Goal: Task Accomplishment & Management: Use online tool/utility

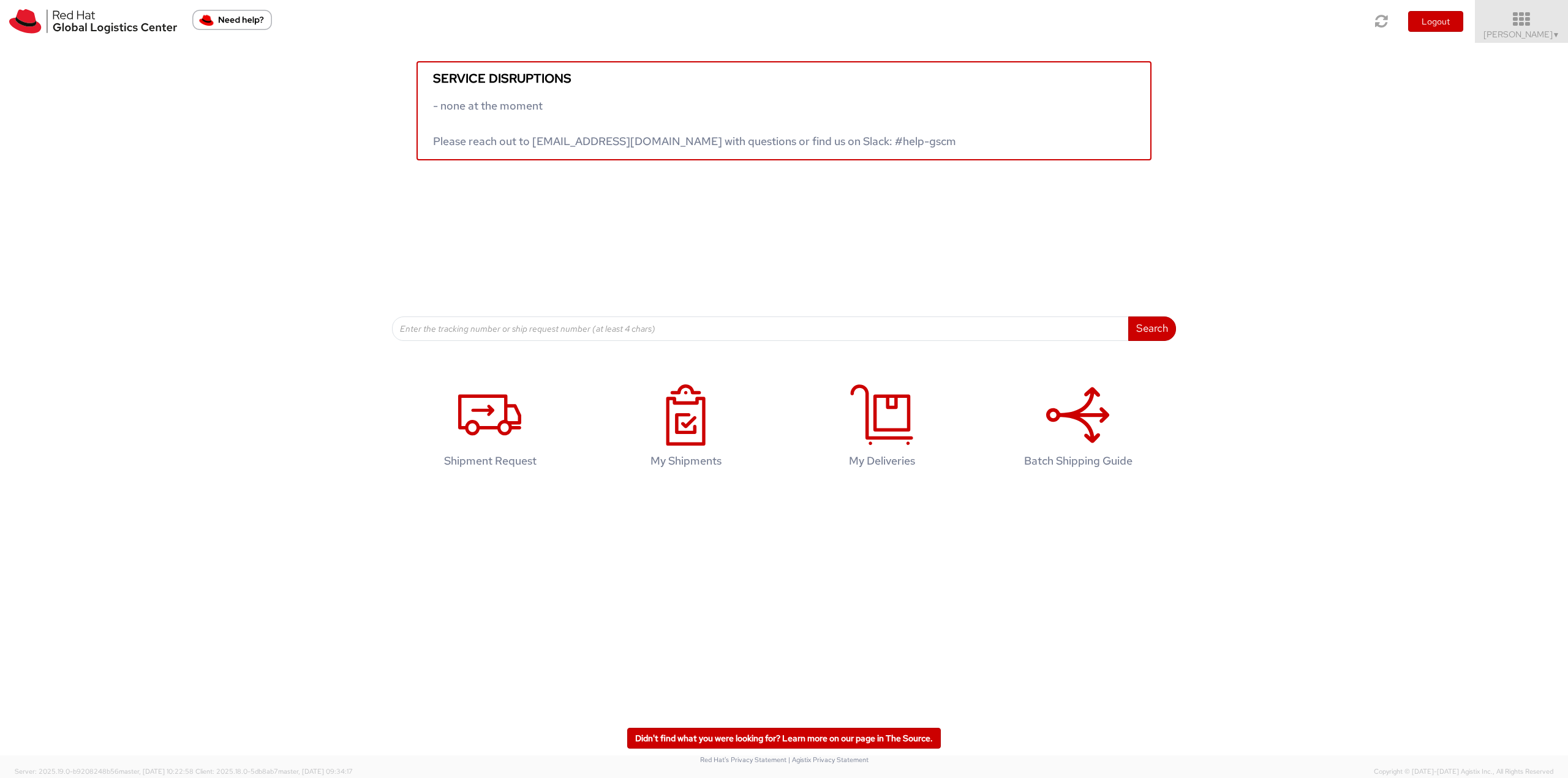
click at [1534, 41] on link "Jason Alexander ▼" at bounding box center [1521, 21] width 93 height 43
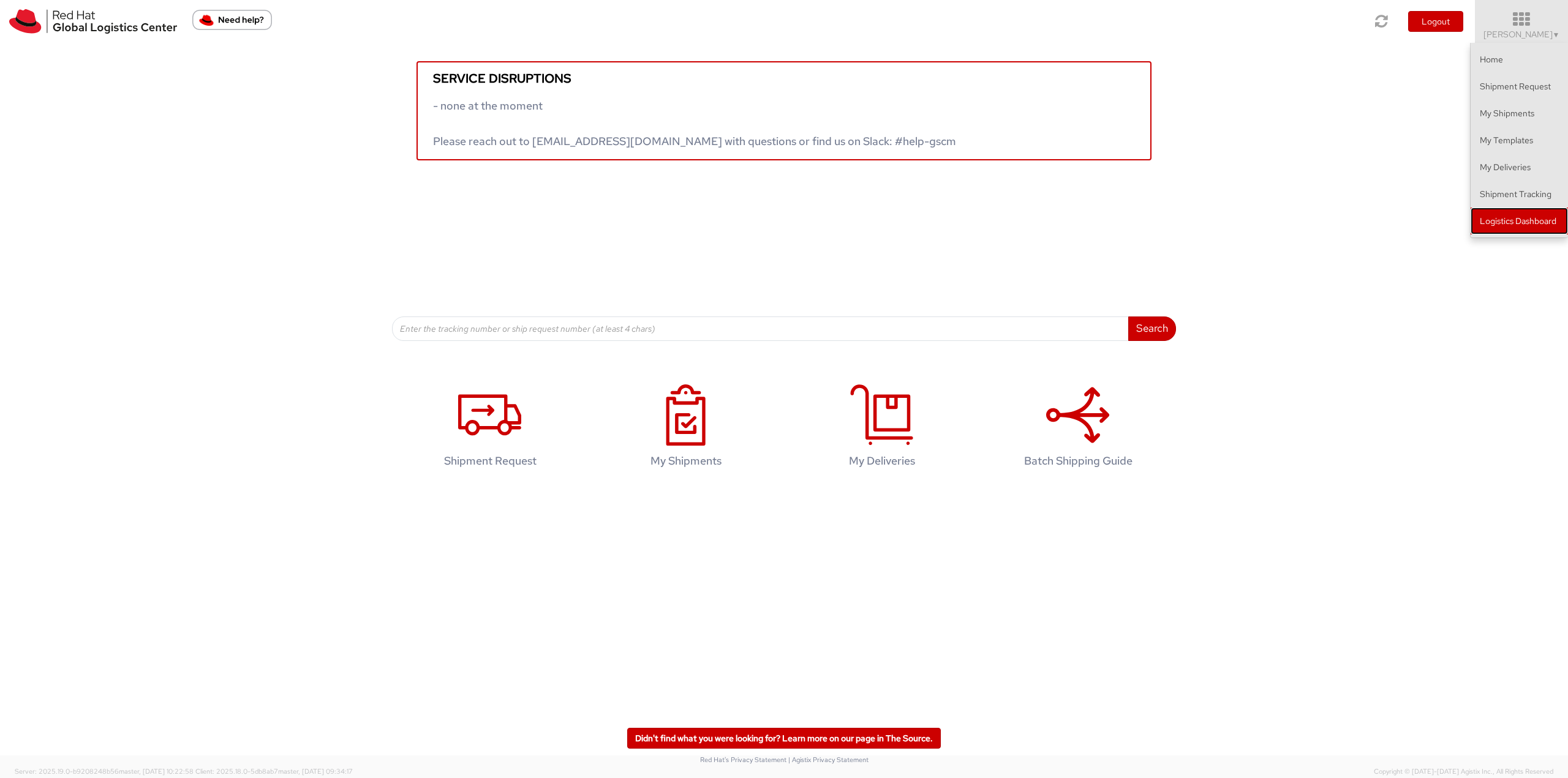
click at [1536, 220] on link "Logistics Dashboard" at bounding box center [1519, 221] width 97 height 27
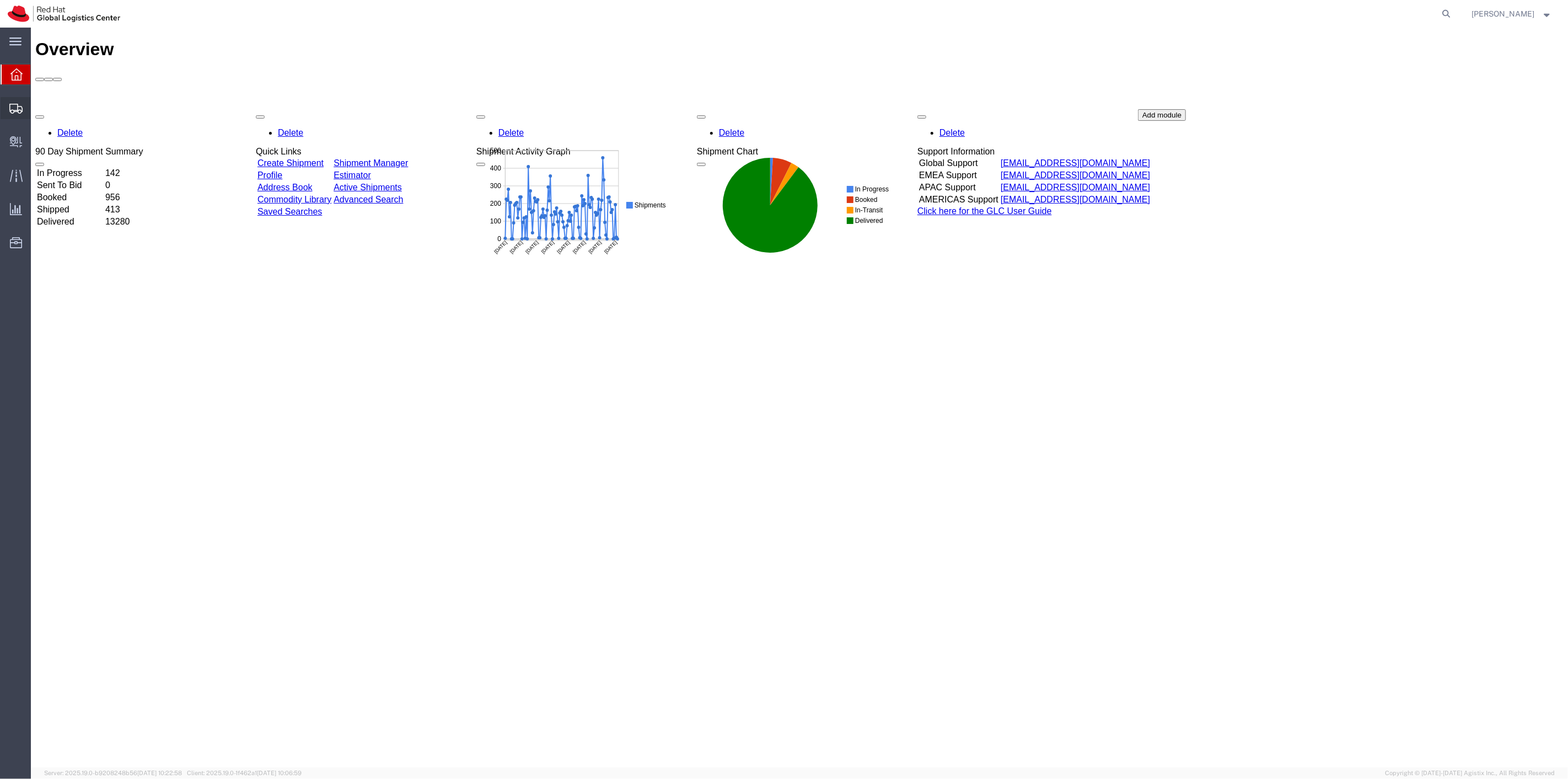
click at [0, 0] on span "Shipment Manager" at bounding box center [0, 0] width 0 height 0
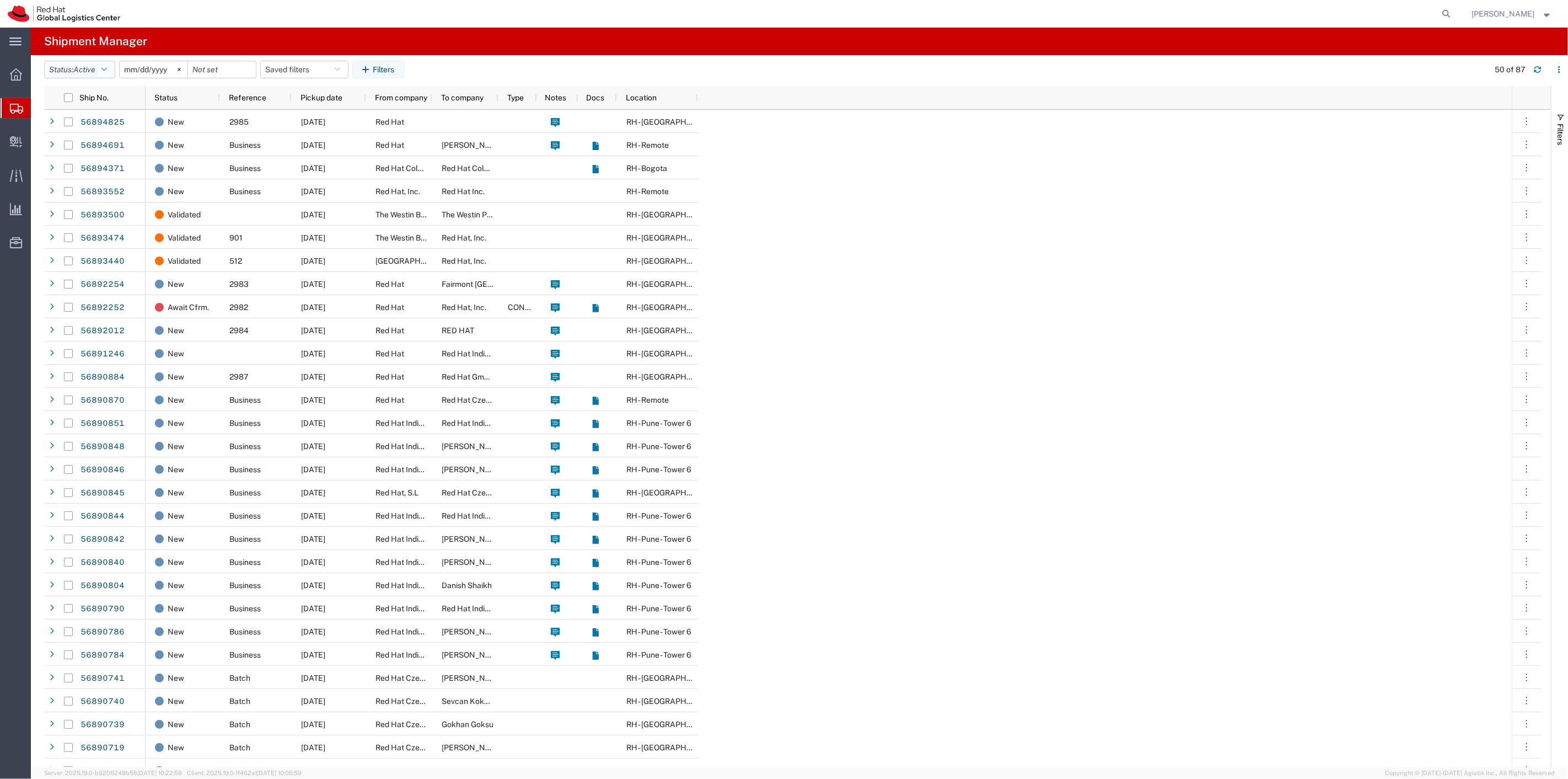
click at [107, 69] on icon "button" at bounding box center [104, 69] width 5 height 8
click at [68, 129] on span "All" at bounding box center [108, 128] width 128 height 17
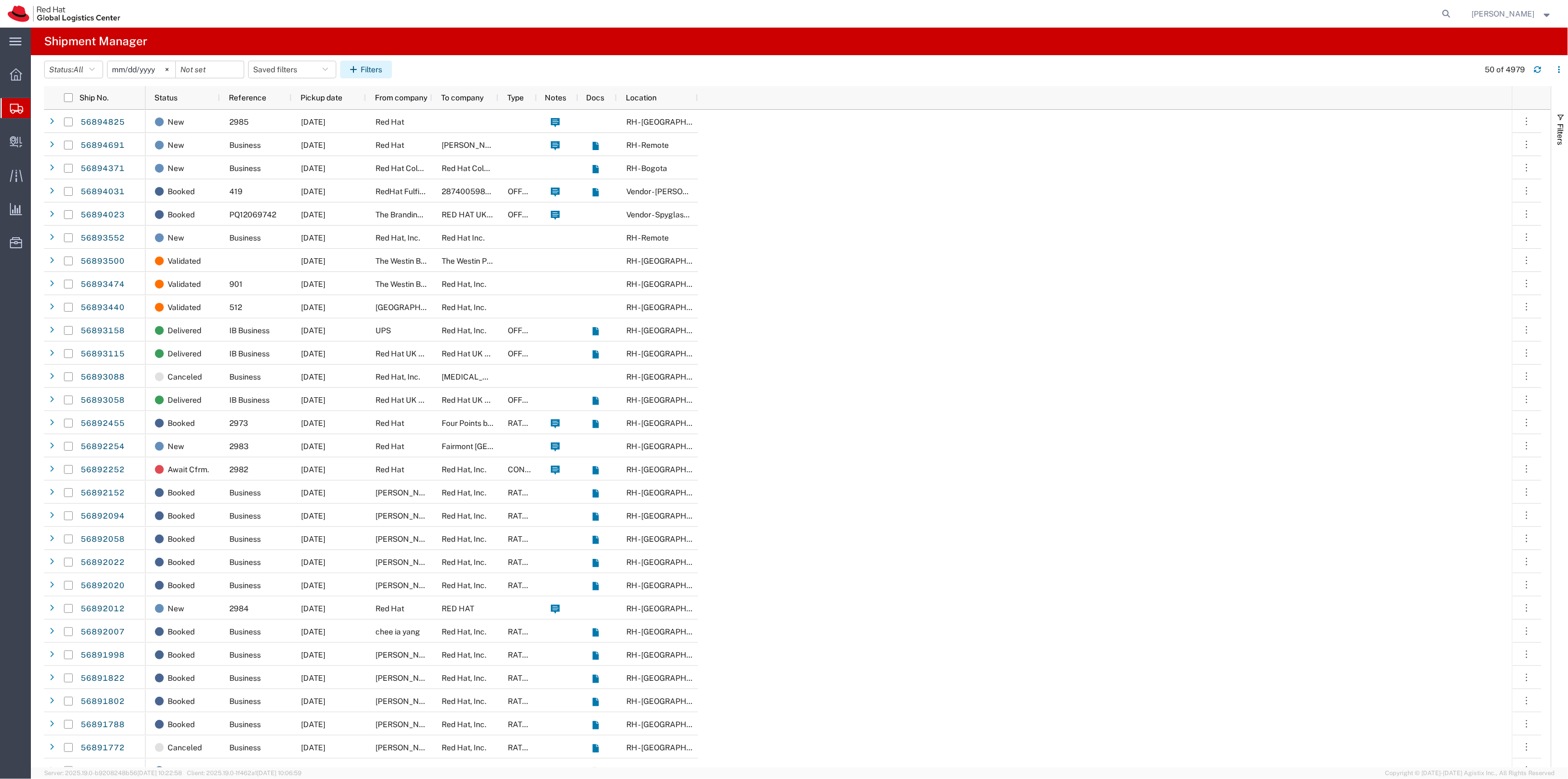
click at [366, 68] on button "Filters" at bounding box center [366, 69] width 52 height 18
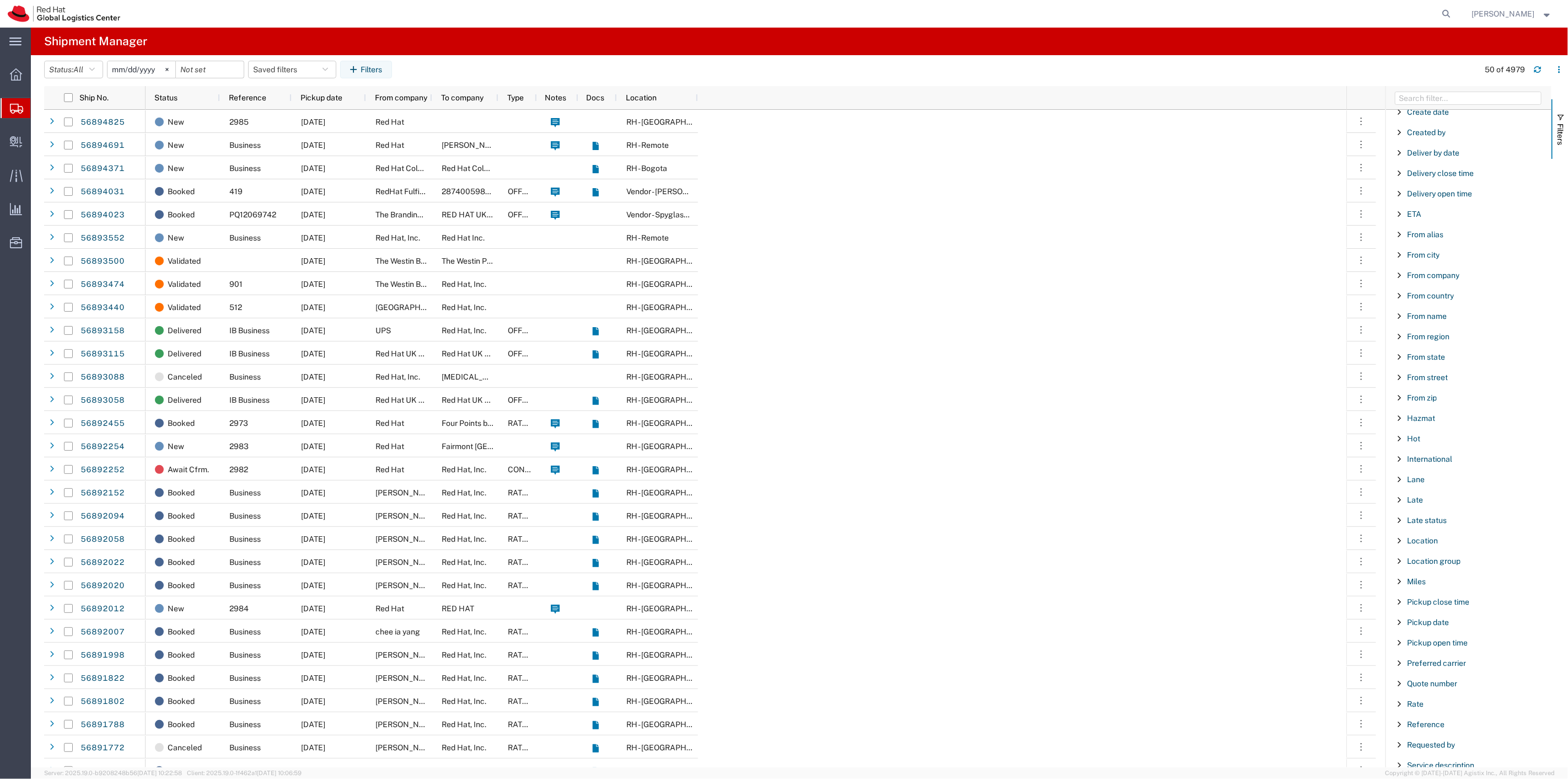
scroll to position [367, 0]
click at [1437, 573] on span "Reference" at bounding box center [1426, 569] width 38 height 9
type input "2920"
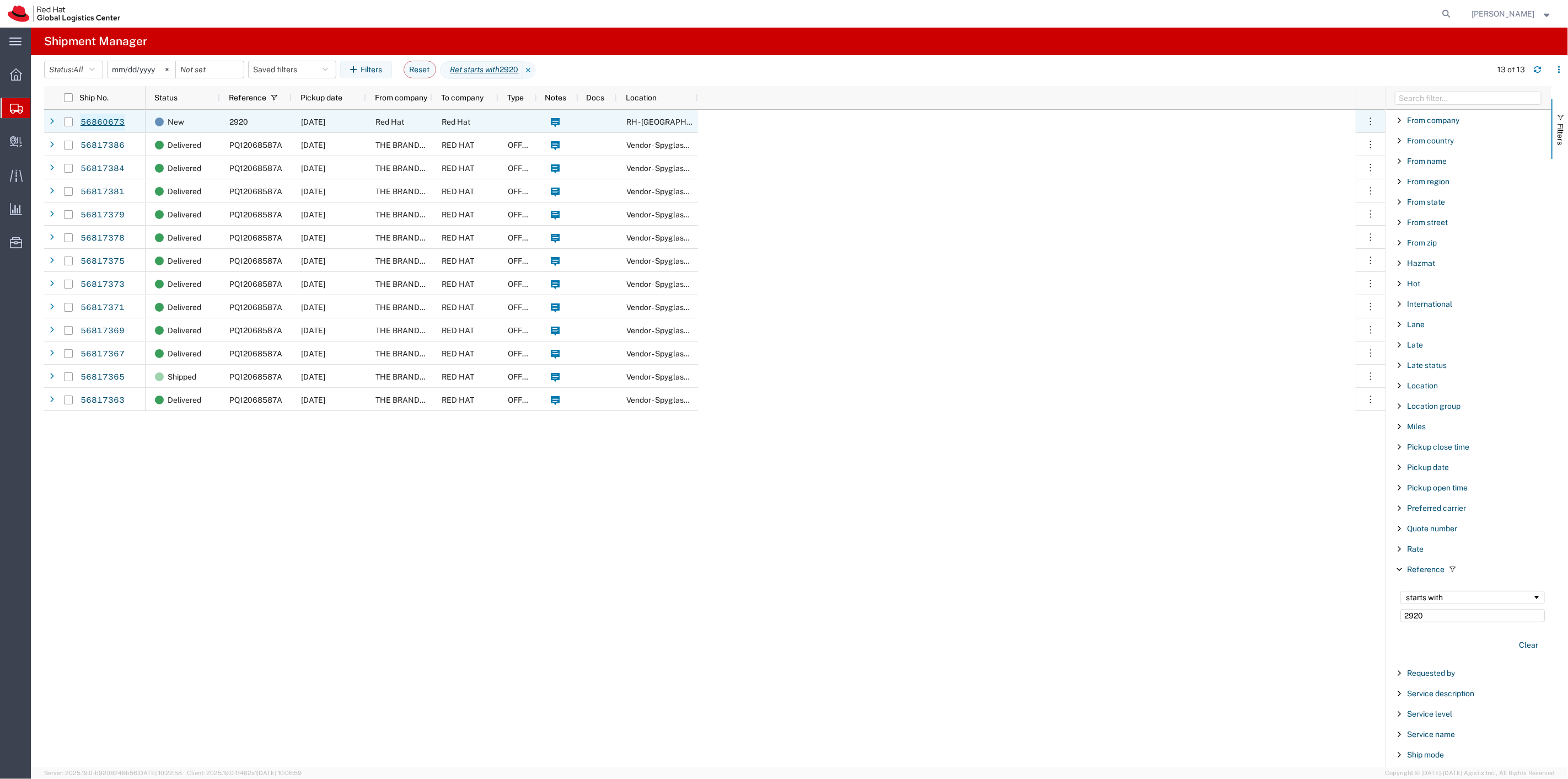
click at [95, 124] on link "56860673" at bounding box center [102, 122] width 45 height 18
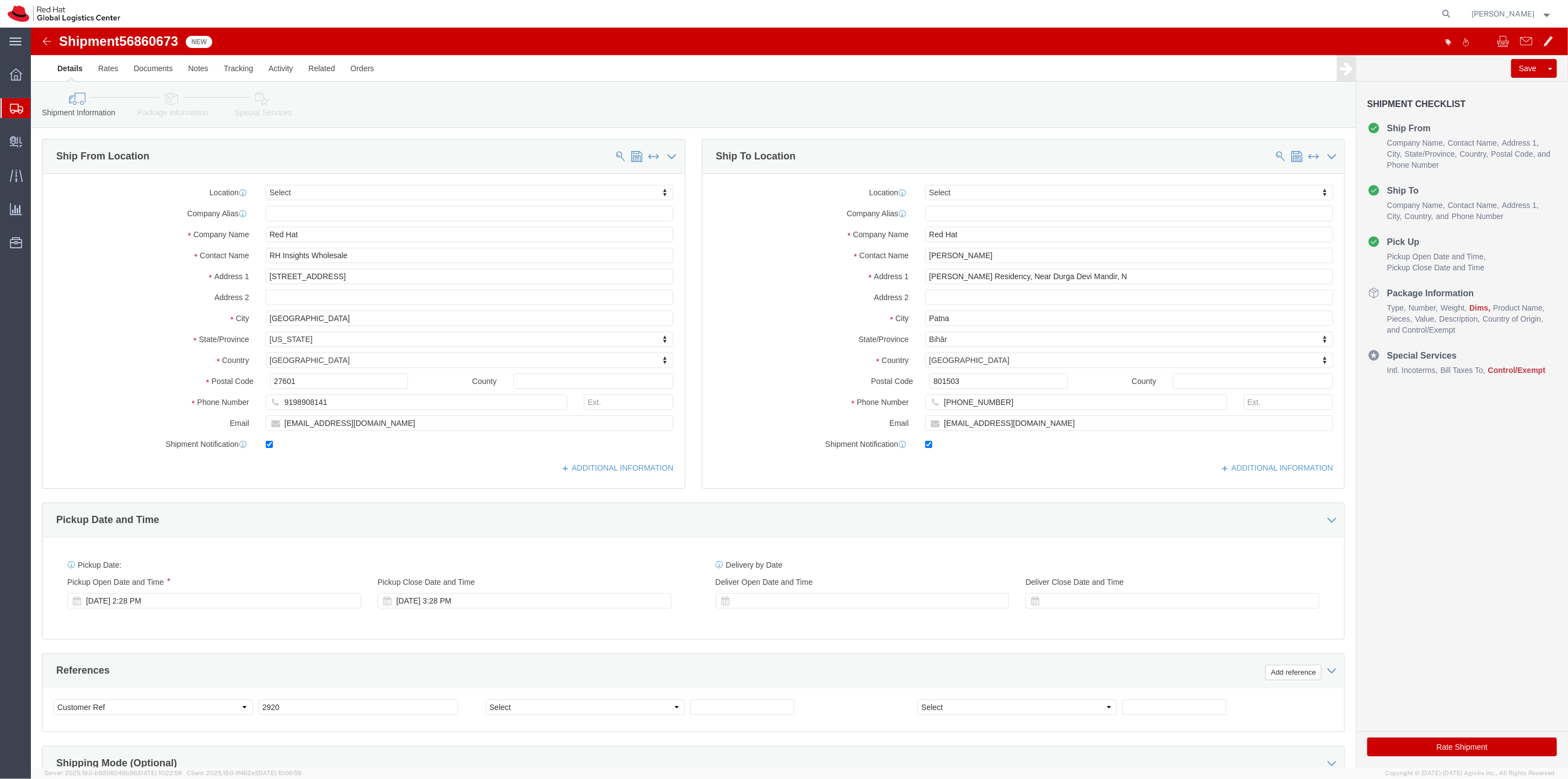
select select
click link "Rates"
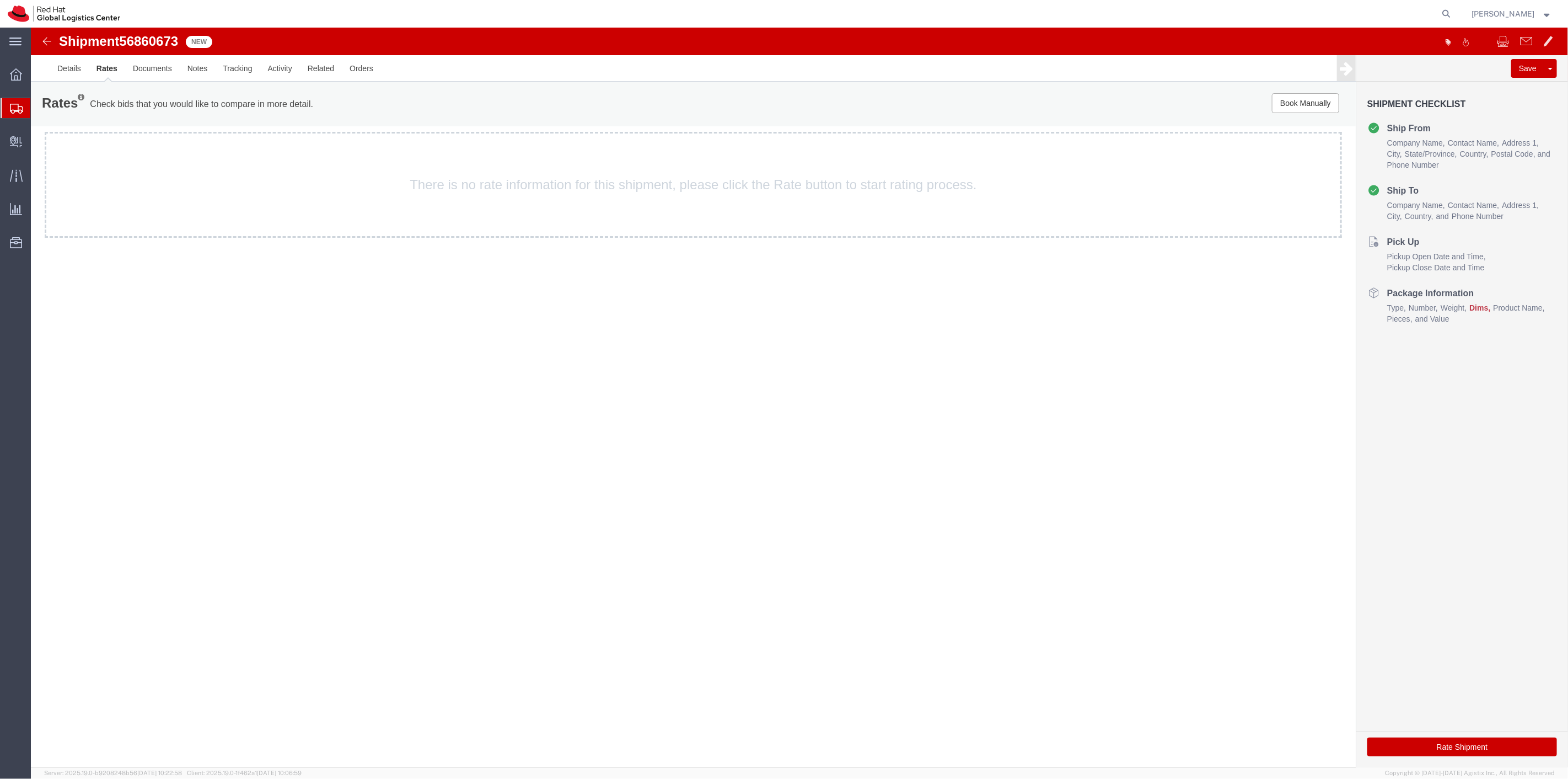
click at [18, 105] on icon at bounding box center [16, 108] width 13 height 10
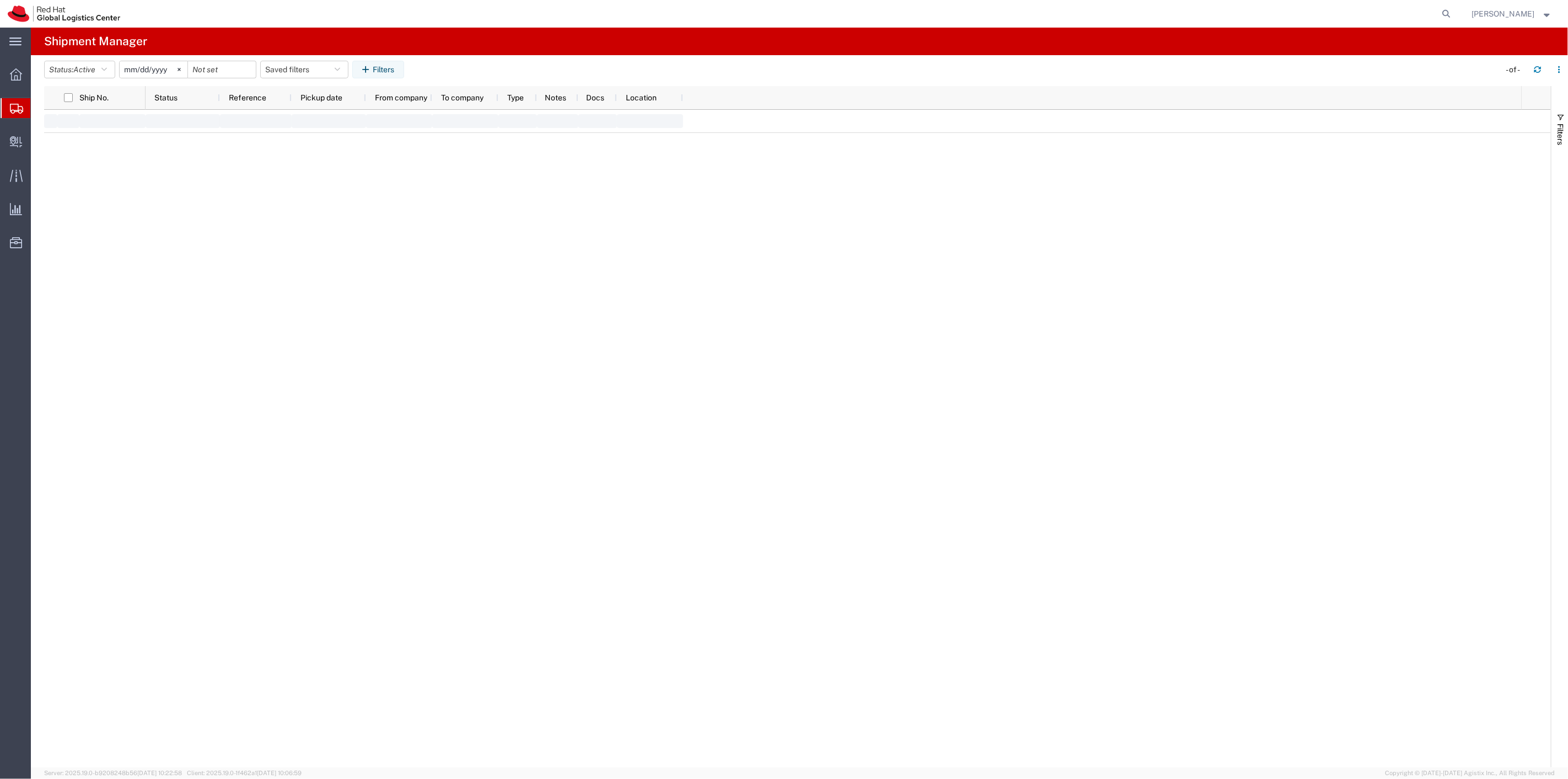
click at [0, 0] on span "Shipment Manager" at bounding box center [0, 0] width 0 height 0
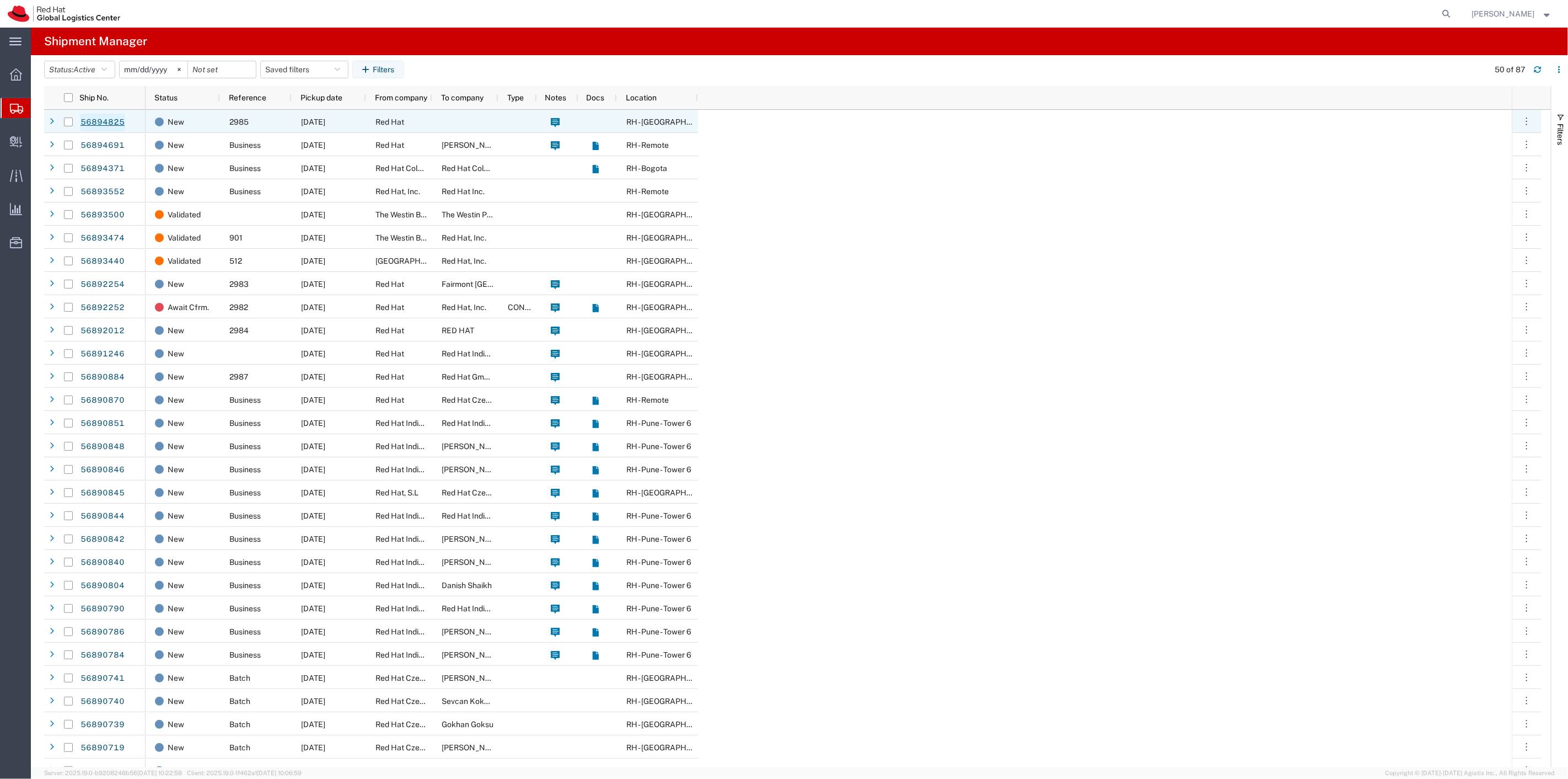
click at [114, 120] on link "56894825" at bounding box center [102, 122] width 45 height 18
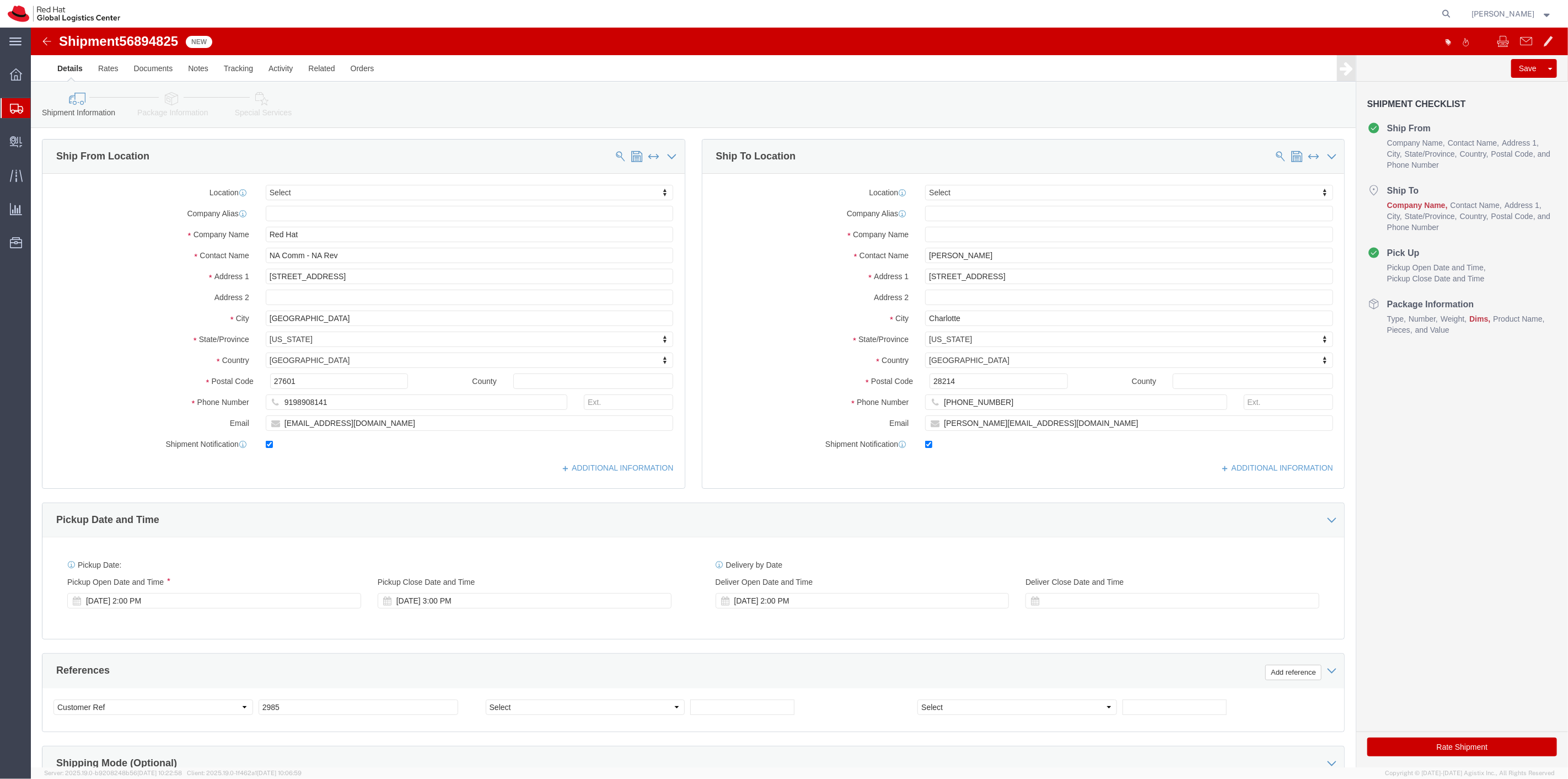
select select
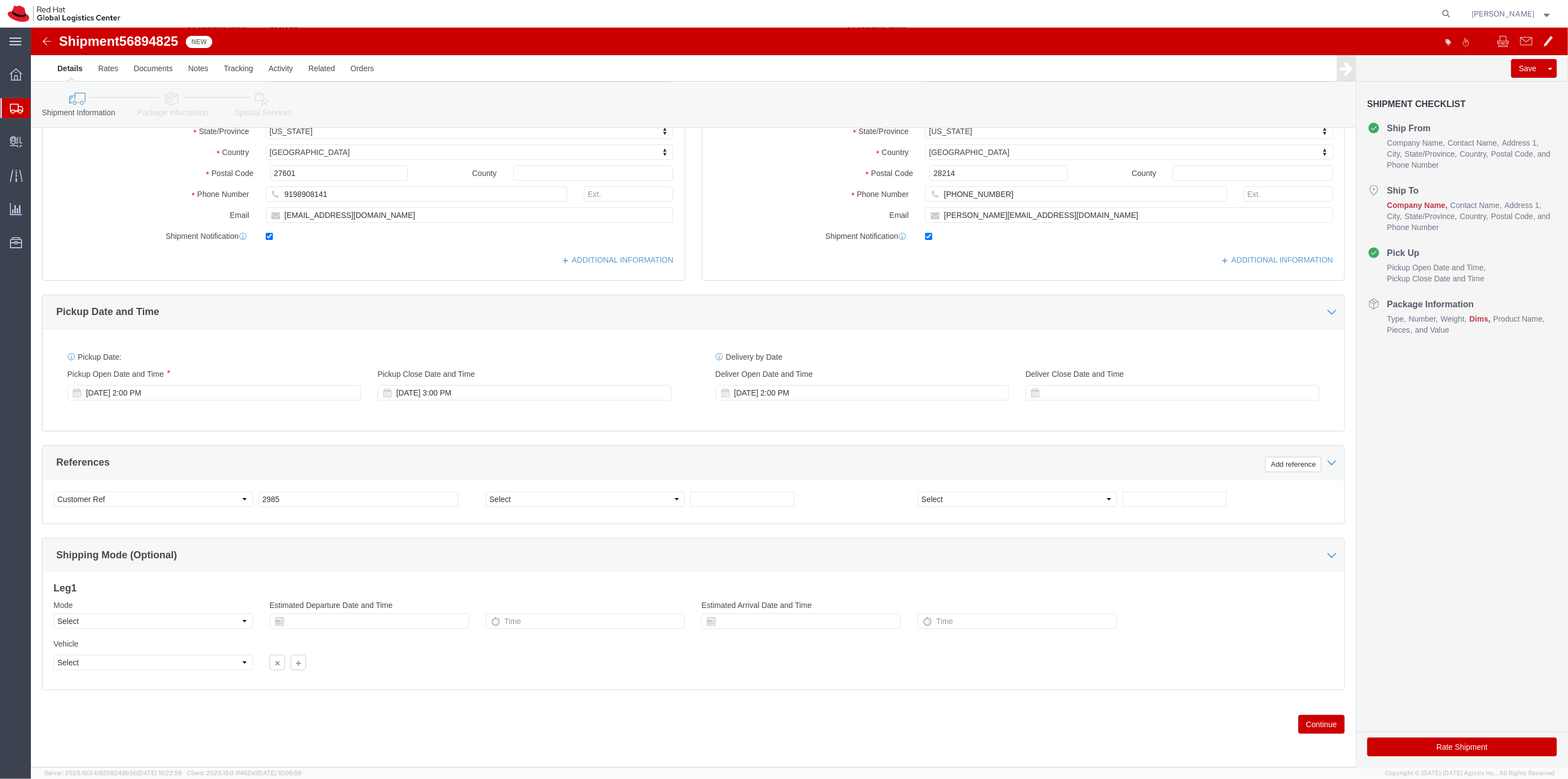
scroll to position [212, 0]
click button "Continue"
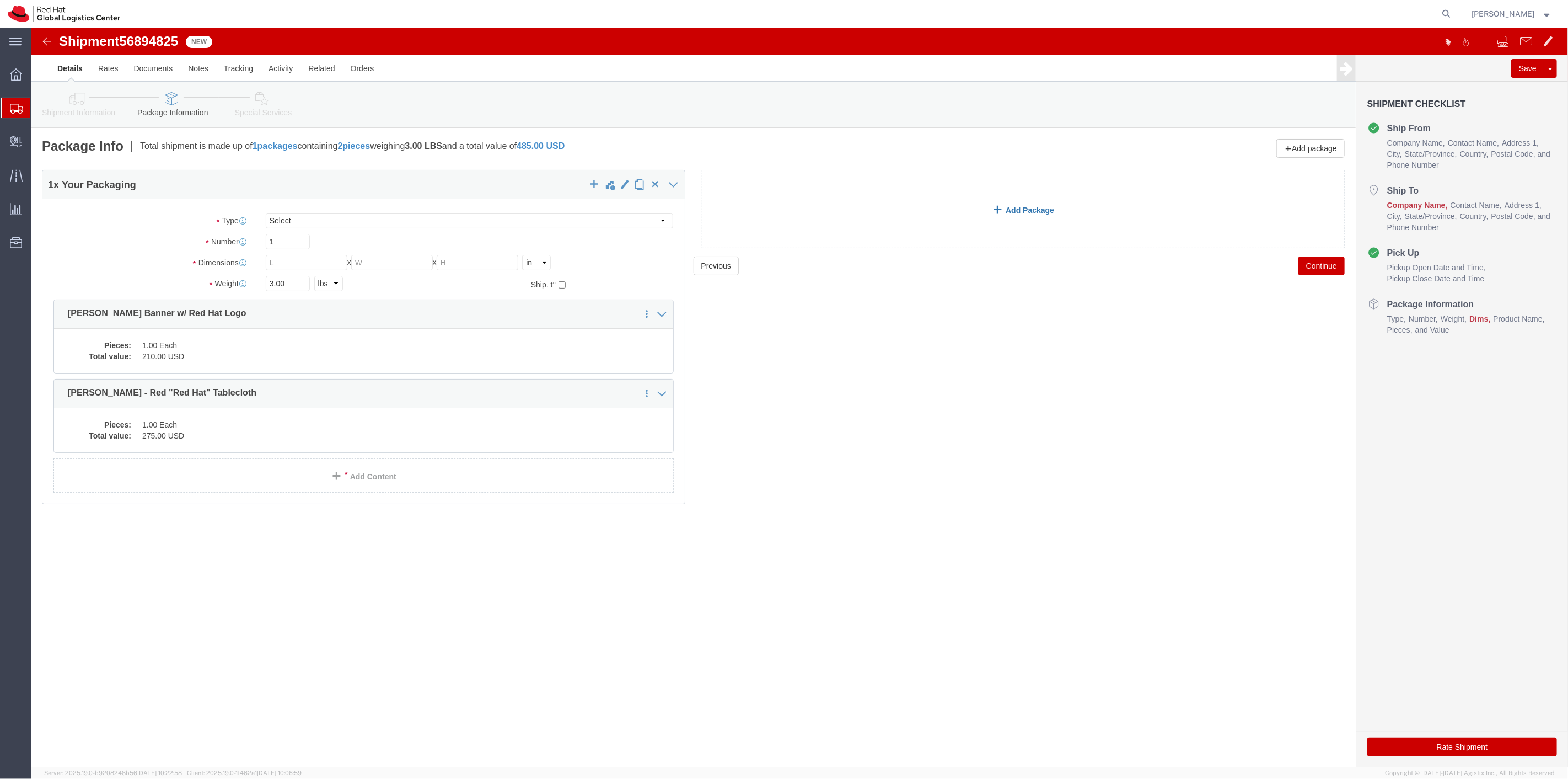
click span
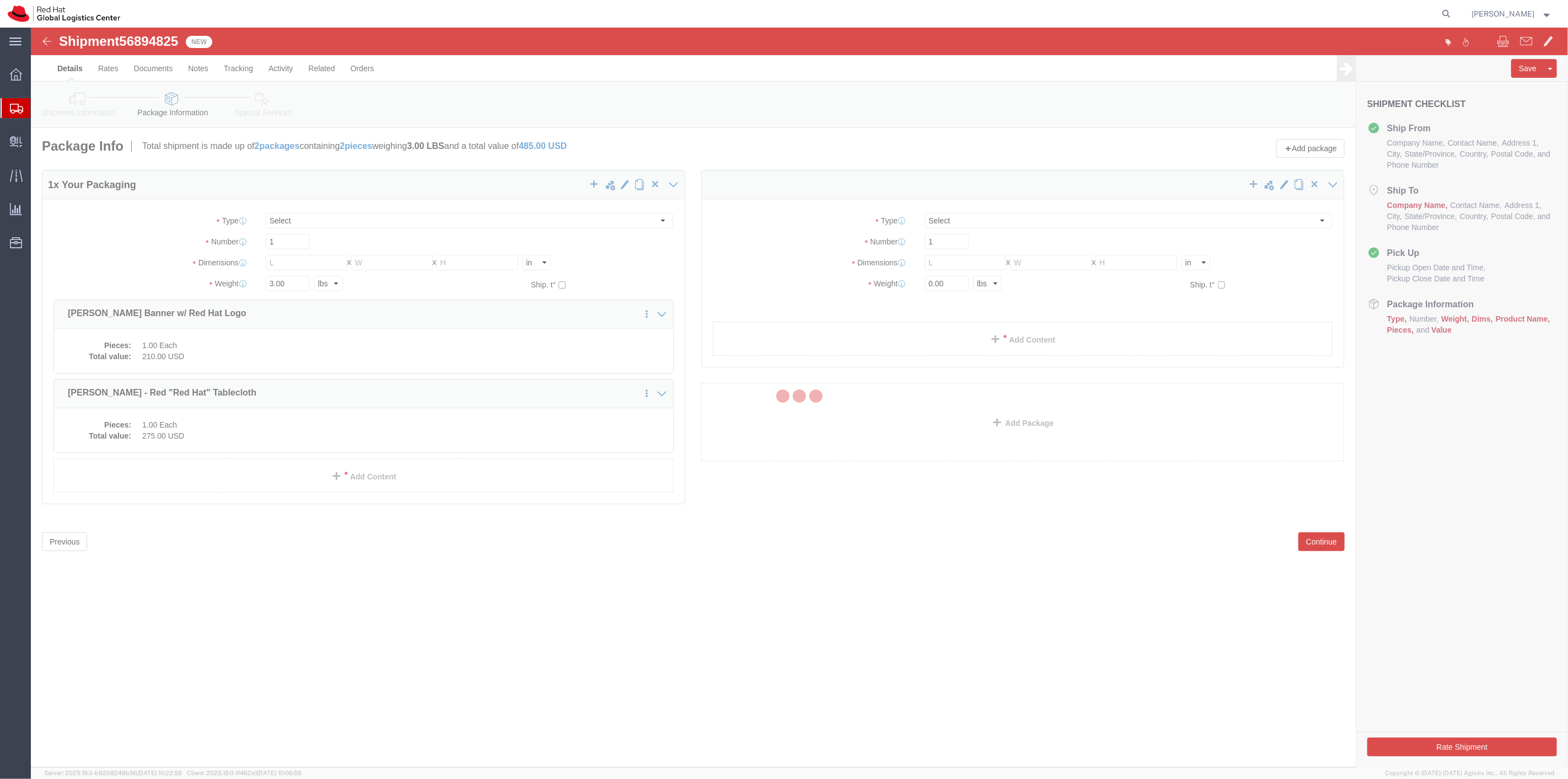
select select
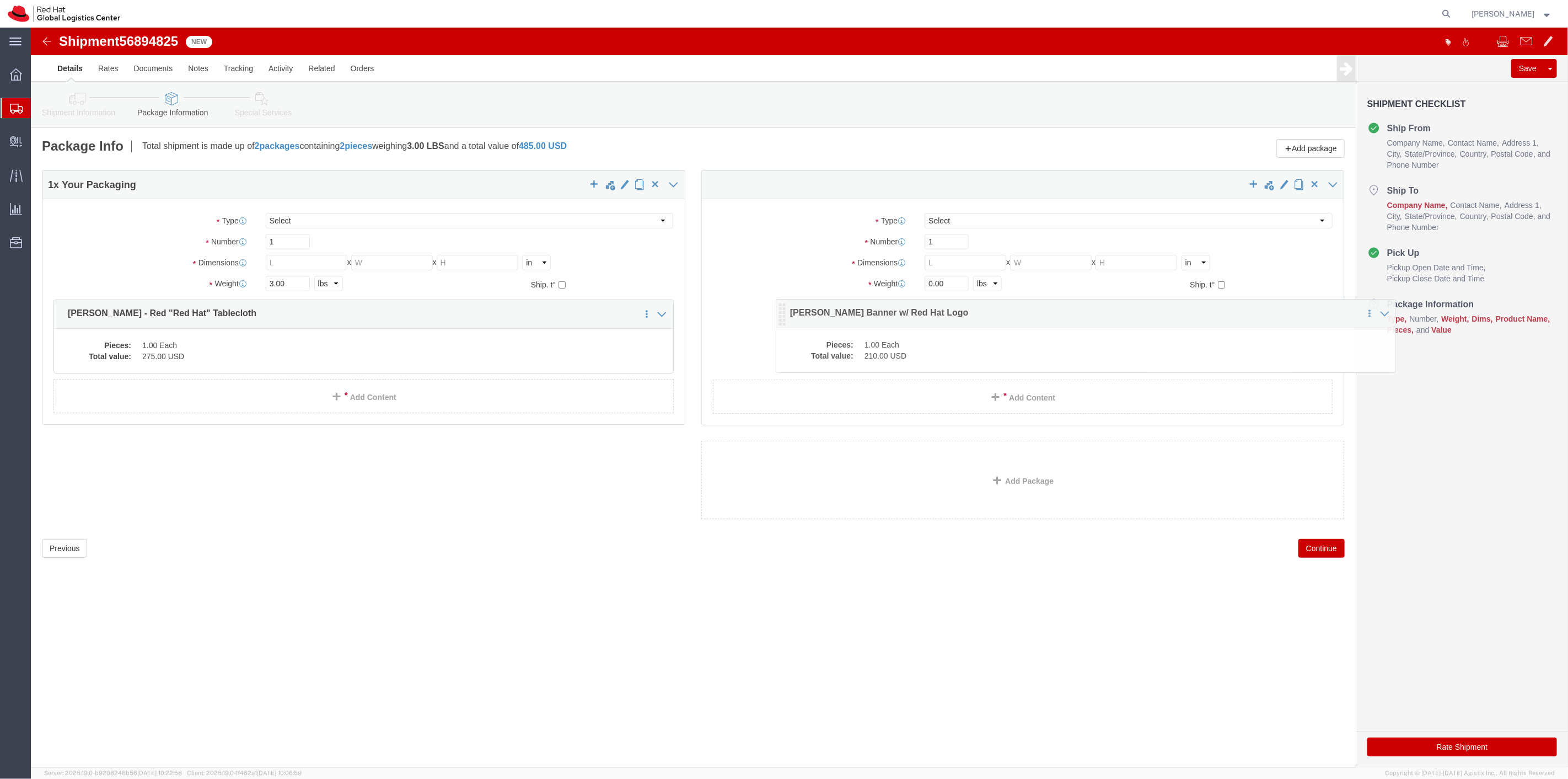
drag, startPoint x: 28, startPoint y: 294, endPoint x: 747, endPoint y: 294, distance: 719.0
click icon
drag, startPoint x: 265, startPoint y: 234, endPoint x: 223, endPoint y: 236, distance: 42.0
click div "Dimensions Length x Width x Height Select cm ft in"
type input "14"
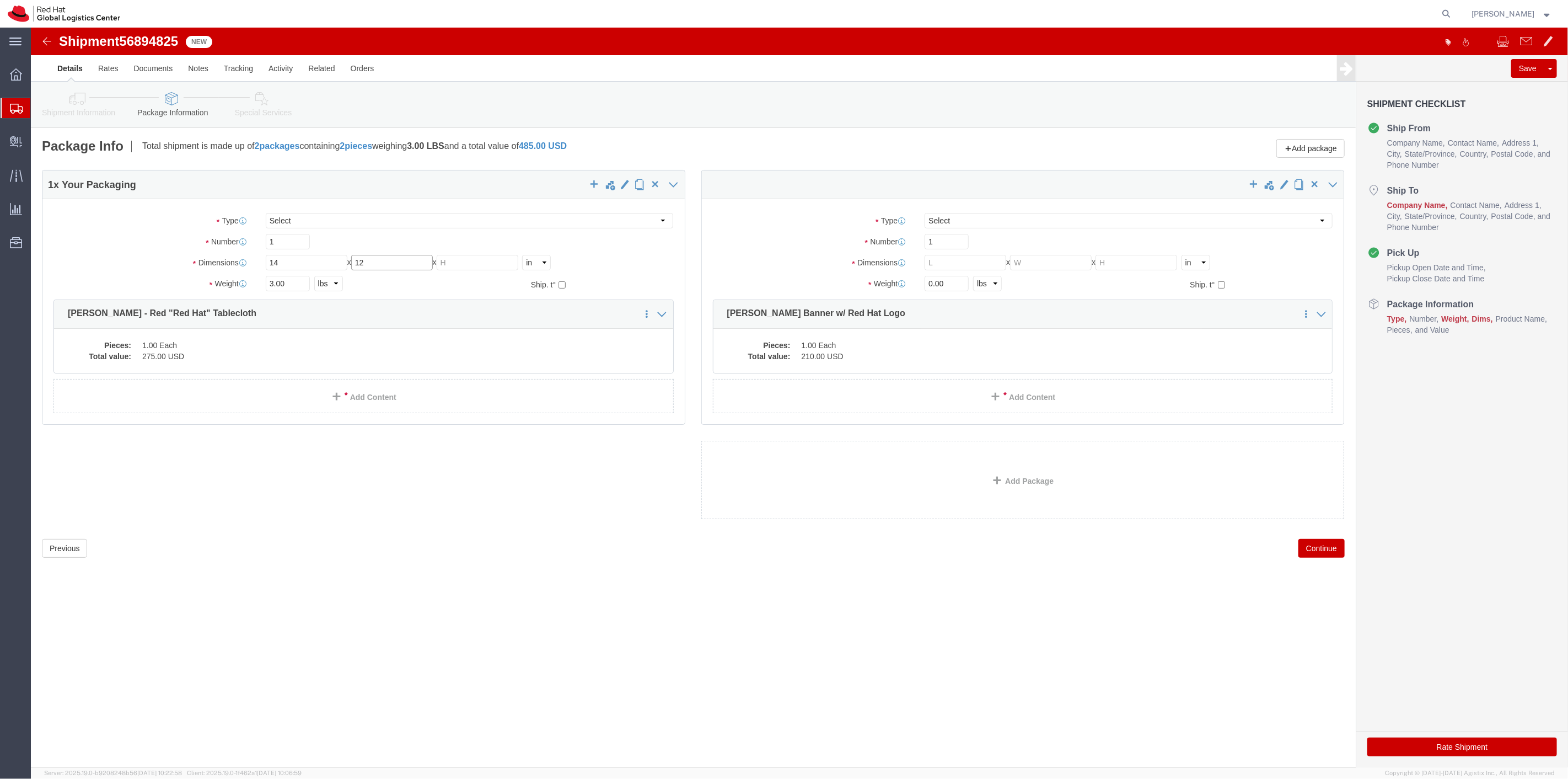
type input "12"
type input "4"
click button "Continue"
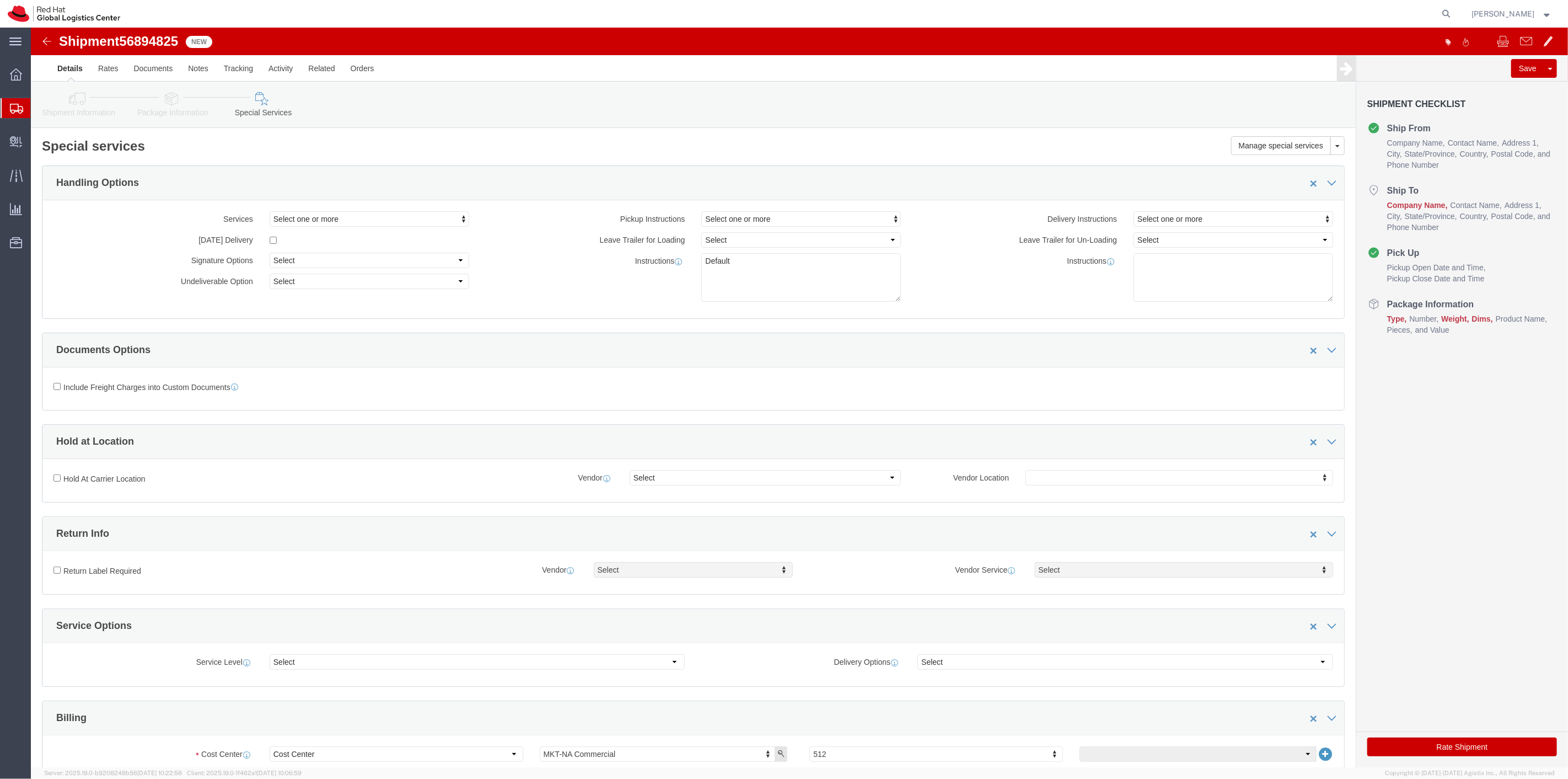
click button "Rate Shipment"
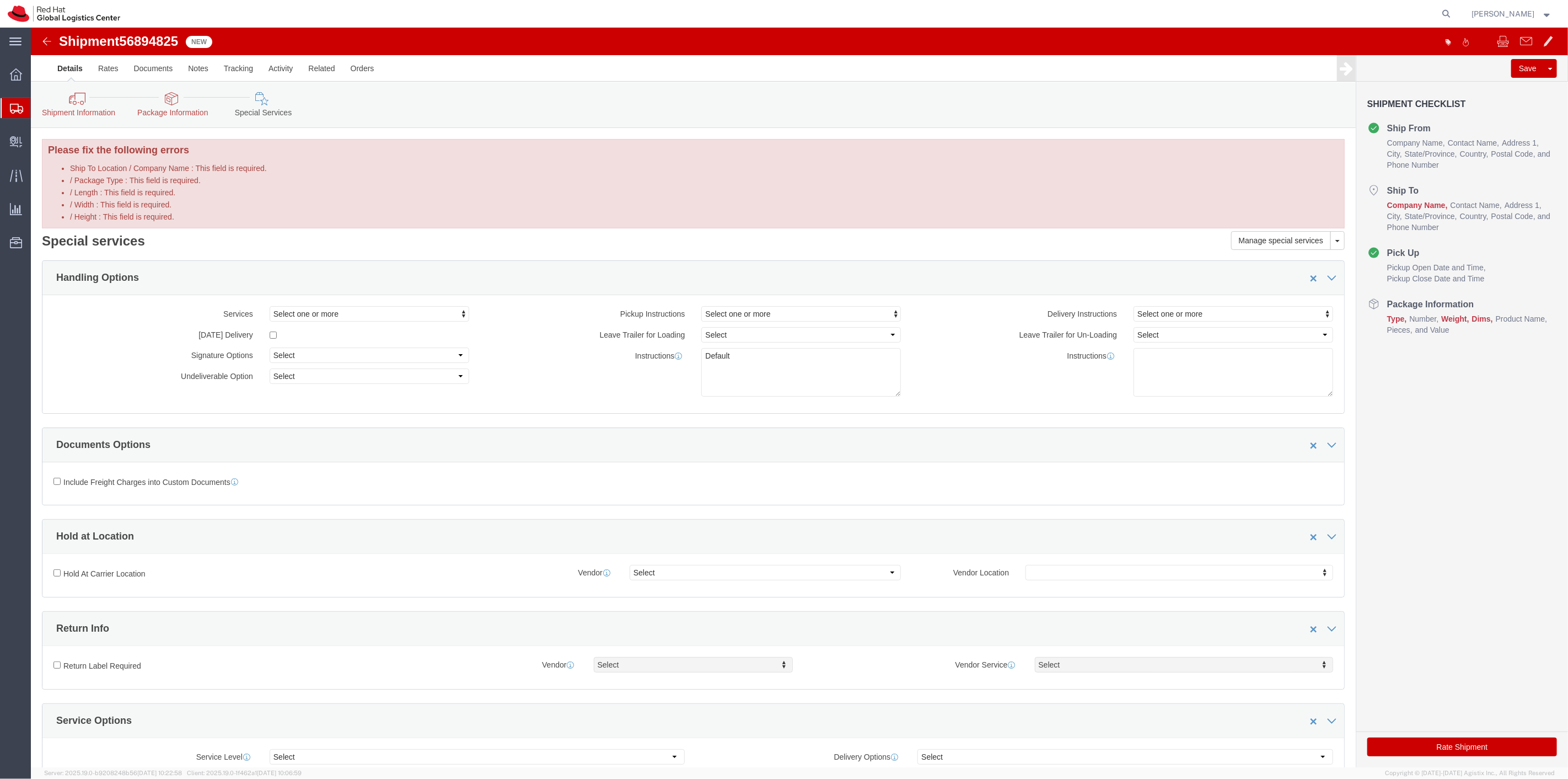
click icon
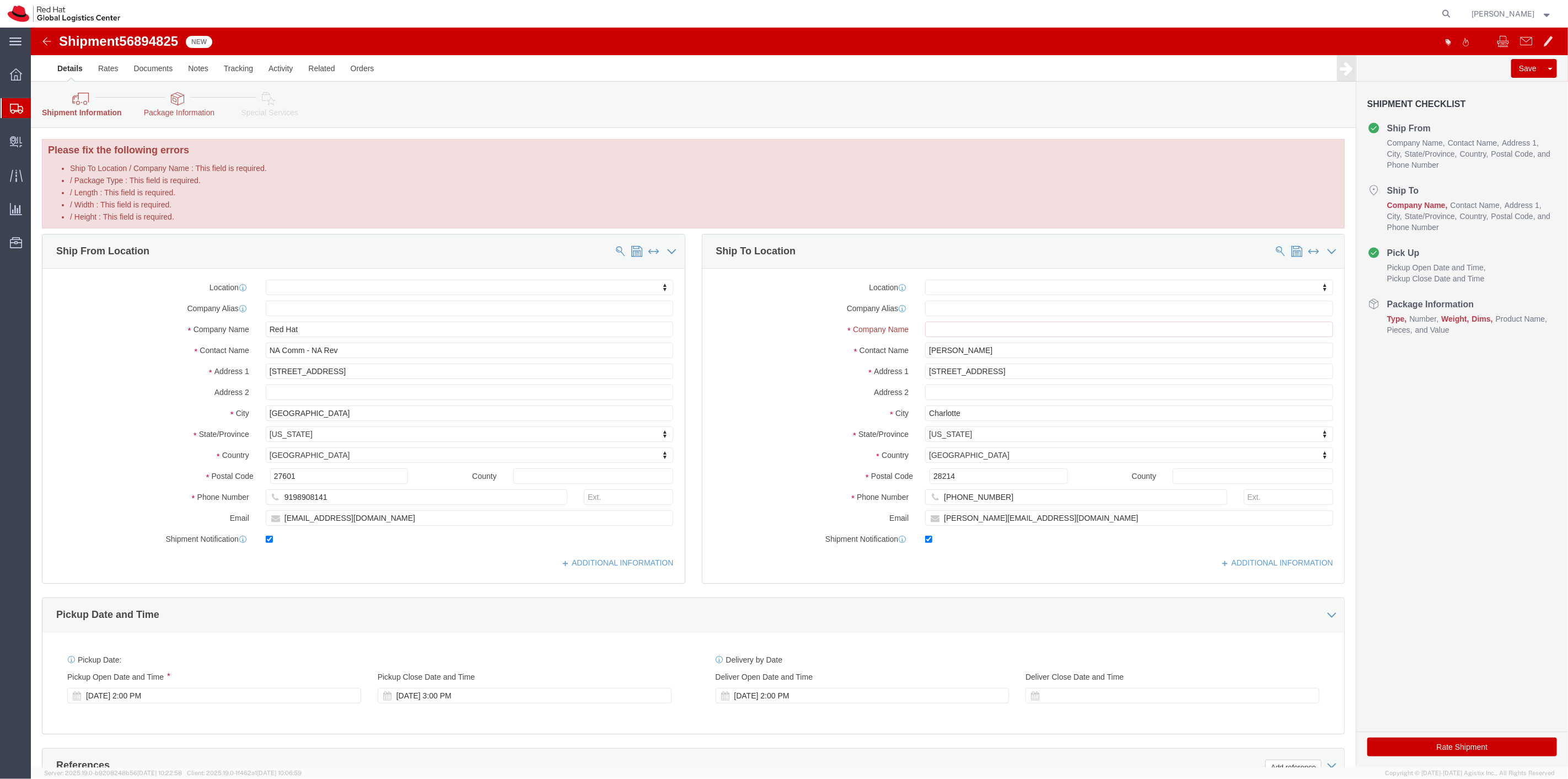
click icon
click input "Ship To Location / Company Name : This field is required."
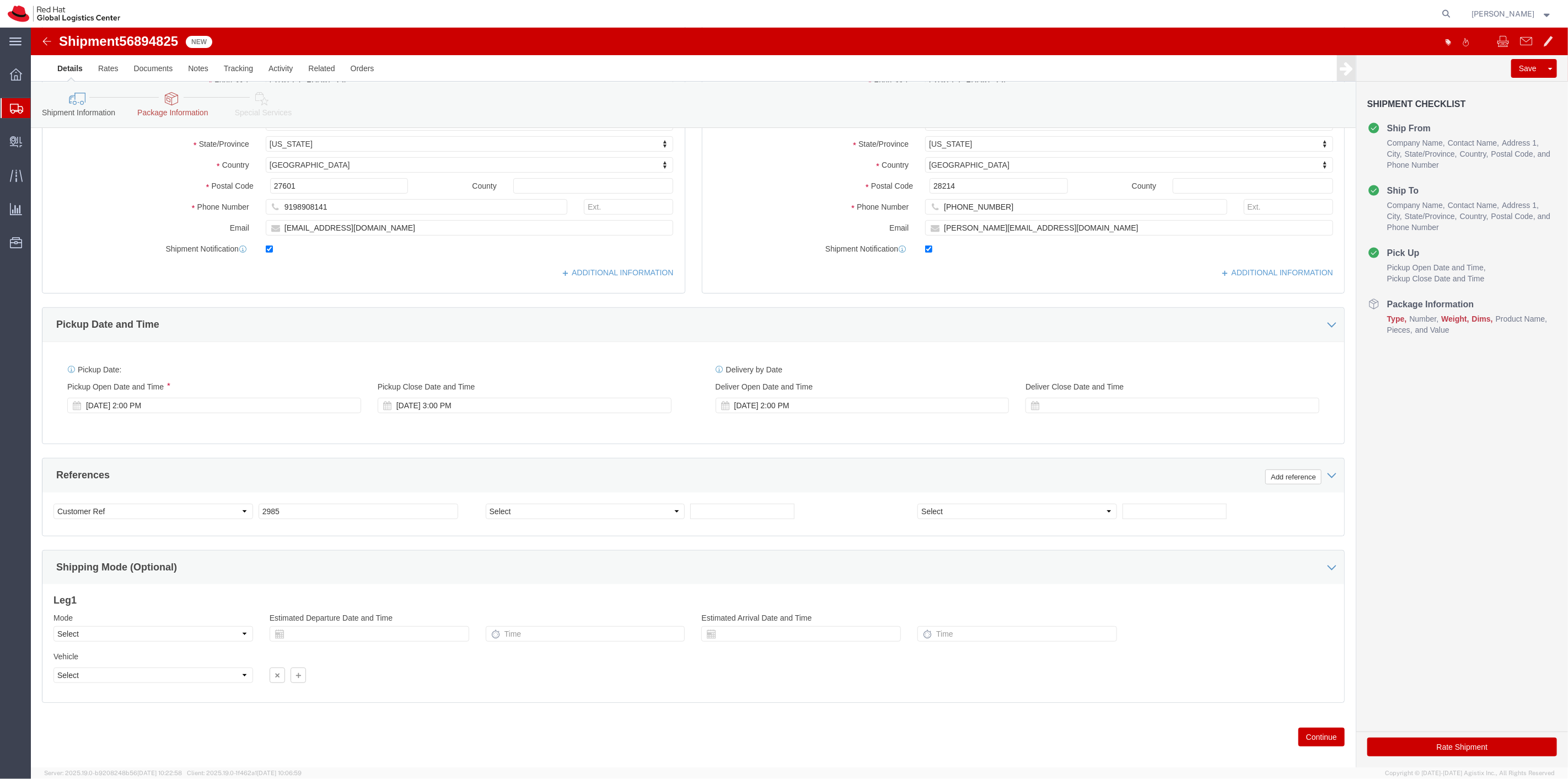
scroll to position [295, 0]
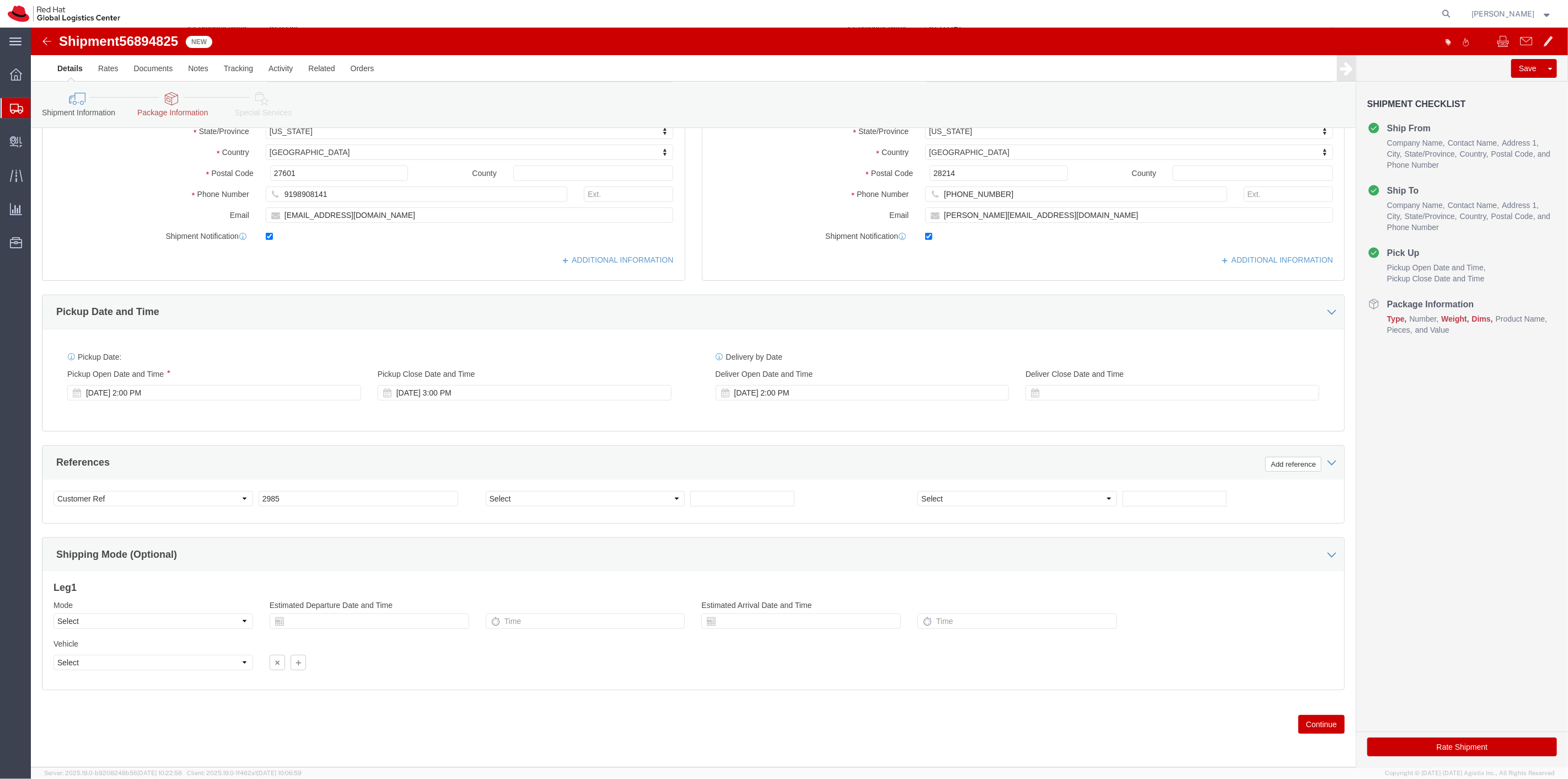
type input "RED HAT"
click button "Continue"
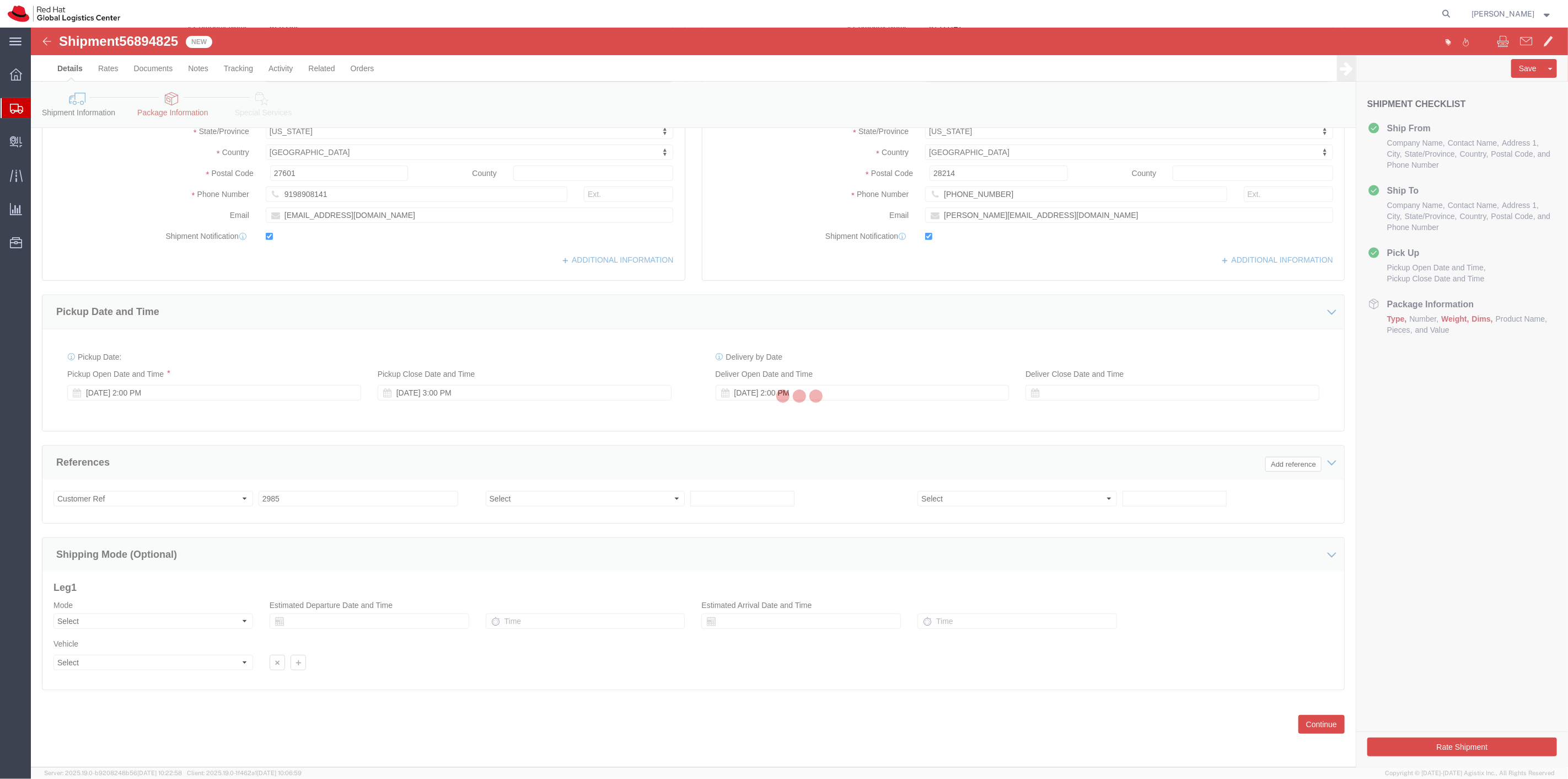
scroll to position [0, 0]
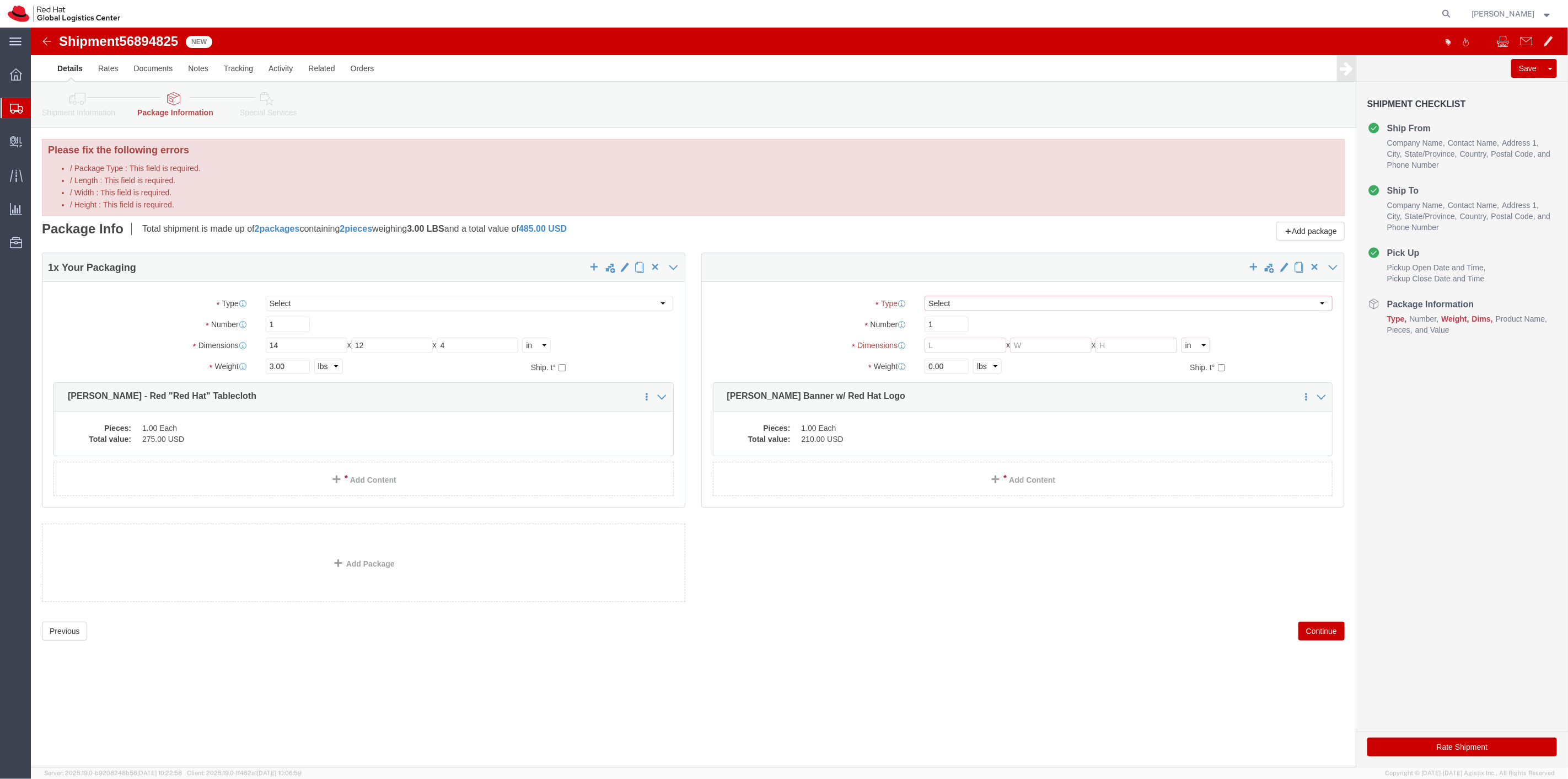
click select "Select Case(s) Crate(s) Envelope Large Box Medium Box PAK Skid(s) Small Box Sma…"
select select "YRPK"
click select "Select Case(s) Crate(s) Envelope Large Box Medium Box PAK Skid(s) Small Box Sma…"
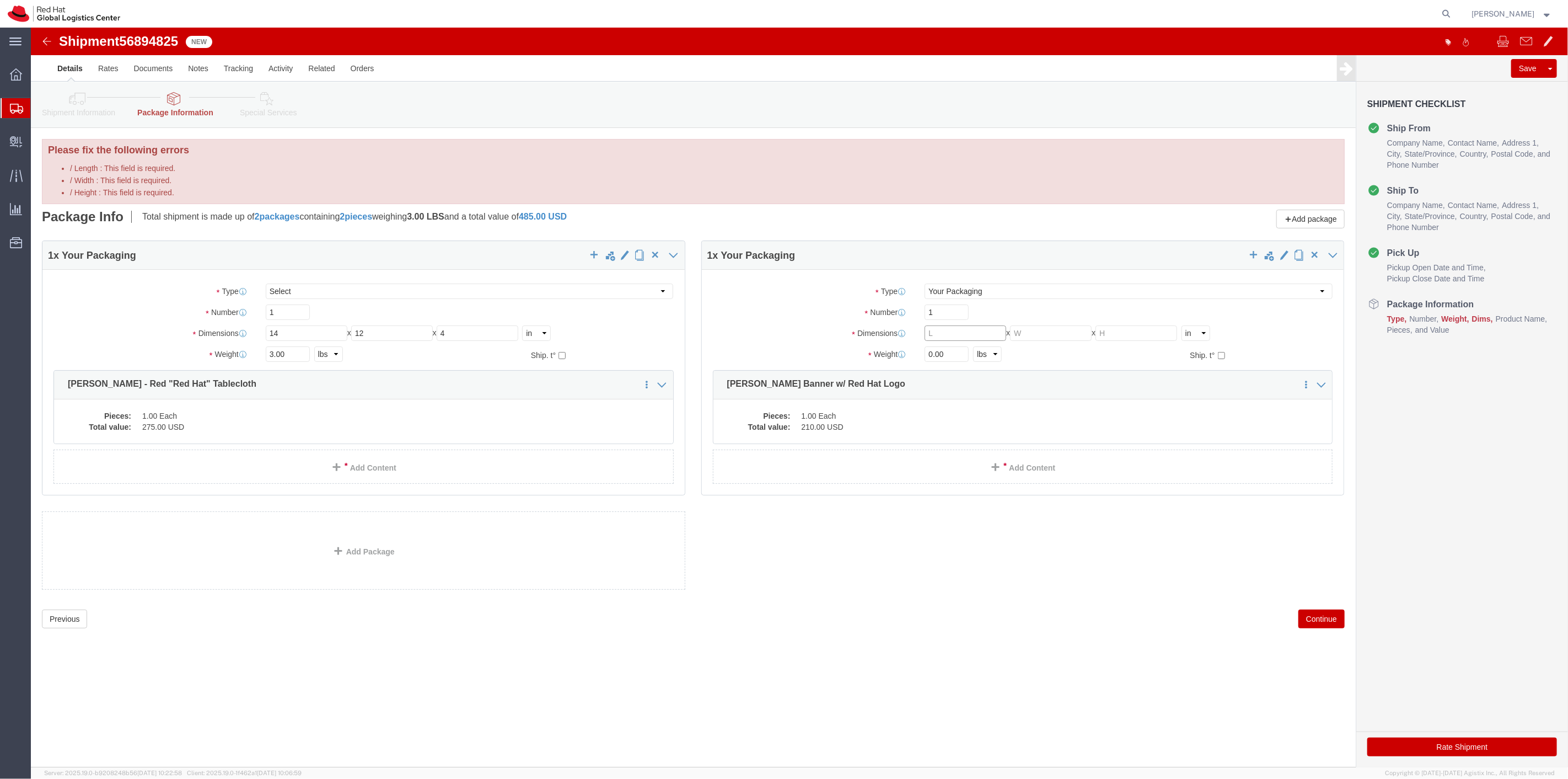
click input "/ Length : This field is required."
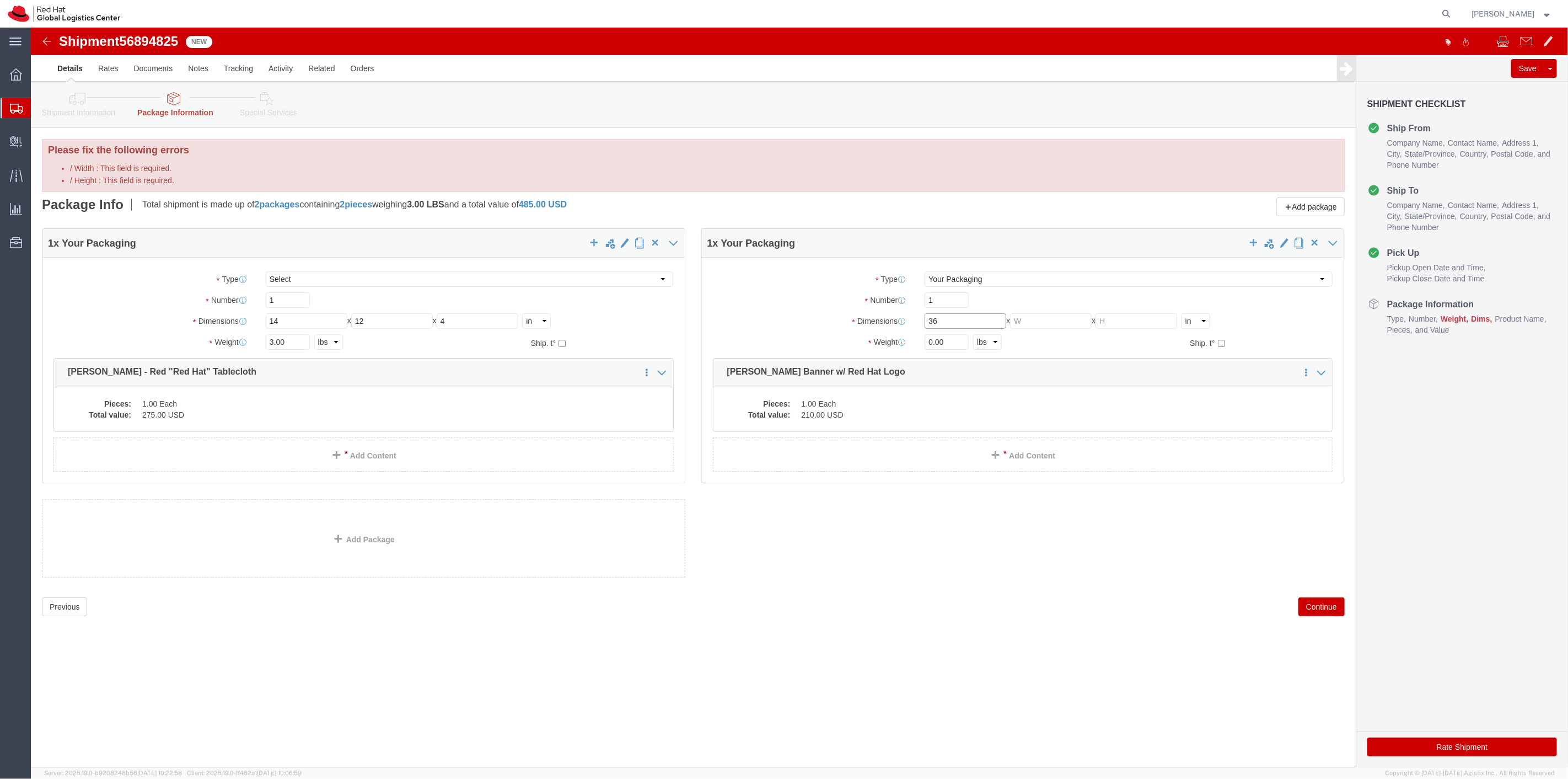
type input "36"
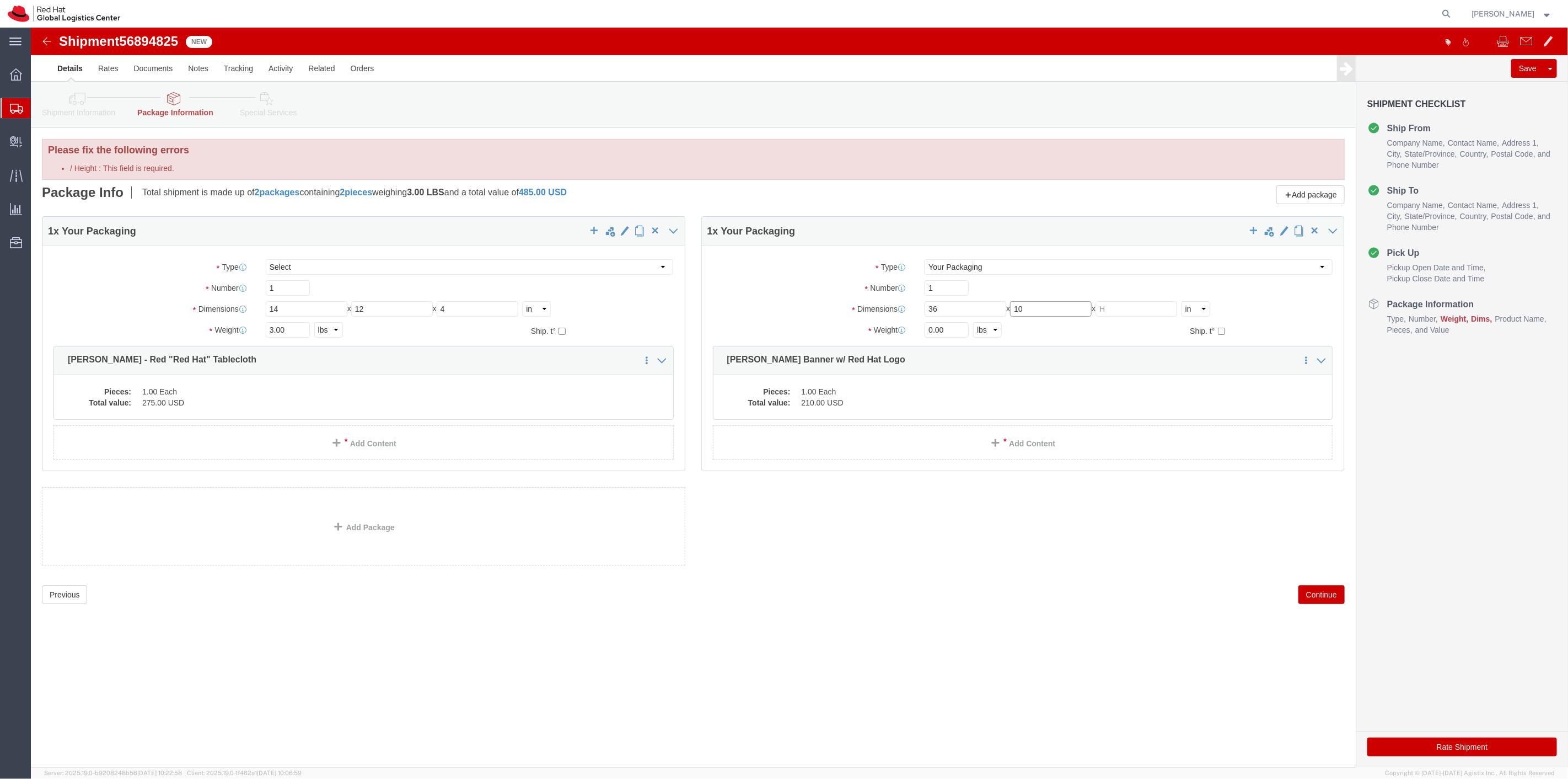
type input "10"
type input "4"
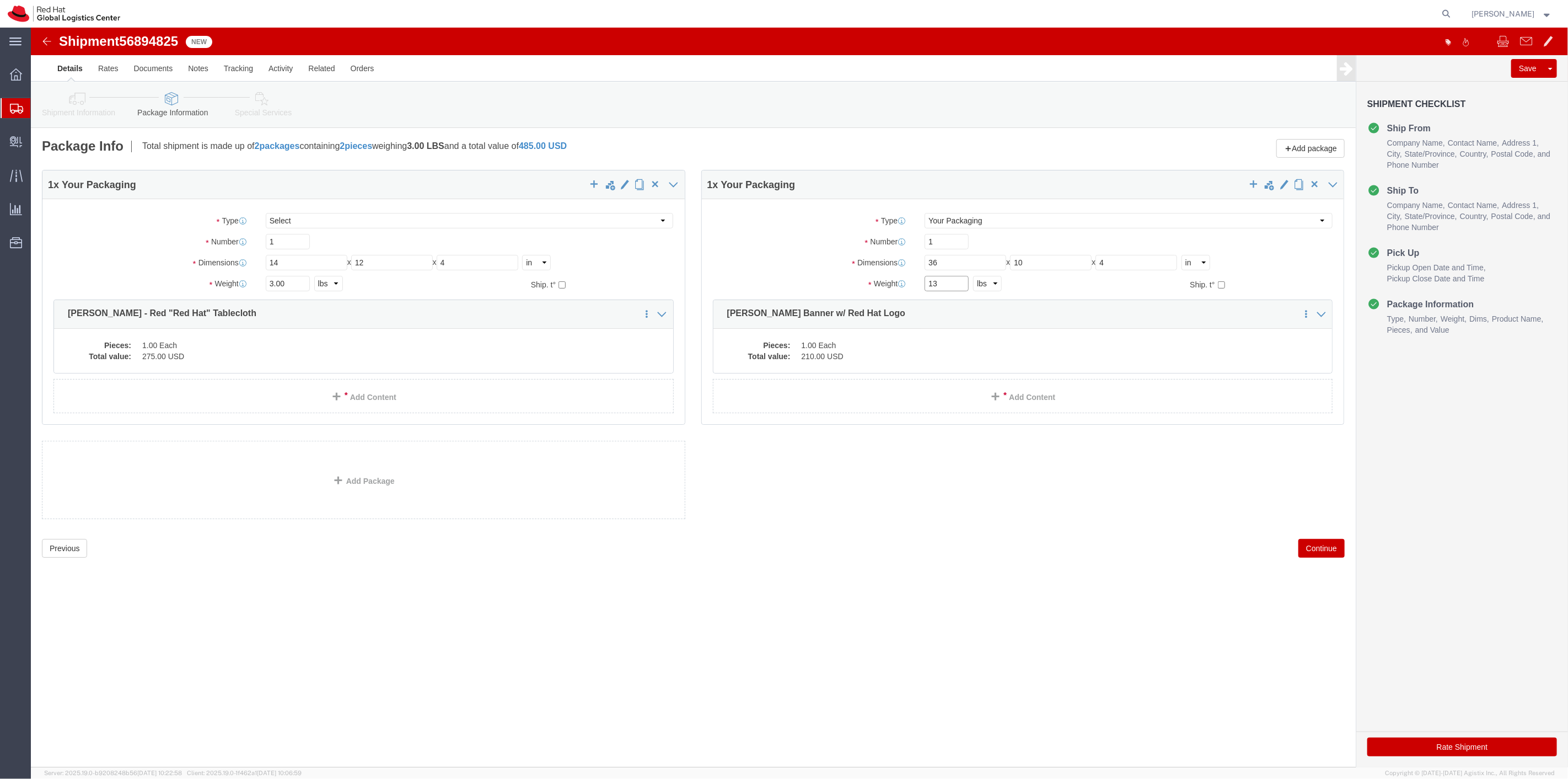
type input "13"
click button "Continue"
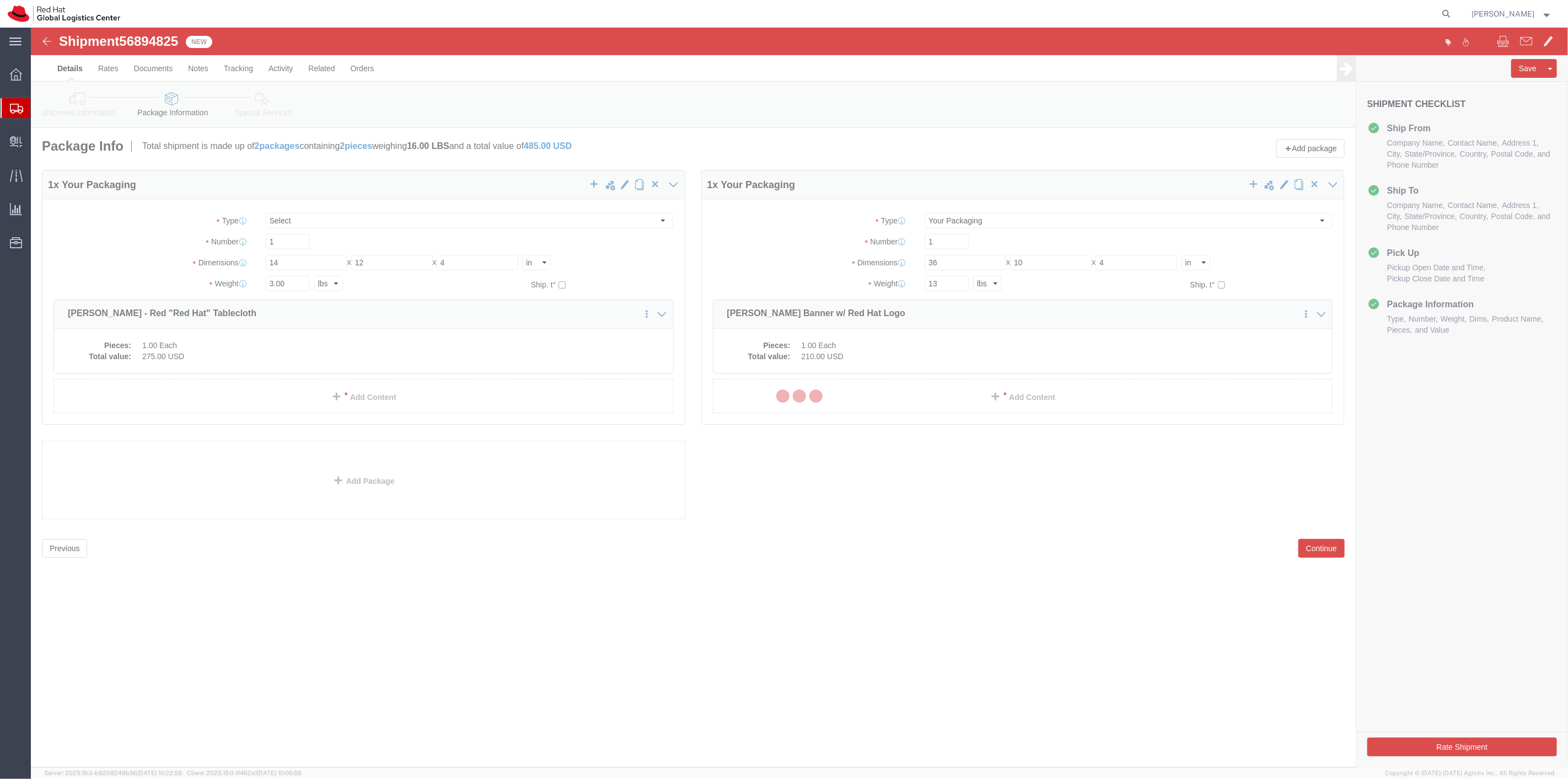
select select
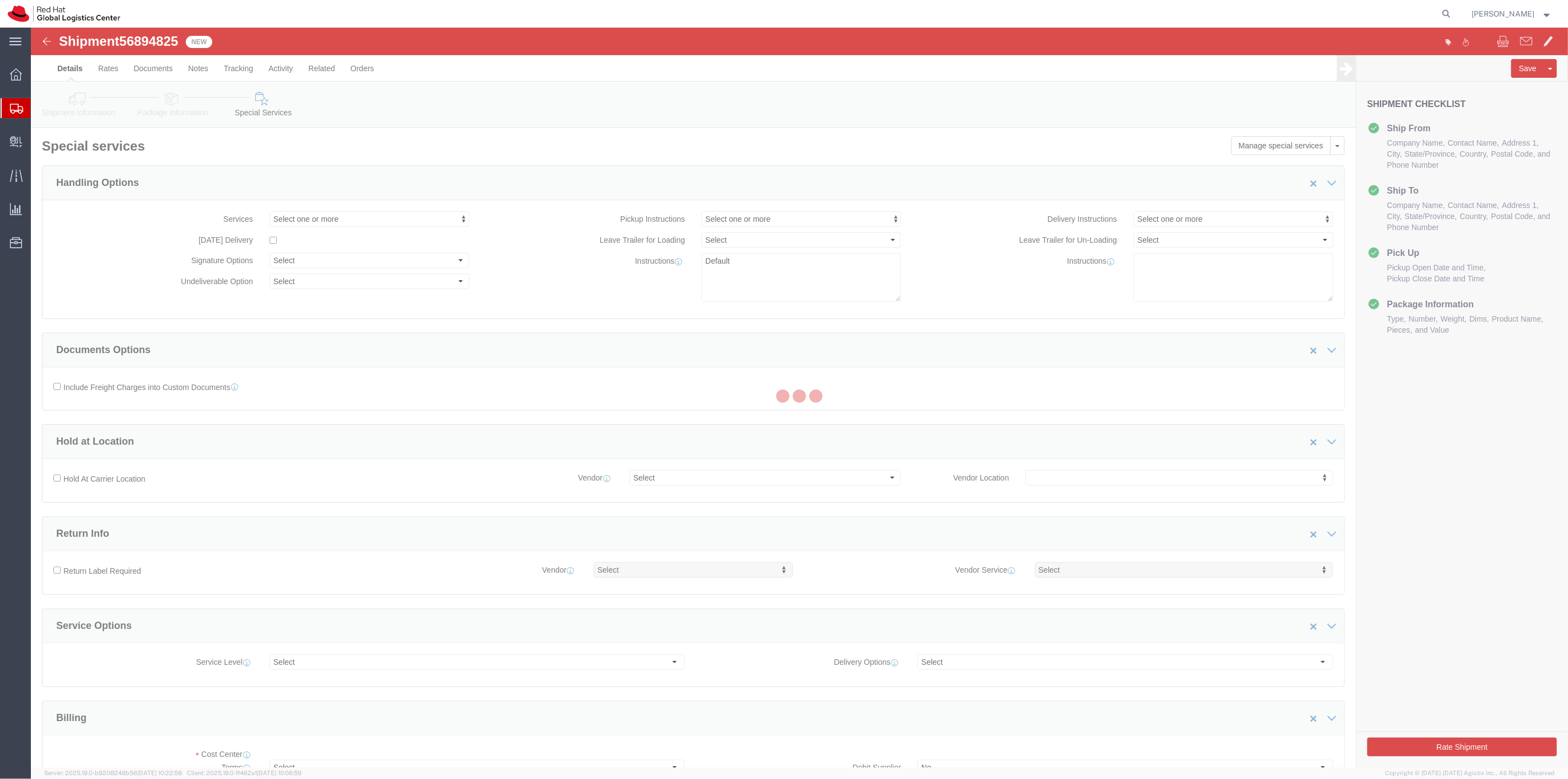
select select "COSTCENTER"
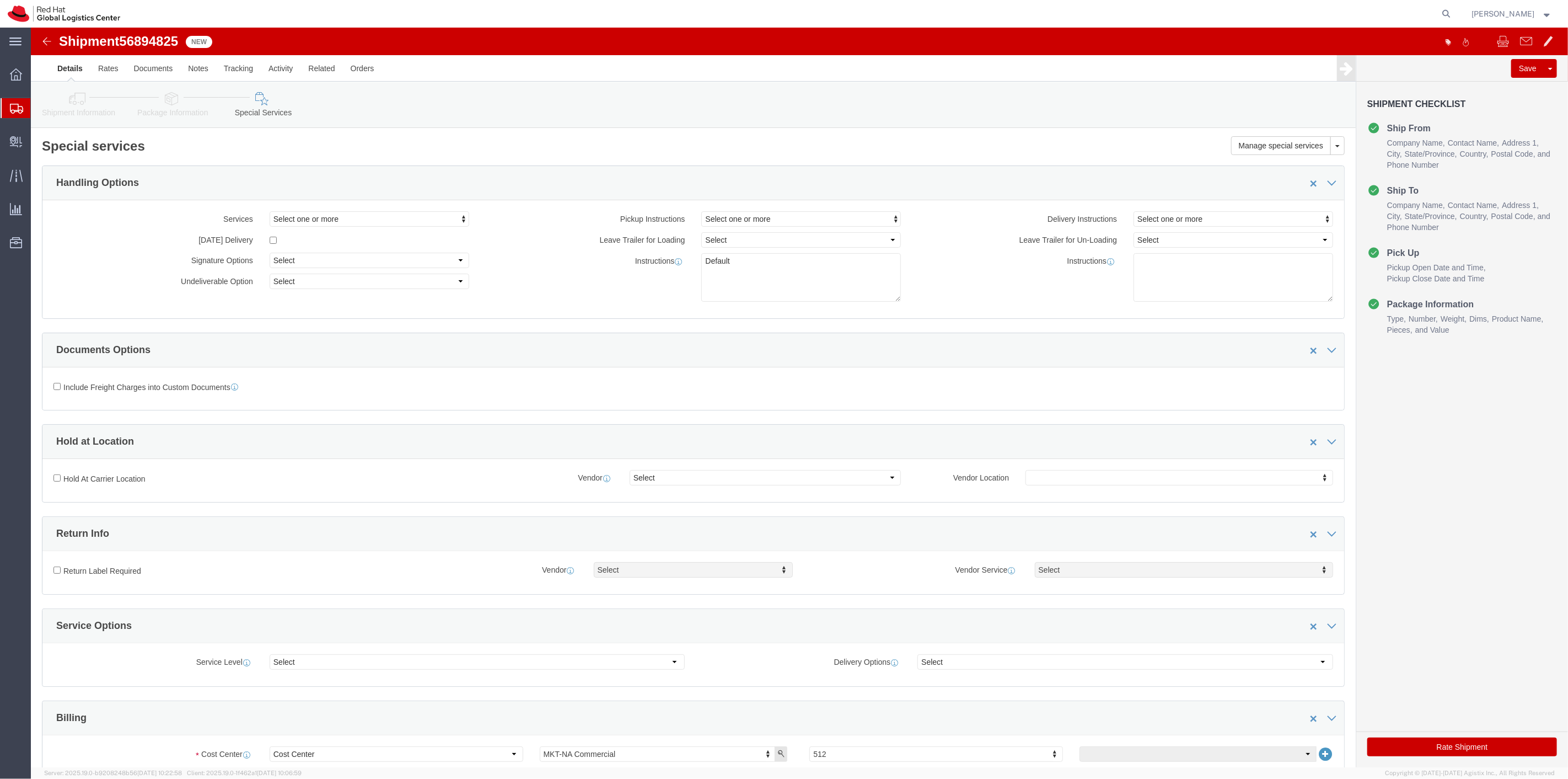
click button "Rate Shipment"
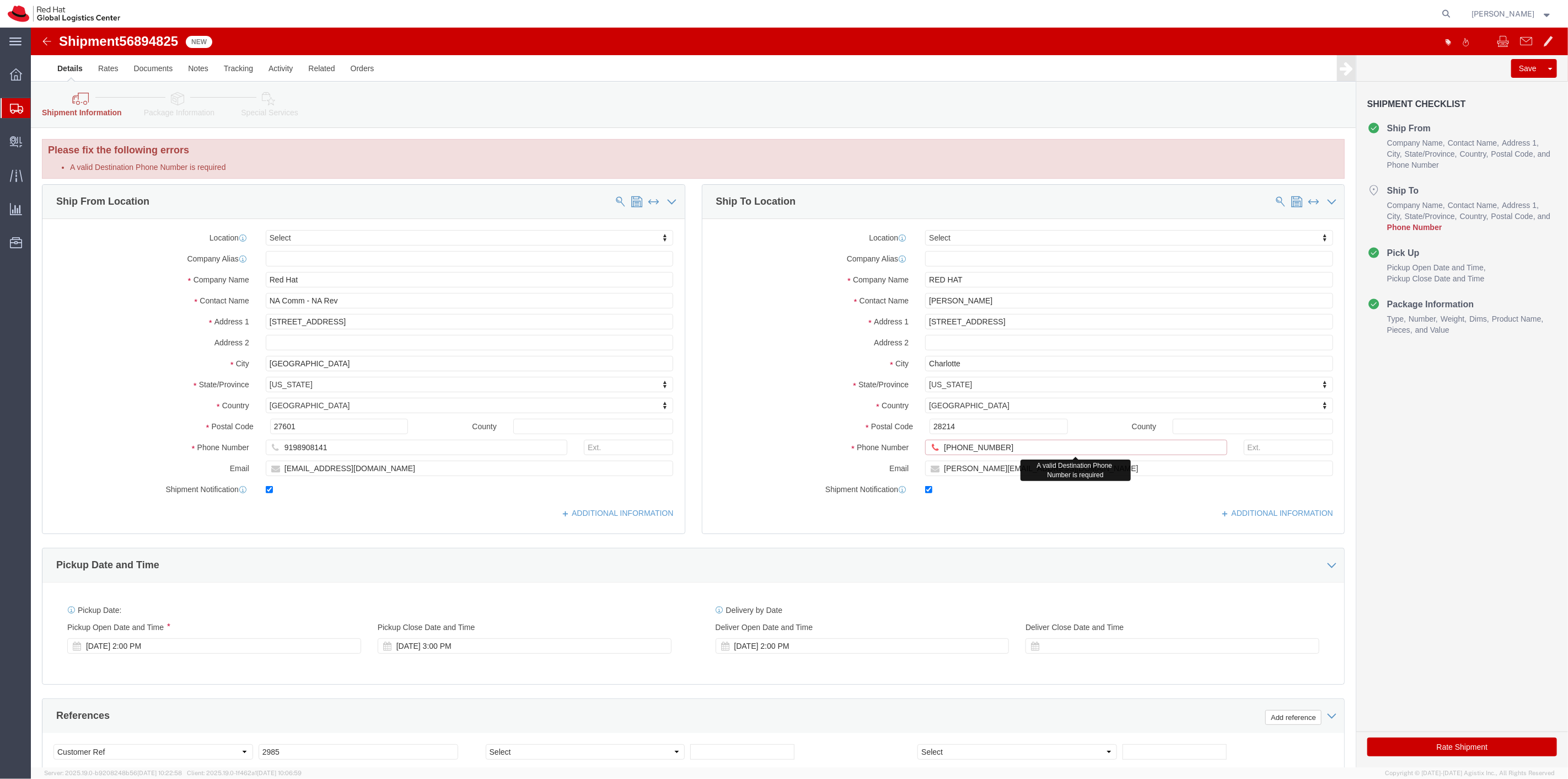
drag, startPoint x: 959, startPoint y: 423, endPoint x: 841, endPoint y: 412, distance: 118.5
click div "Location Select Select My Profile Location RH - Amsterdam - MSO RH - Amsterdam …"
paste input "+19197963553"
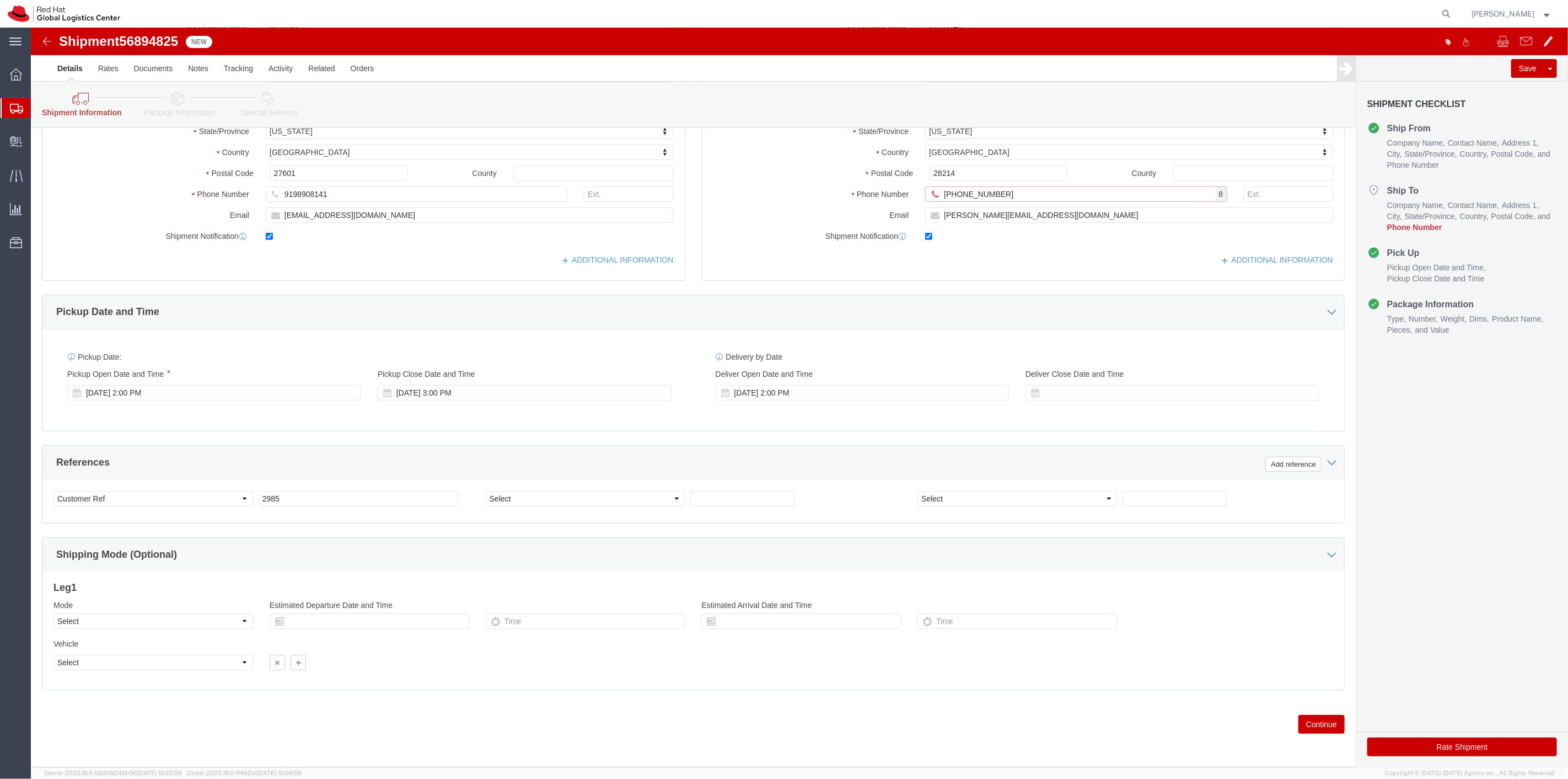
type input "+19197963553"
click button "Continue"
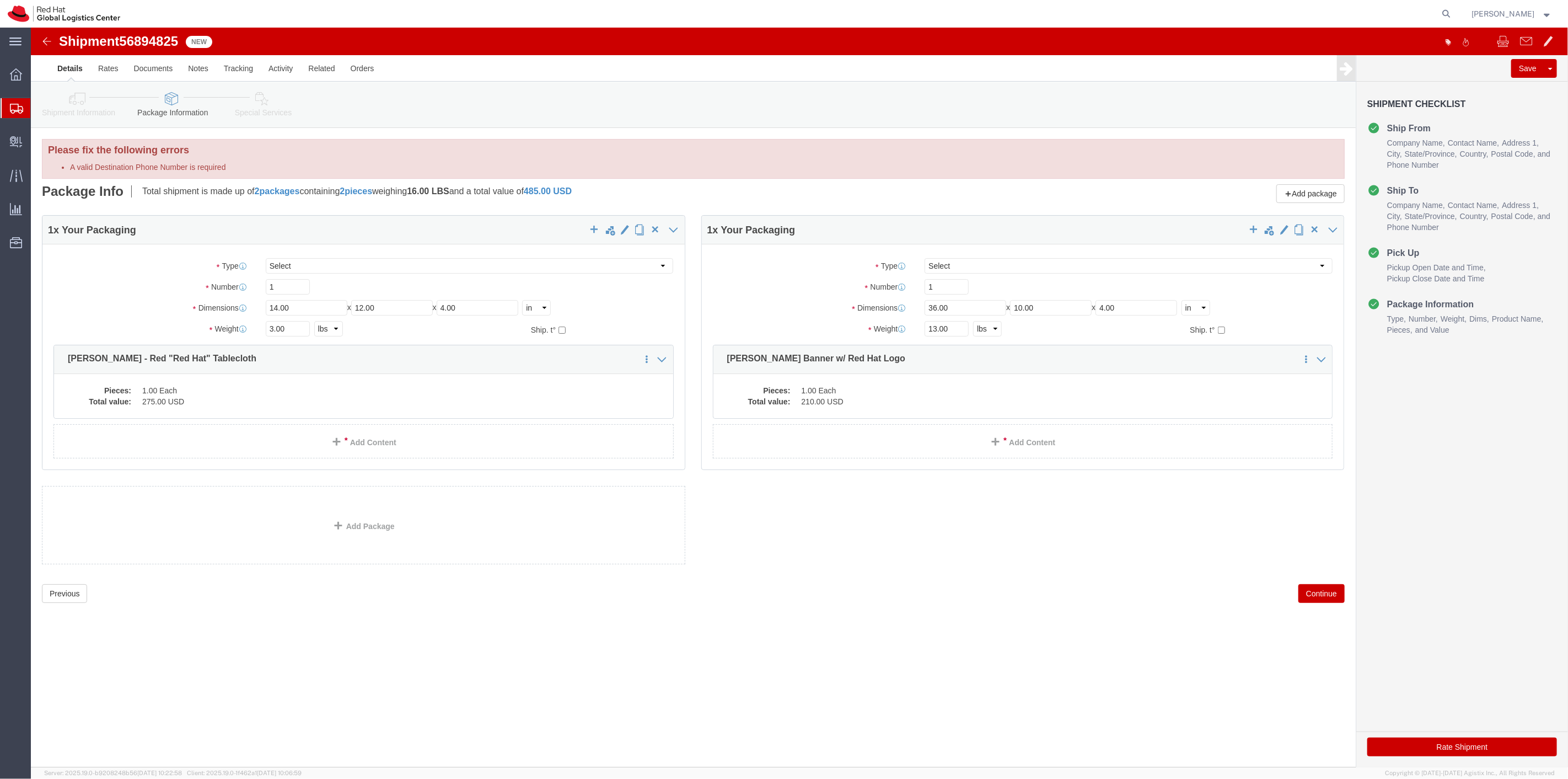
scroll to position [0, 0]
click button "Continue"
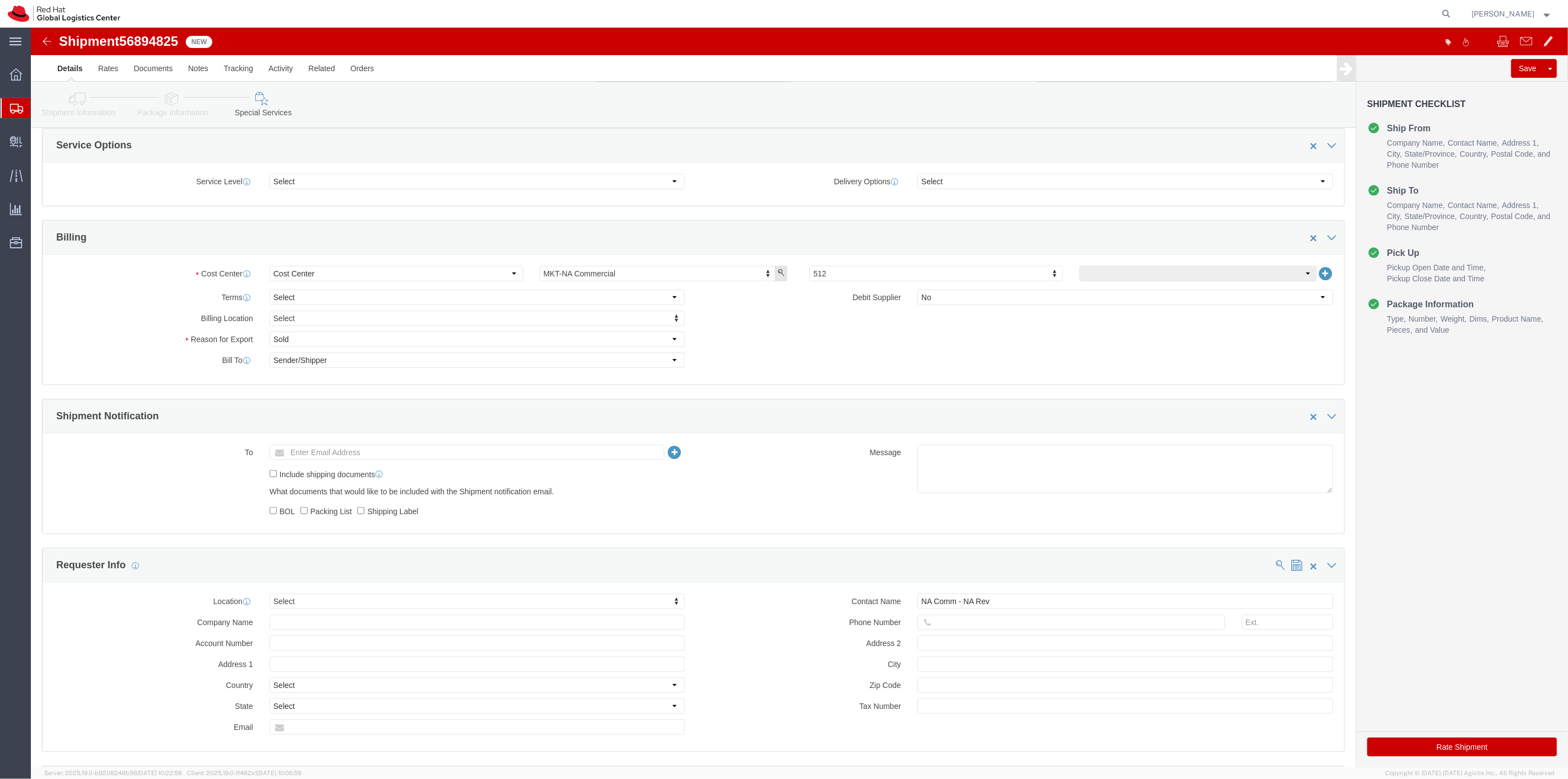
scroll to position [674, 0]
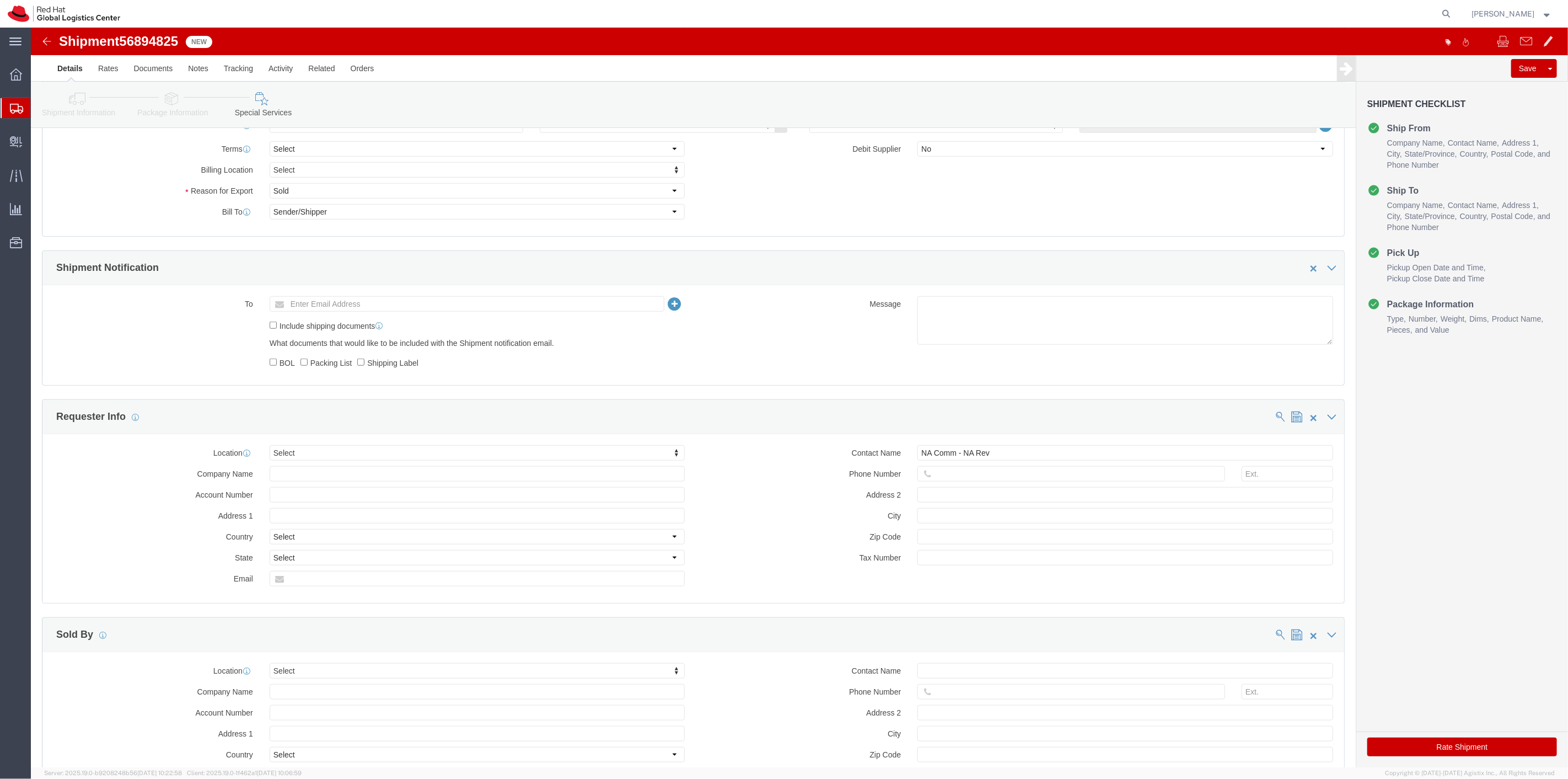
click button "Rate Shipment"
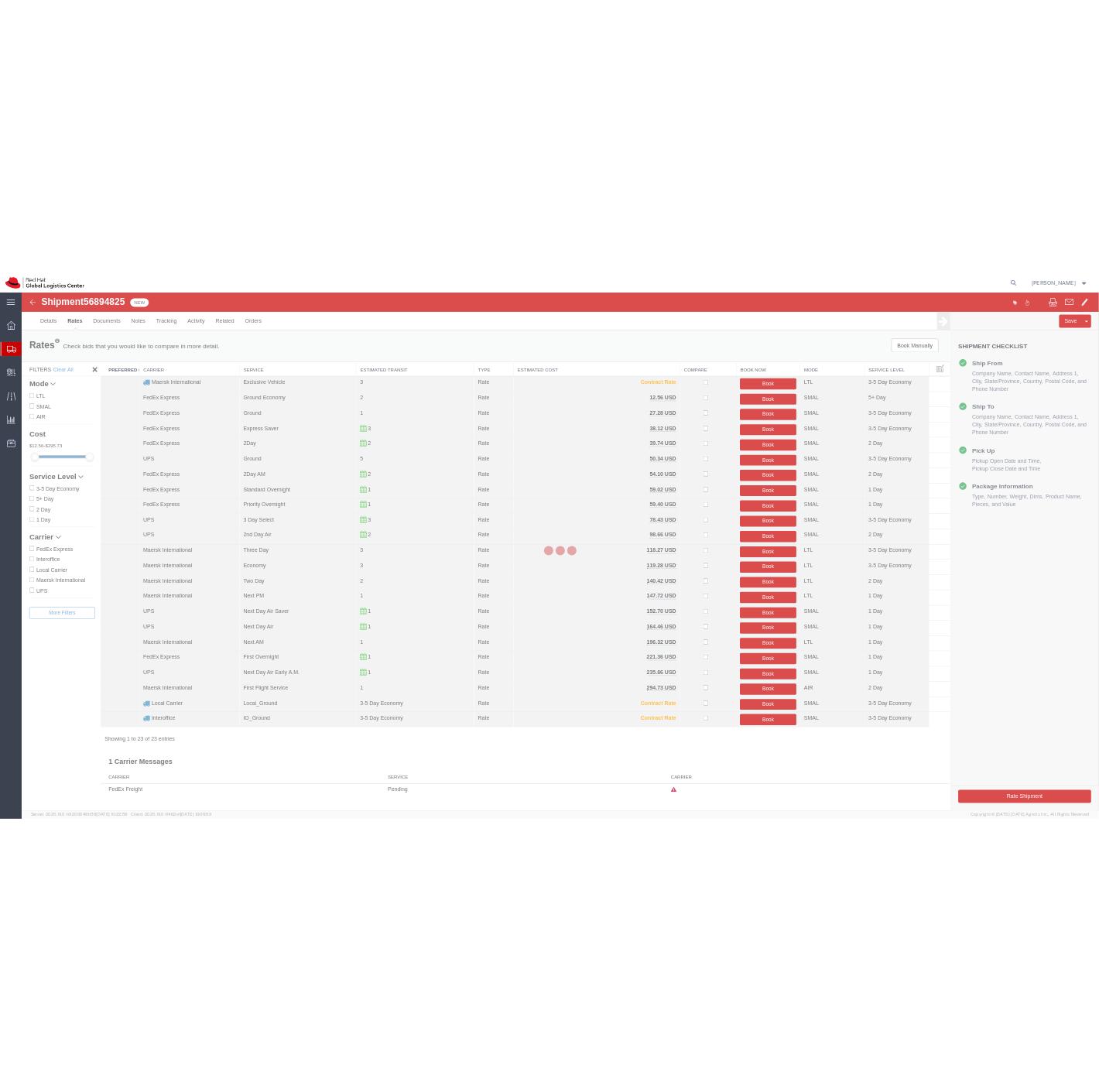
scroll to position [0, 0]
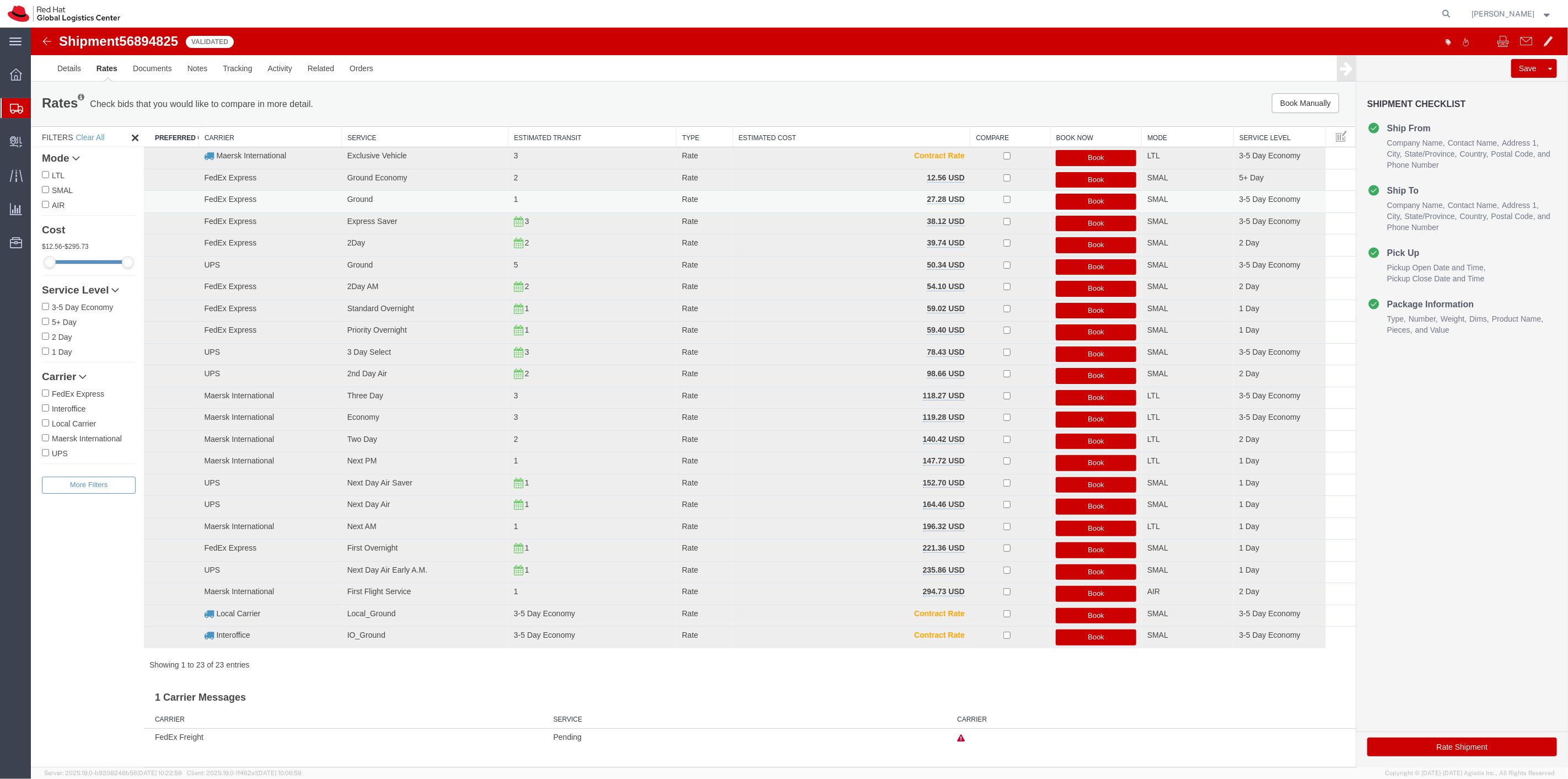
click at [1115, 205] on button "Book" at bounding box center [1096, 202] width 80 height 16
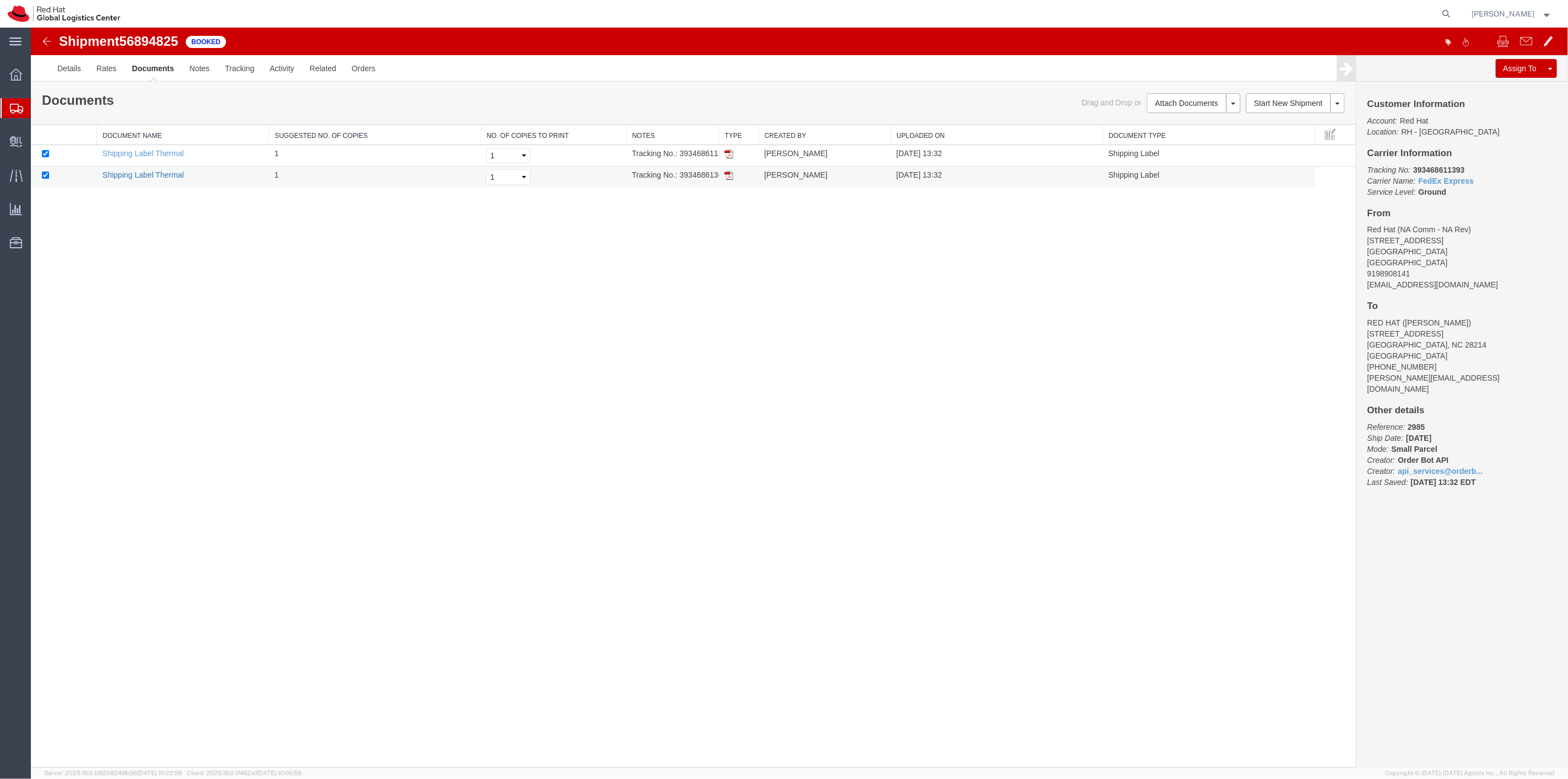
click at [138, 178] on link "Shipping Label Thermal" at bounding box center [143, 175] width 82 height 9
click at [97, 72] on link "Rates" at bounding box center [106, 68] width 36 height 26
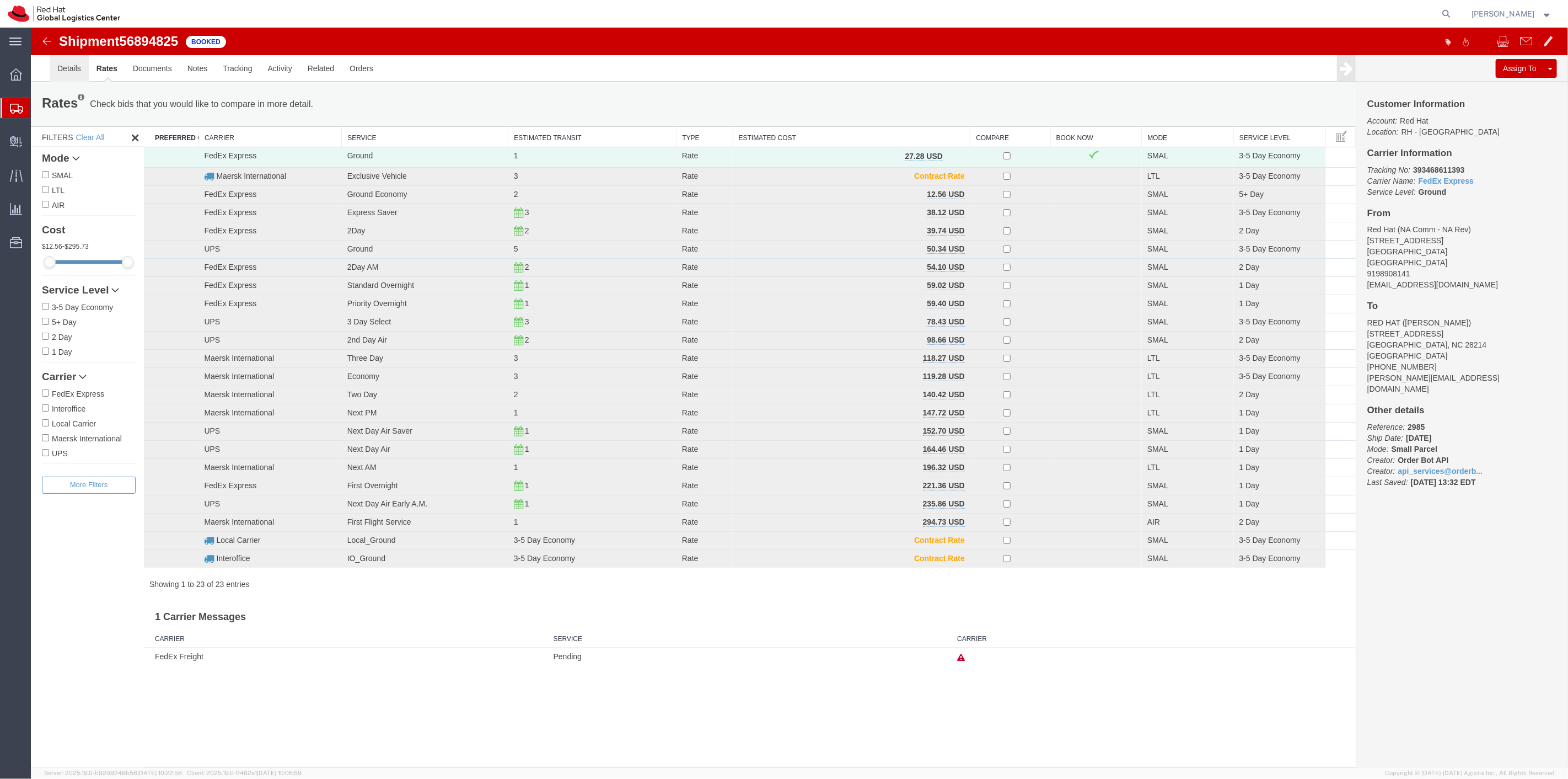
click at [75, 73] on link "Details" at bounding box center [69, 68] width 39 height 26
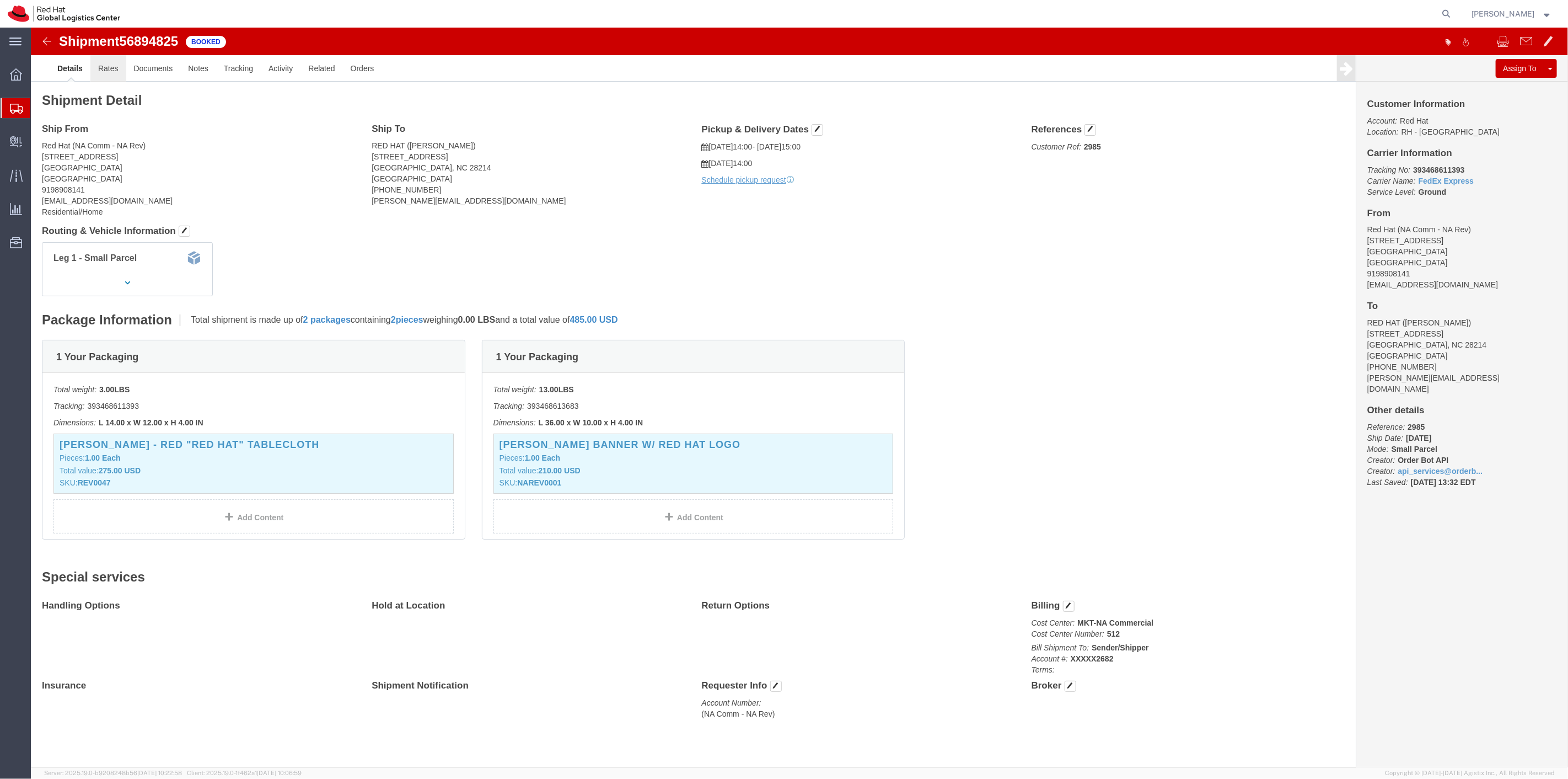
click link "Rates"
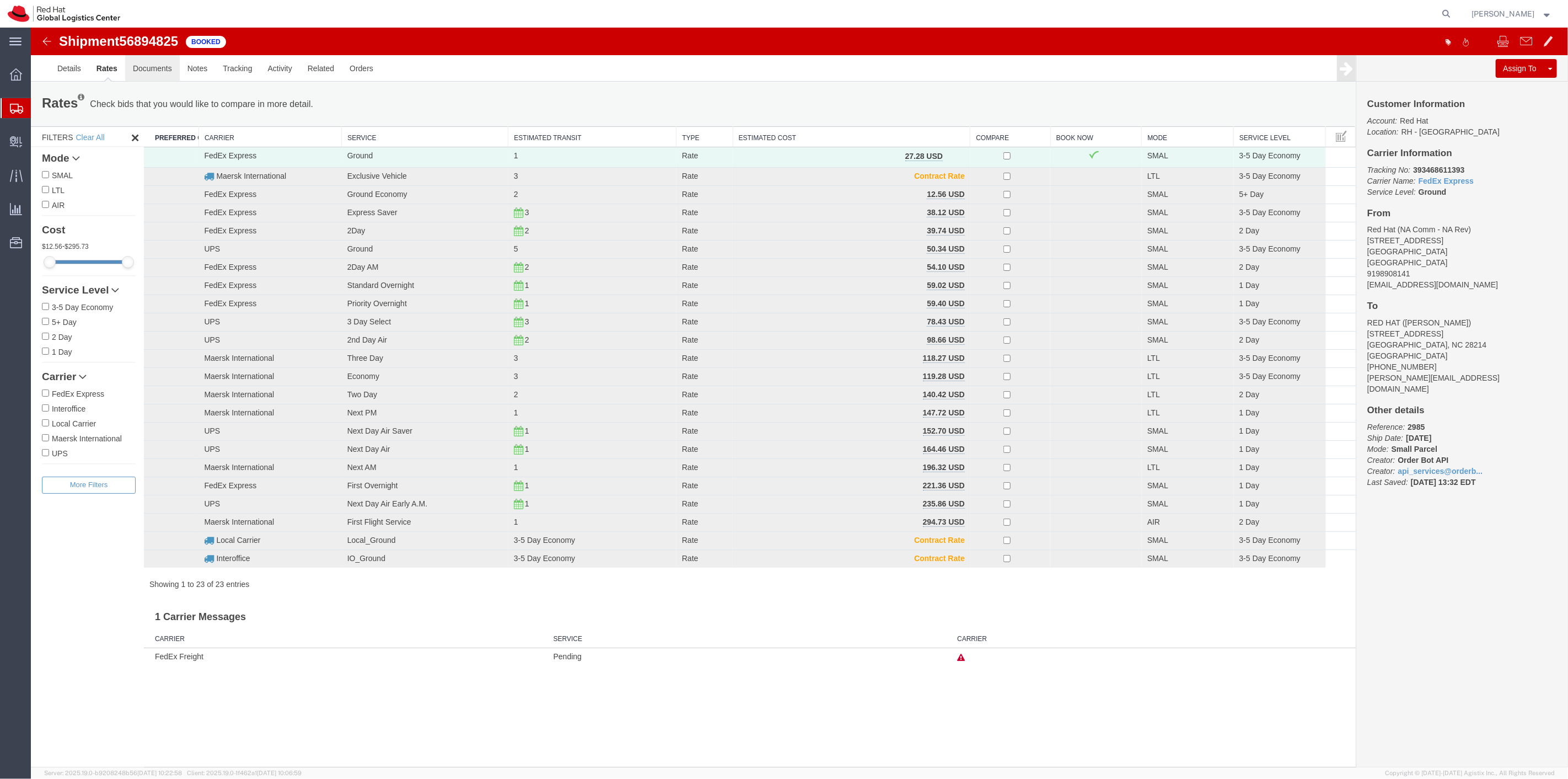
click at [147, 63] on link "Documents" at bounding box center [152, 68] width 55 height 26
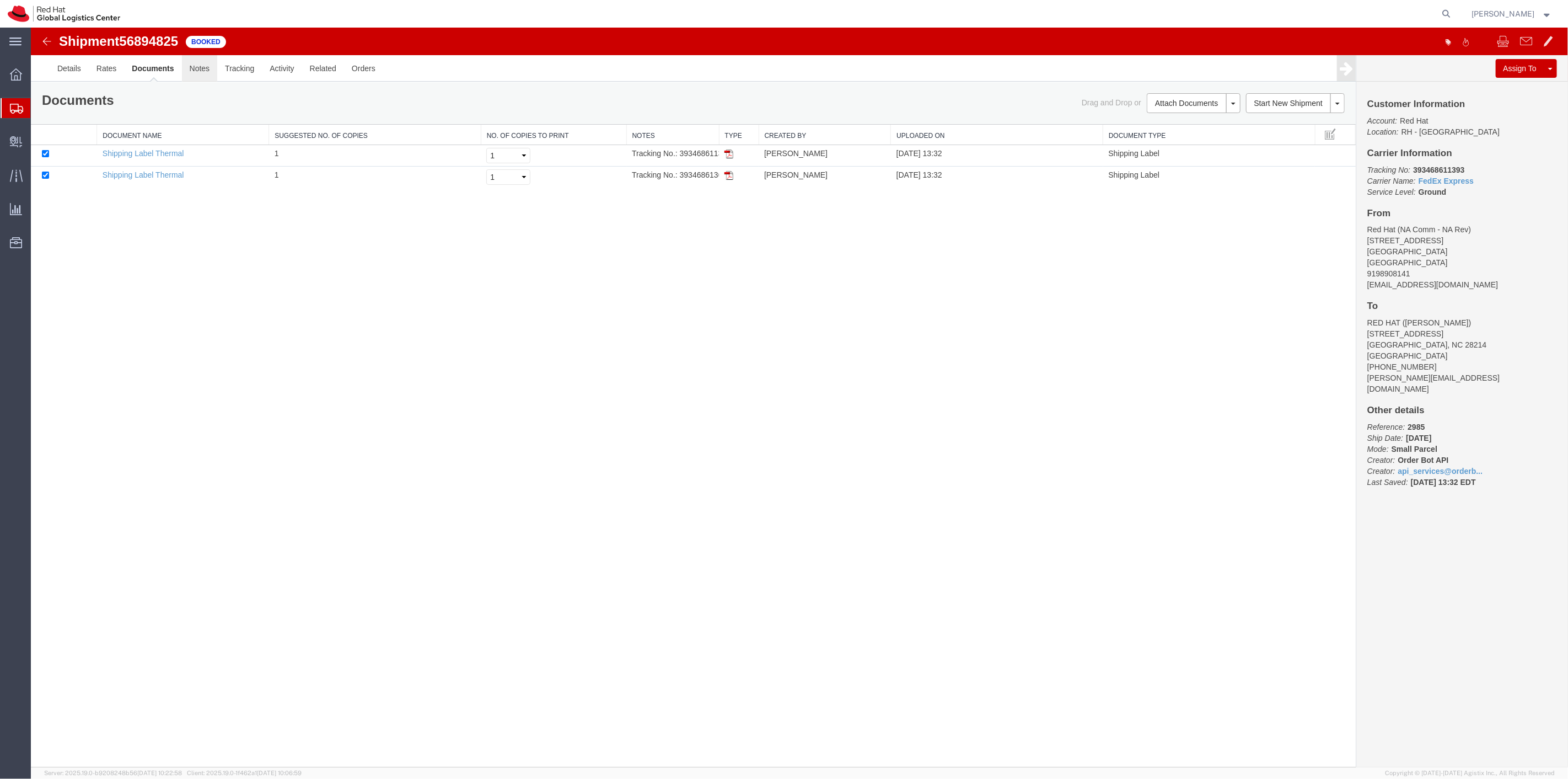
click at [209, 66] on link "Notes" at bounding box center [199, 68] width 36 height 26
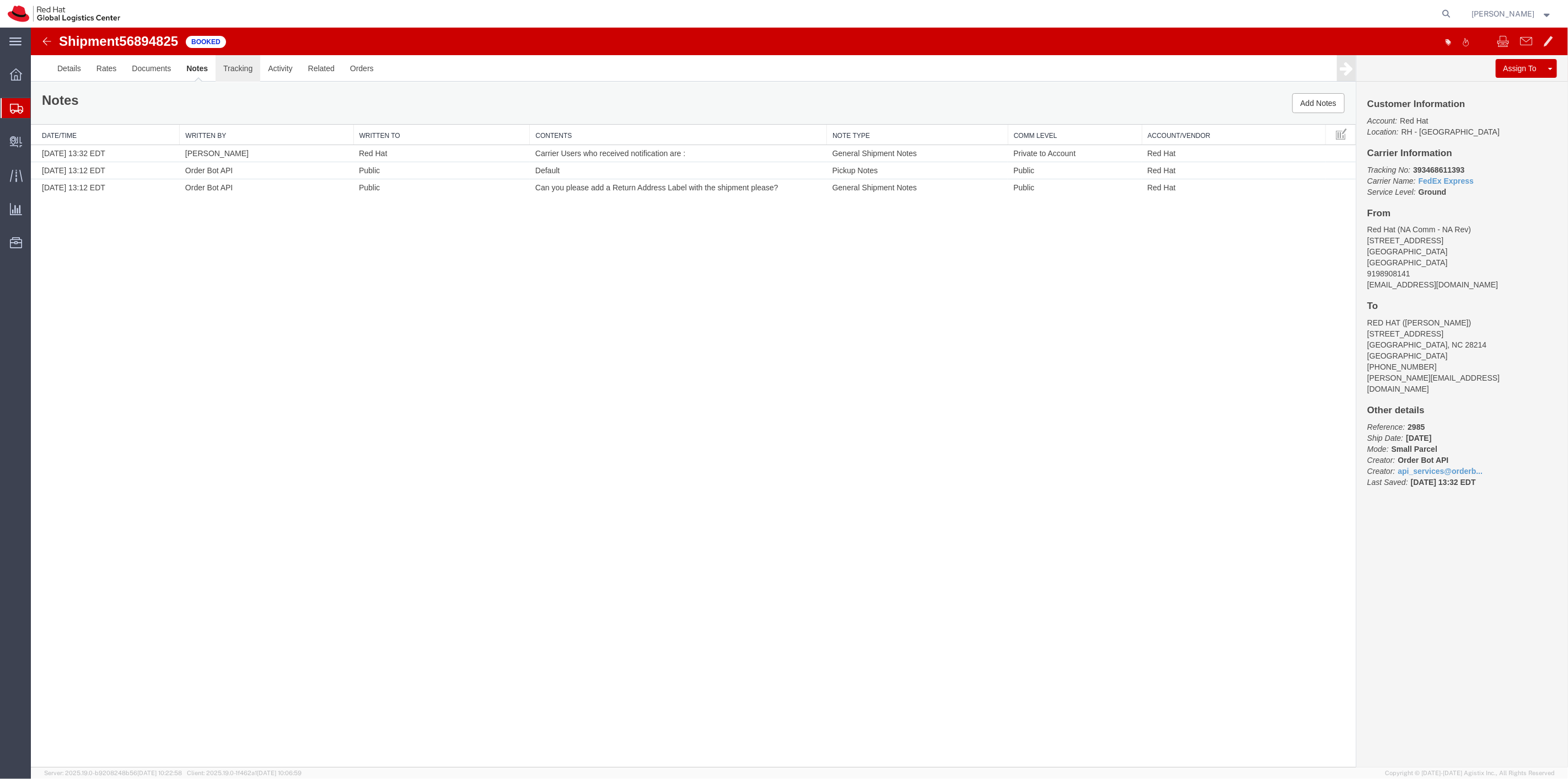
click at [231, 72] on link "Tracking" at bounding box center [237, 68] width 44 height 26
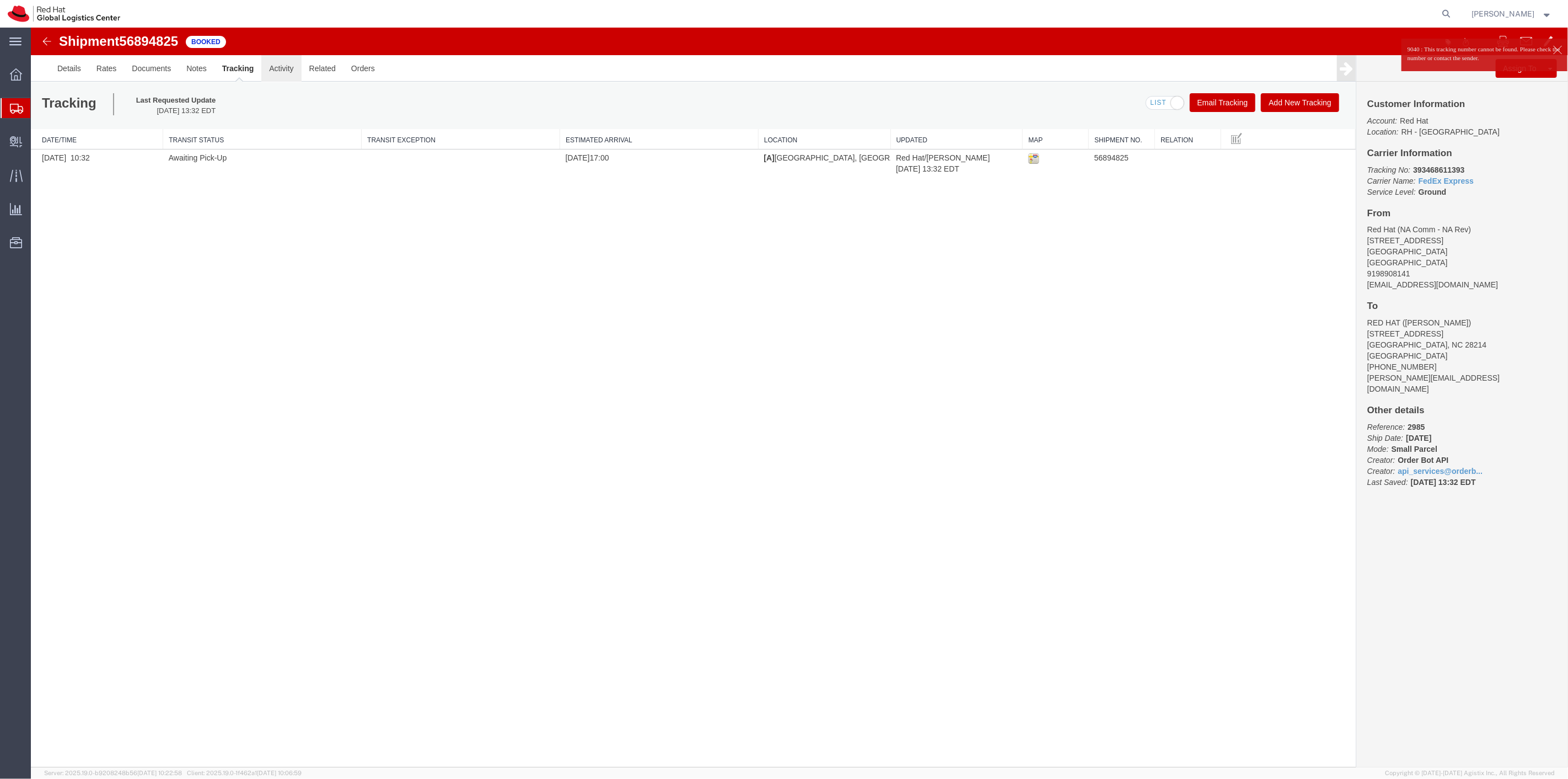
click at [285, 68] on link "Activity" at bounding box center [280, 68] width 40 height 26
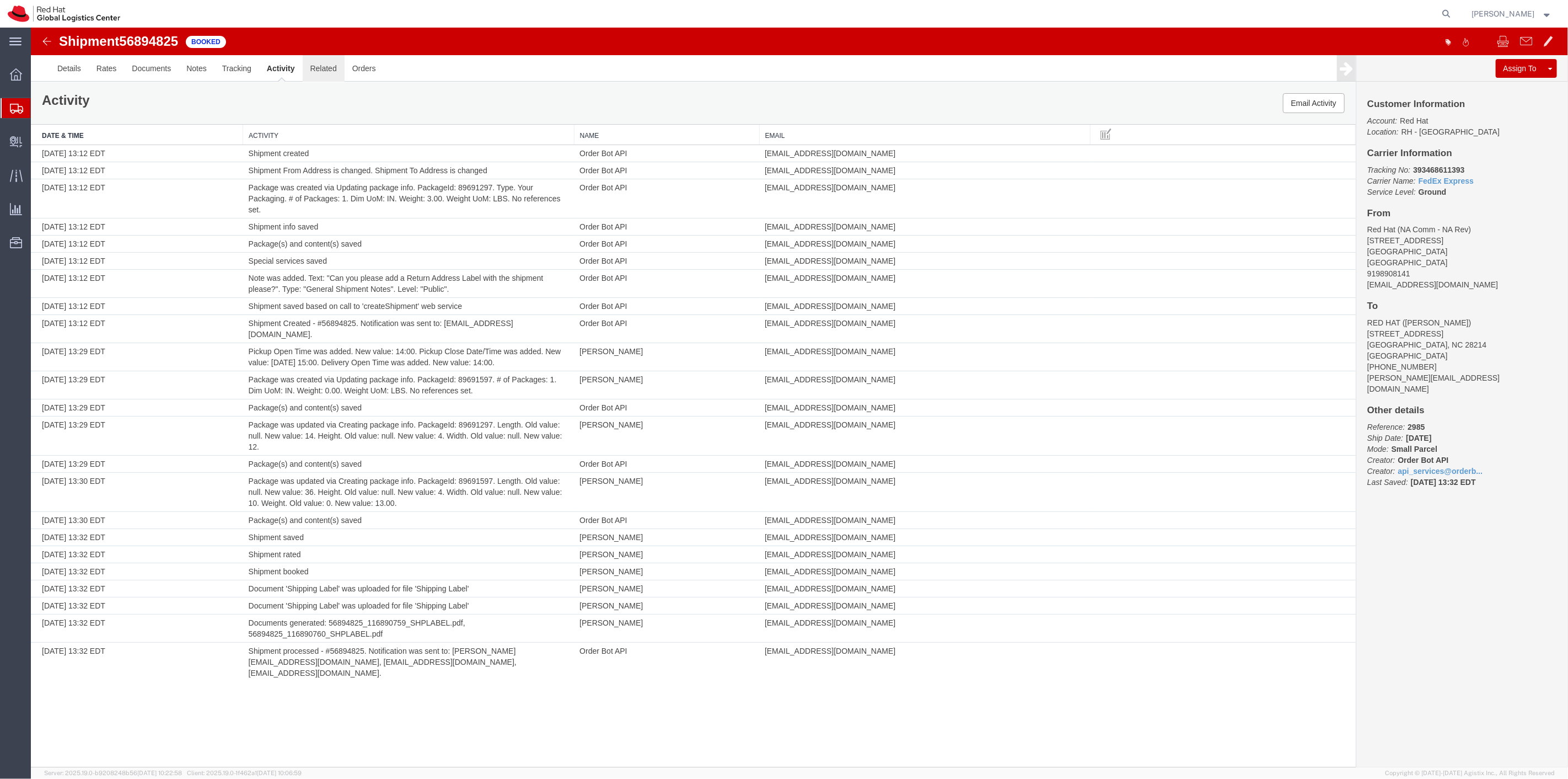
click at [318, 70] on link "Related" at bounding box center [323, 68] width 42 height 26
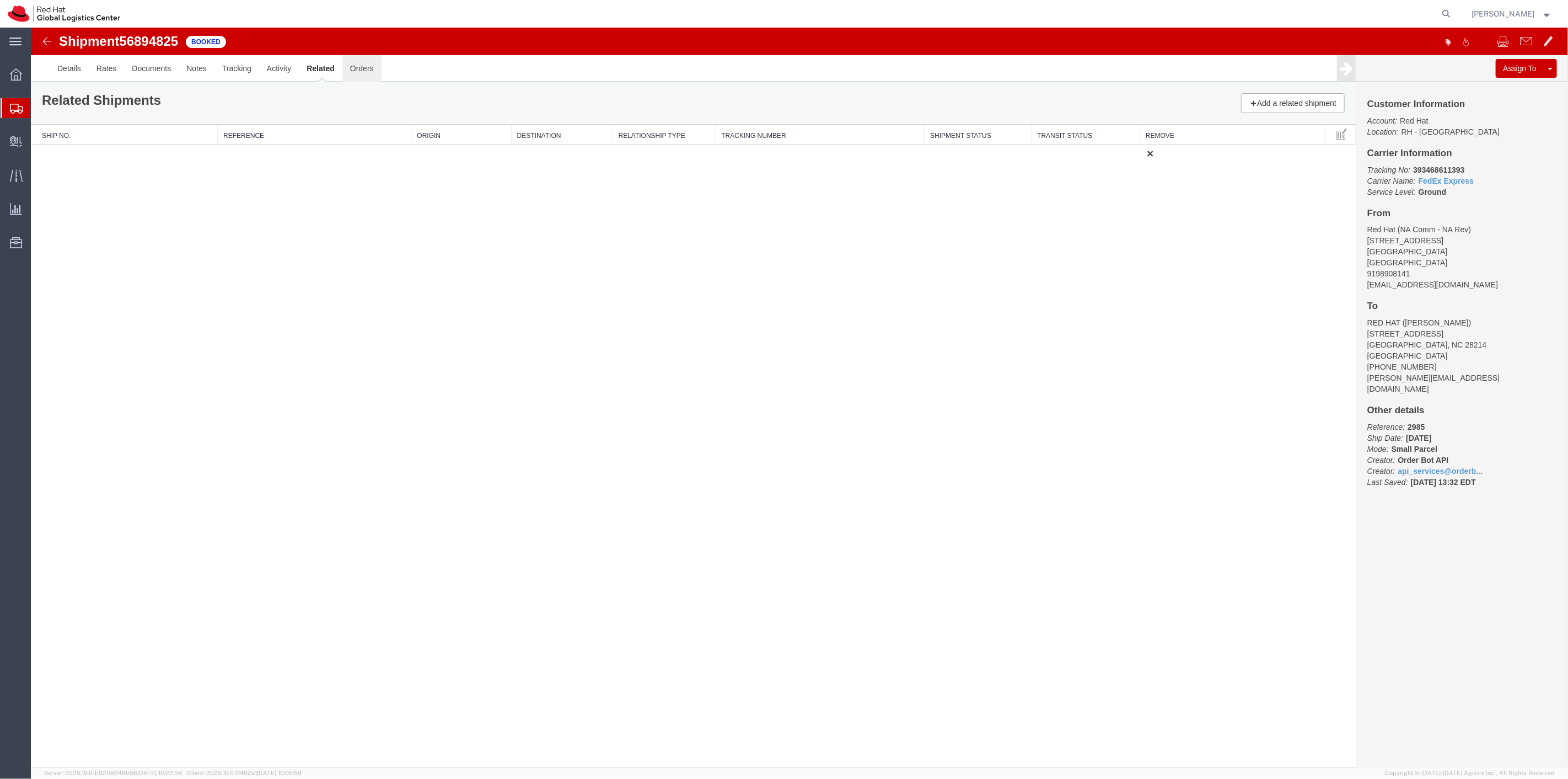
click at [354, 69] on link "Orders" at bounding box center [362, 68] width 39 height 26
click at [70, 72] on link "Details" at bounding box center [69, 68] width 39 height 26
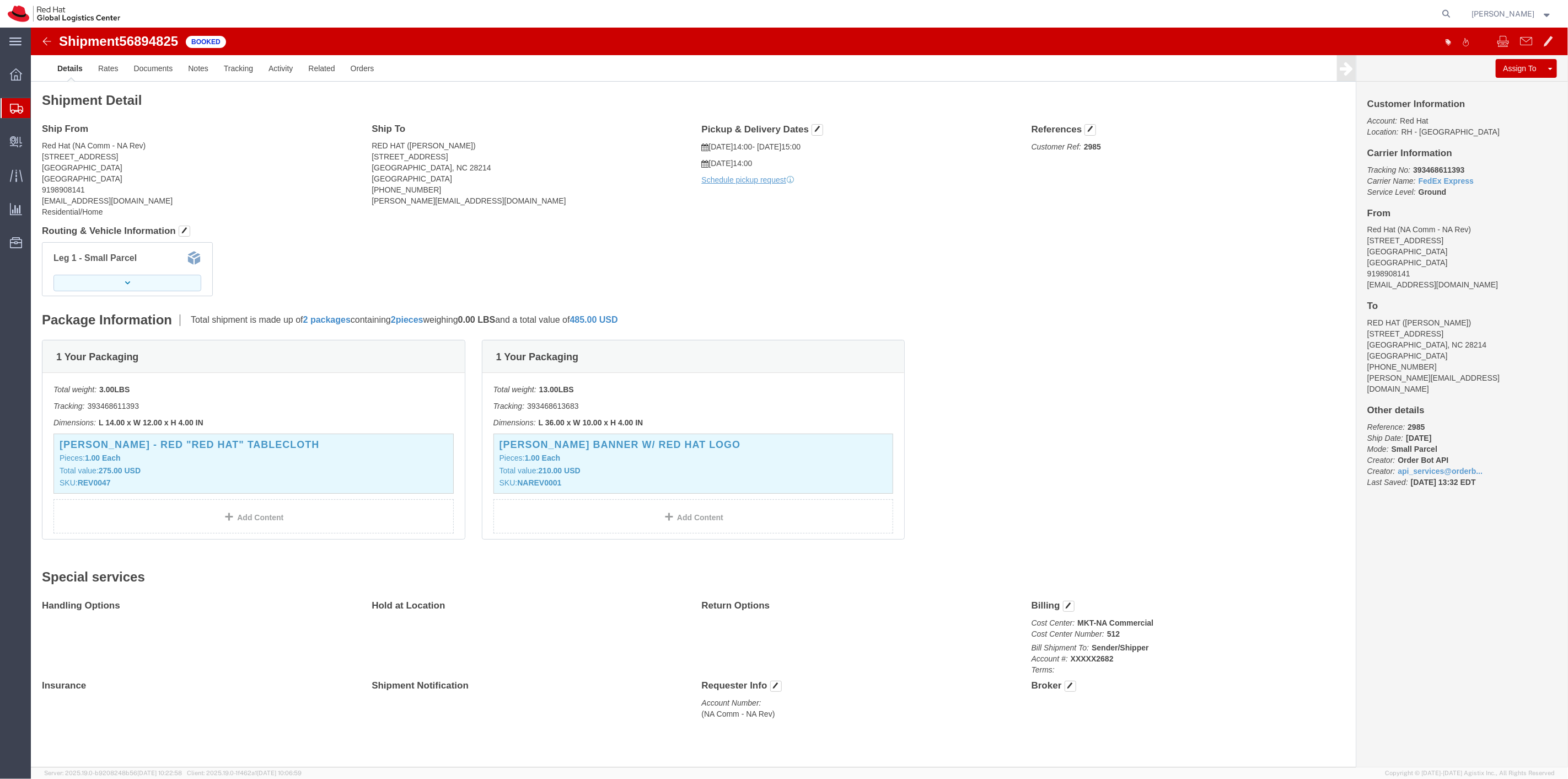
click icon "button"
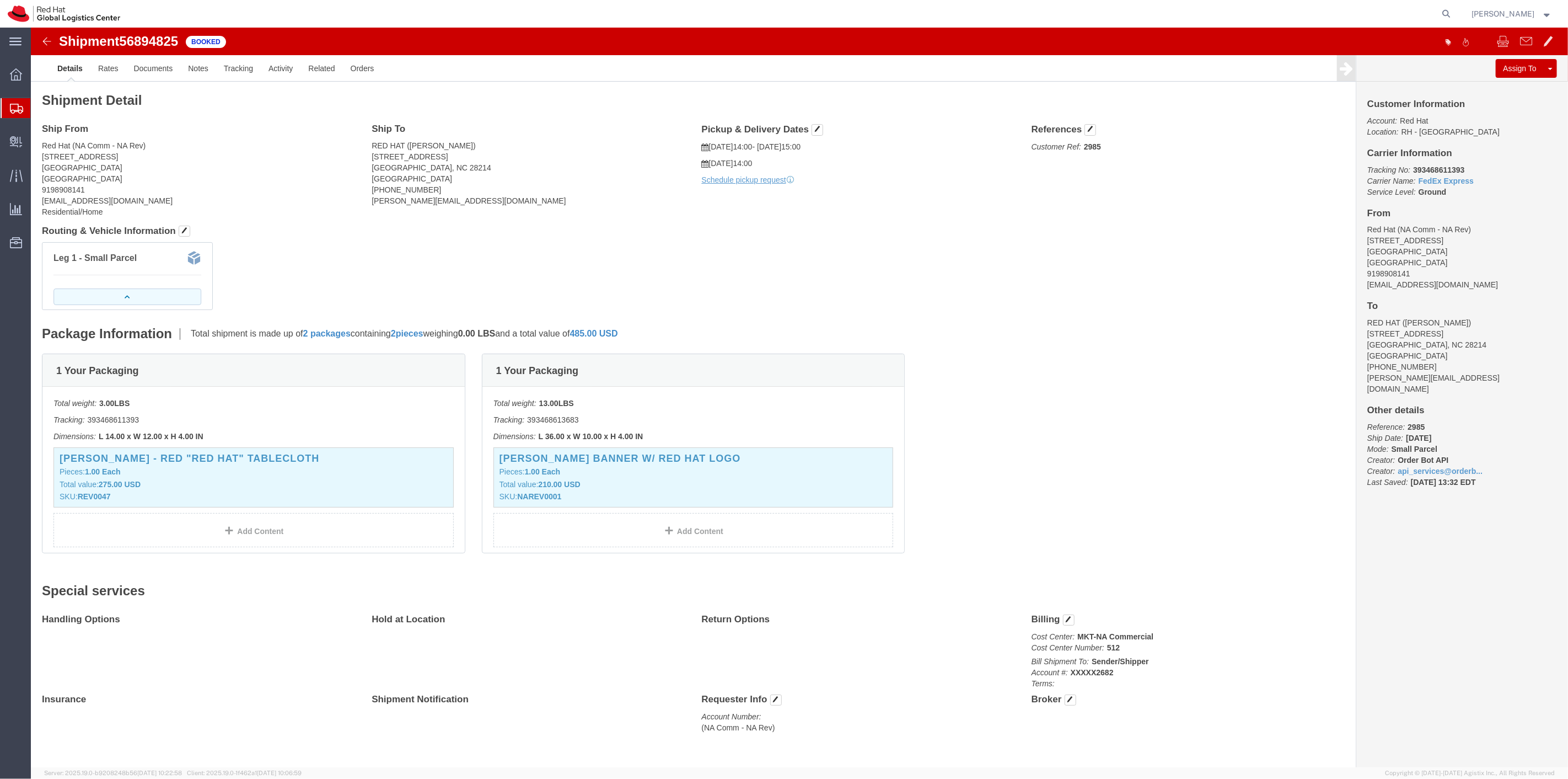
click icon "button"
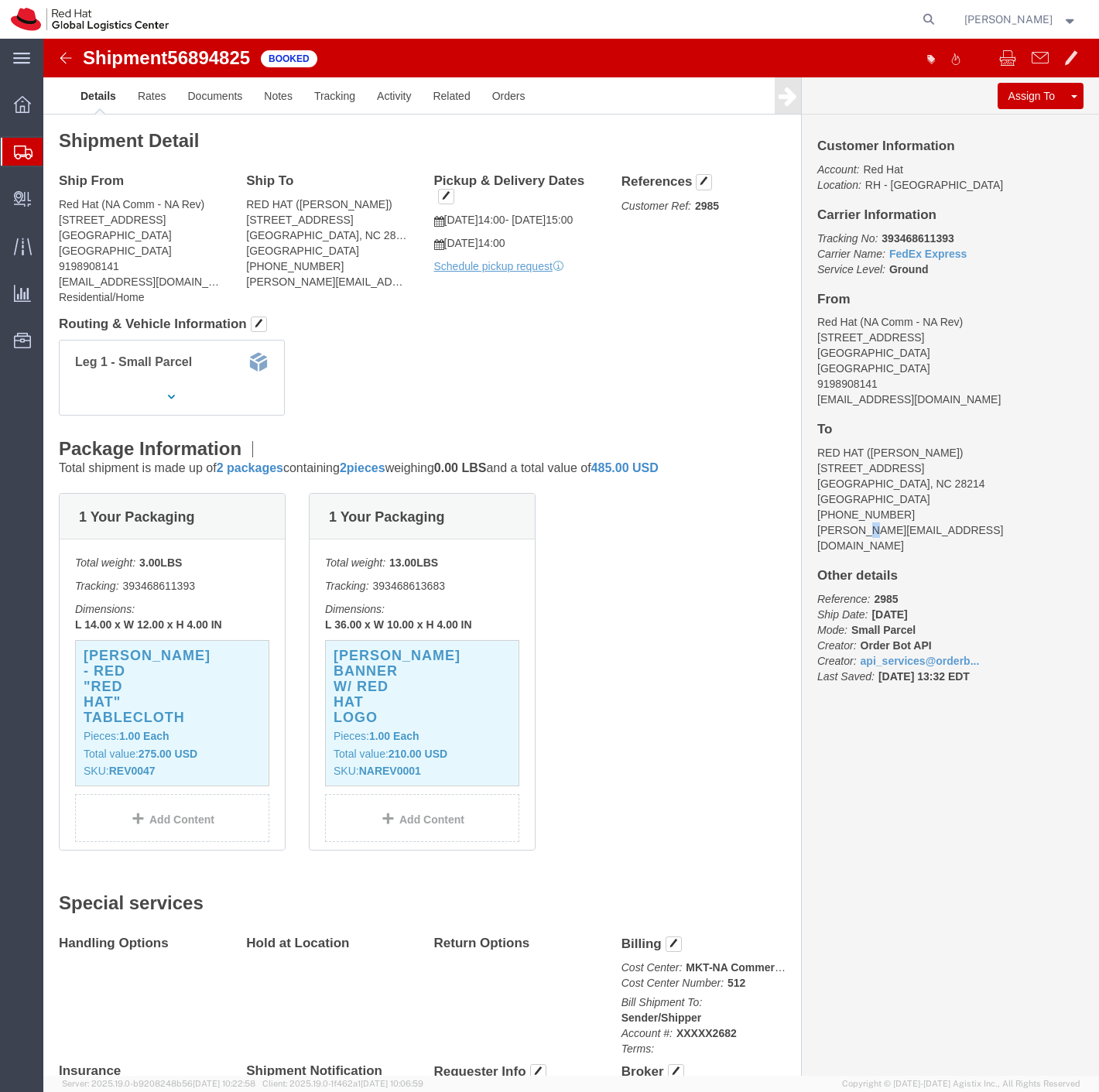
click address "RED HAT (David Huff) 2701 Mt Isle Harbor dr. Charlotte, NC 28214 United States …"
drag, startPoint x: 814, startPoint y: 477, endPoint x: 767, endPoint y: 474, distance: 47.1
click address "RED HAT (David Huff) 2701 Mt Isle Harbor dr. Charlotte, NC 28214 United States …"
copy address "+19197963553"
drag, startPoint x: 863, startPoint y: 496, endPoint x: 767, endPoint y: 492, distance: 96.1
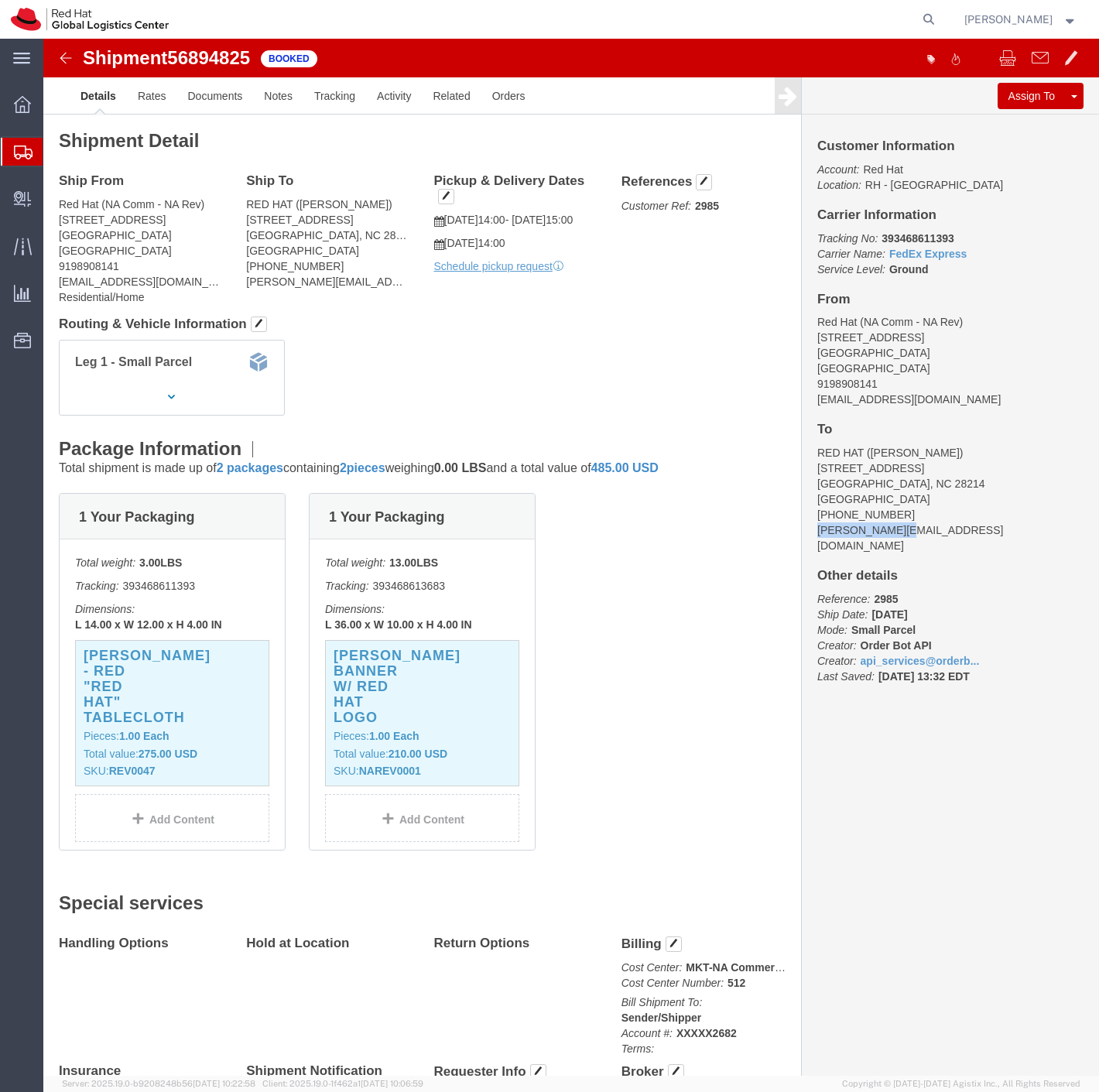
click address "RED HAT (David Huff) 2701 Mt Isle Harbor dr. Charlotte, NC 28214 United States …"
copy address "huff@redhat.com"
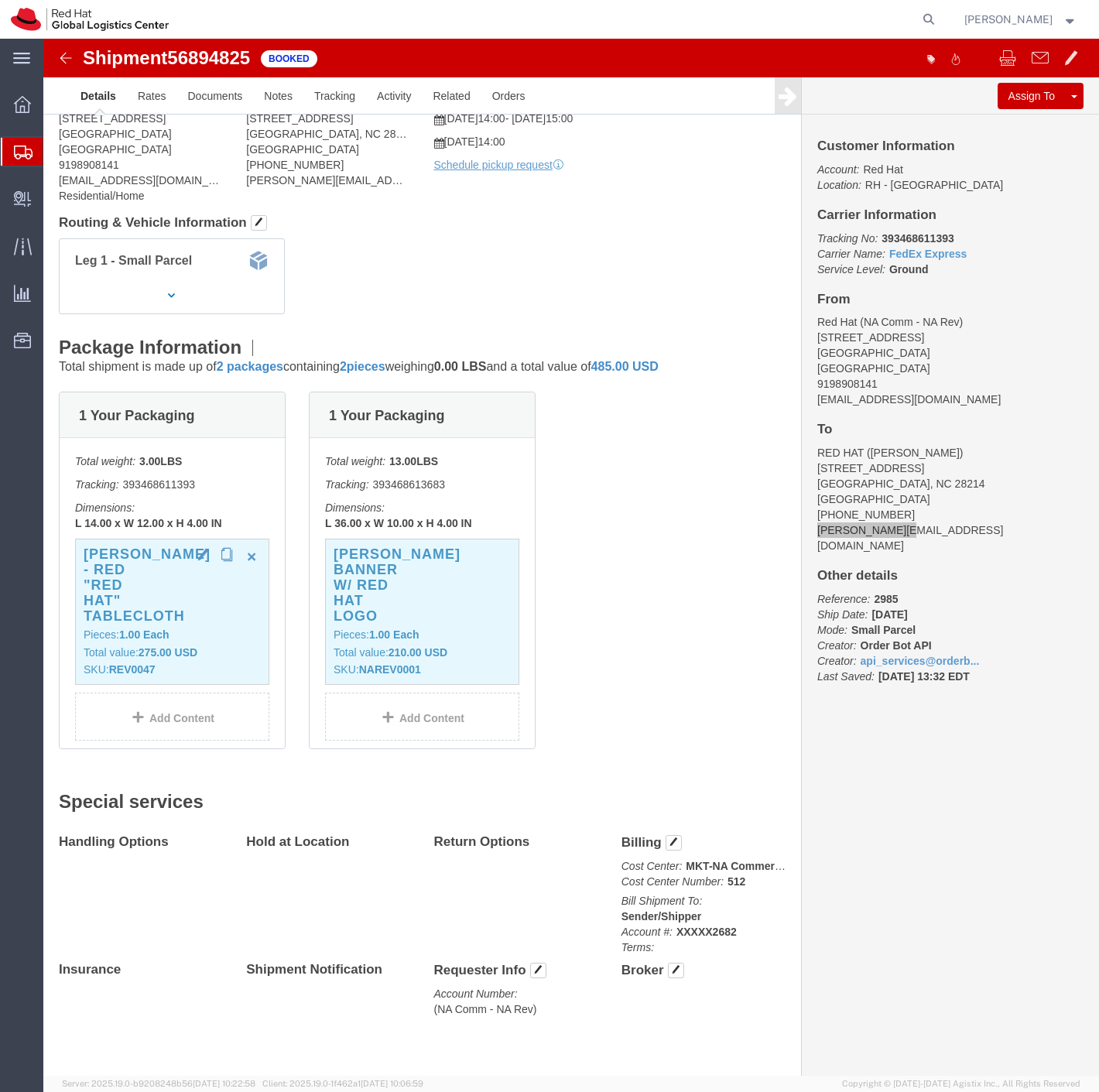
scroll to position [117, 0]
click span "button"
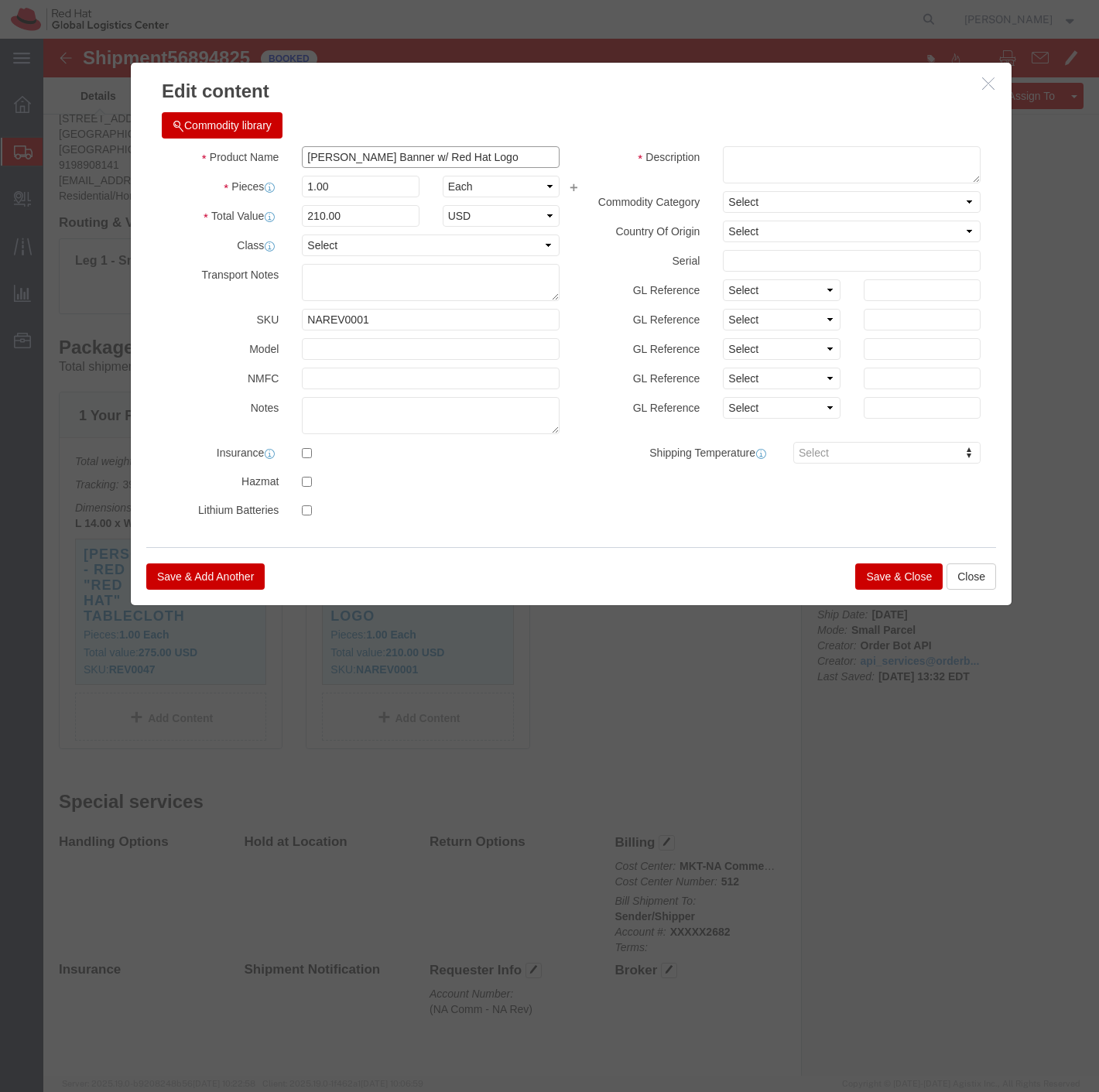
drag, startPoint x: 466, startPoint y: 113, endPoint x: 261, endPoint y: 120, distance: 205.1
click div "L.Martin - White Banner w/ Red Hat Logo"
click button "Save & Close"
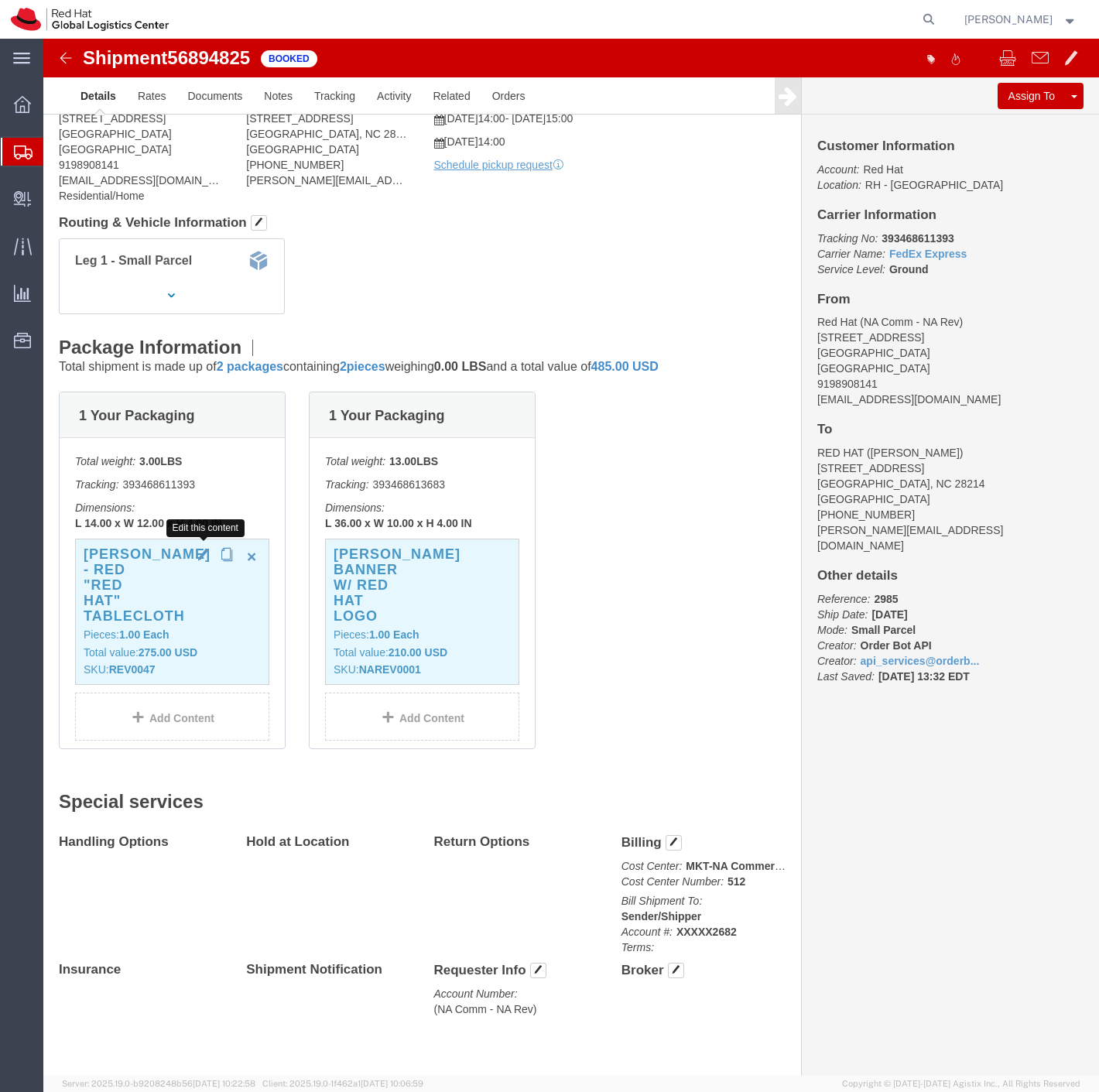
click span "button"
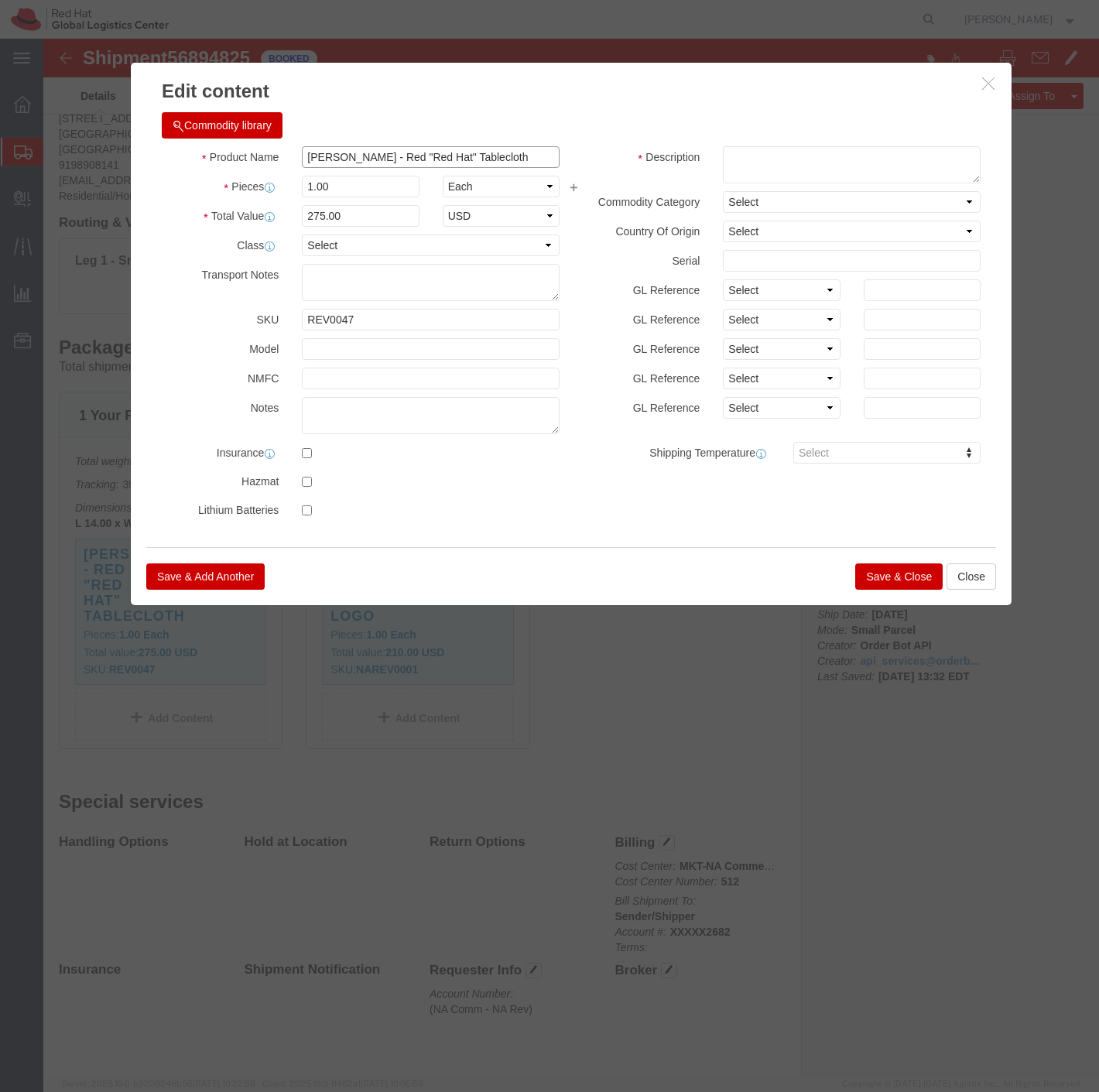
drag, startPoint x: 442, startPoint y: 120, endPoint x: 255, endPoint y: 120, distance: 187.0
click input "L.Martin - Red "Red Hat" Tablecloth"
click button "Save & Close"
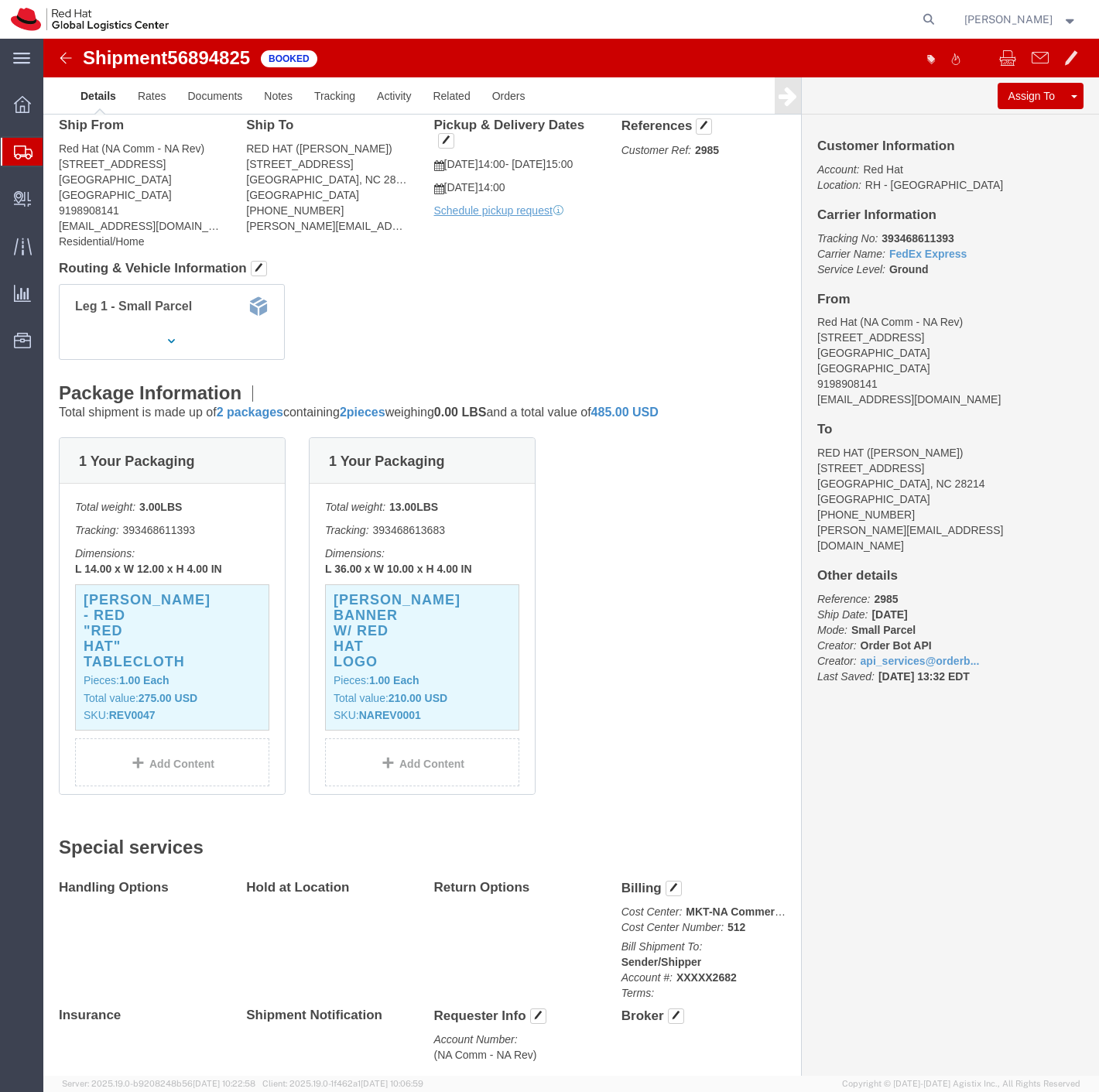
scroll to position [0, 0]
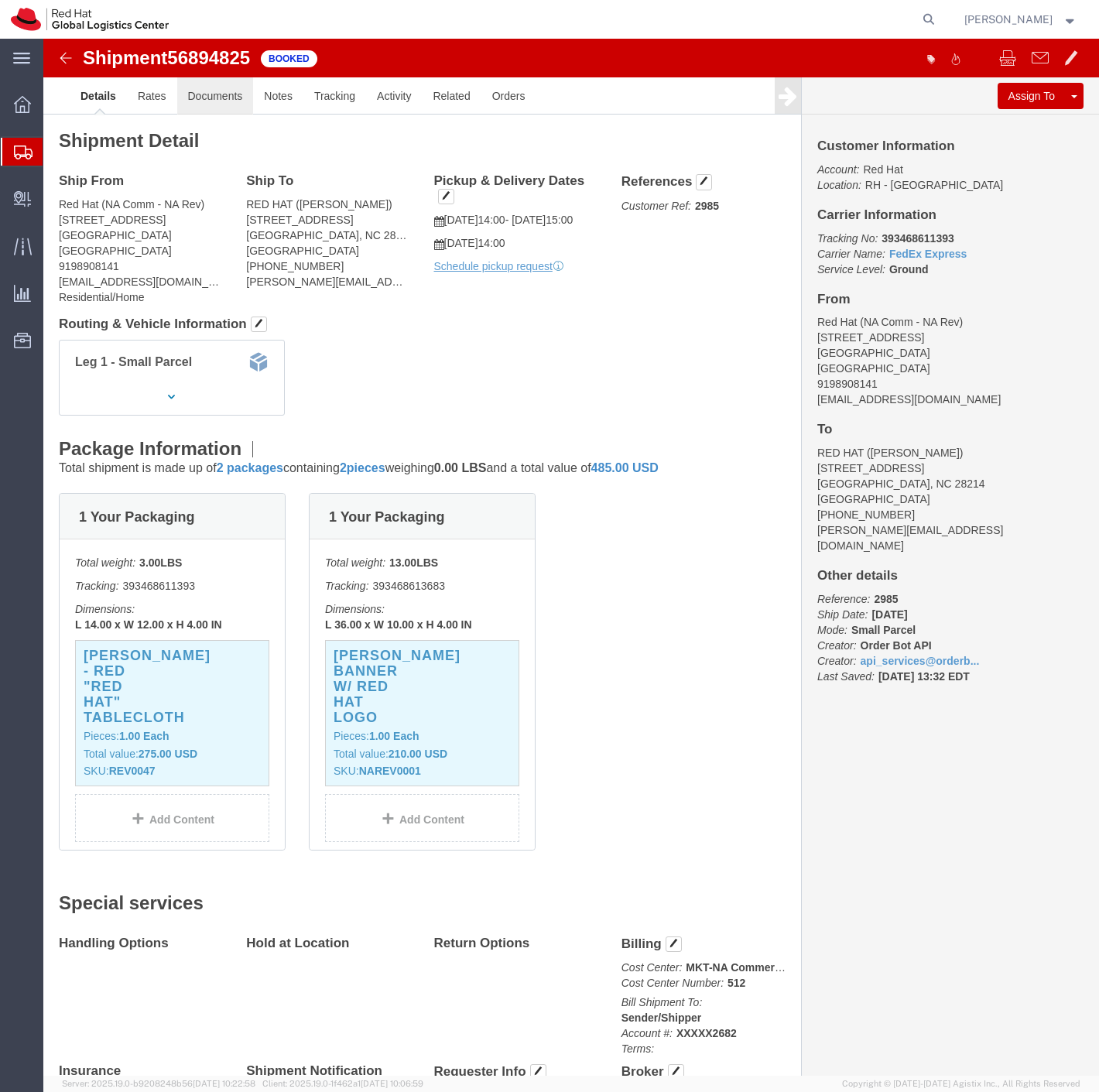
click link "Documents"
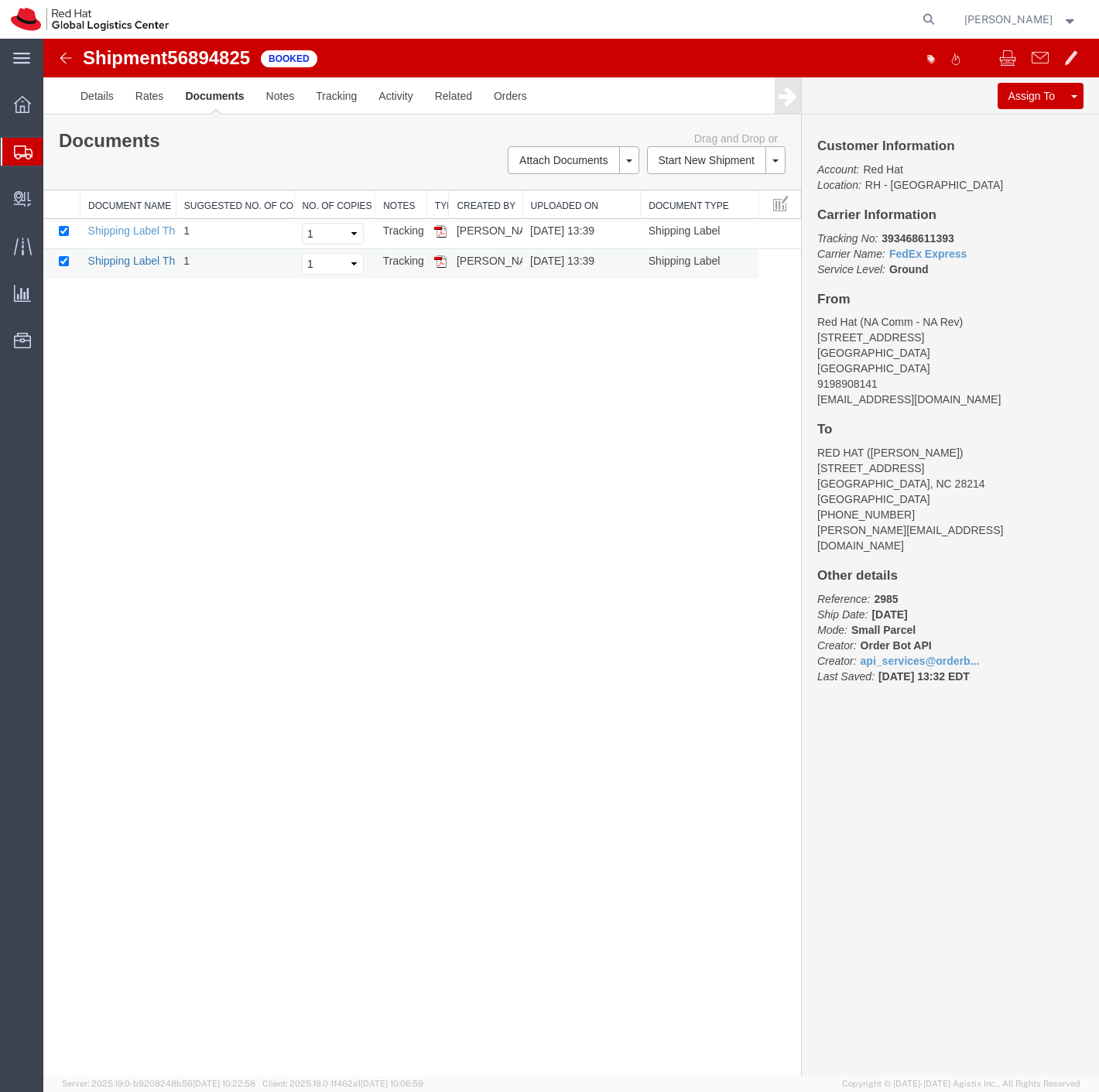
click at [138, 257] on link "Shipping Label Thermal" at bounding box center [145, 261] width 115 height 12
click at [130, 228] on link "Shipping Label Thermal" at bounding box center [145, 231] width 115 height 12
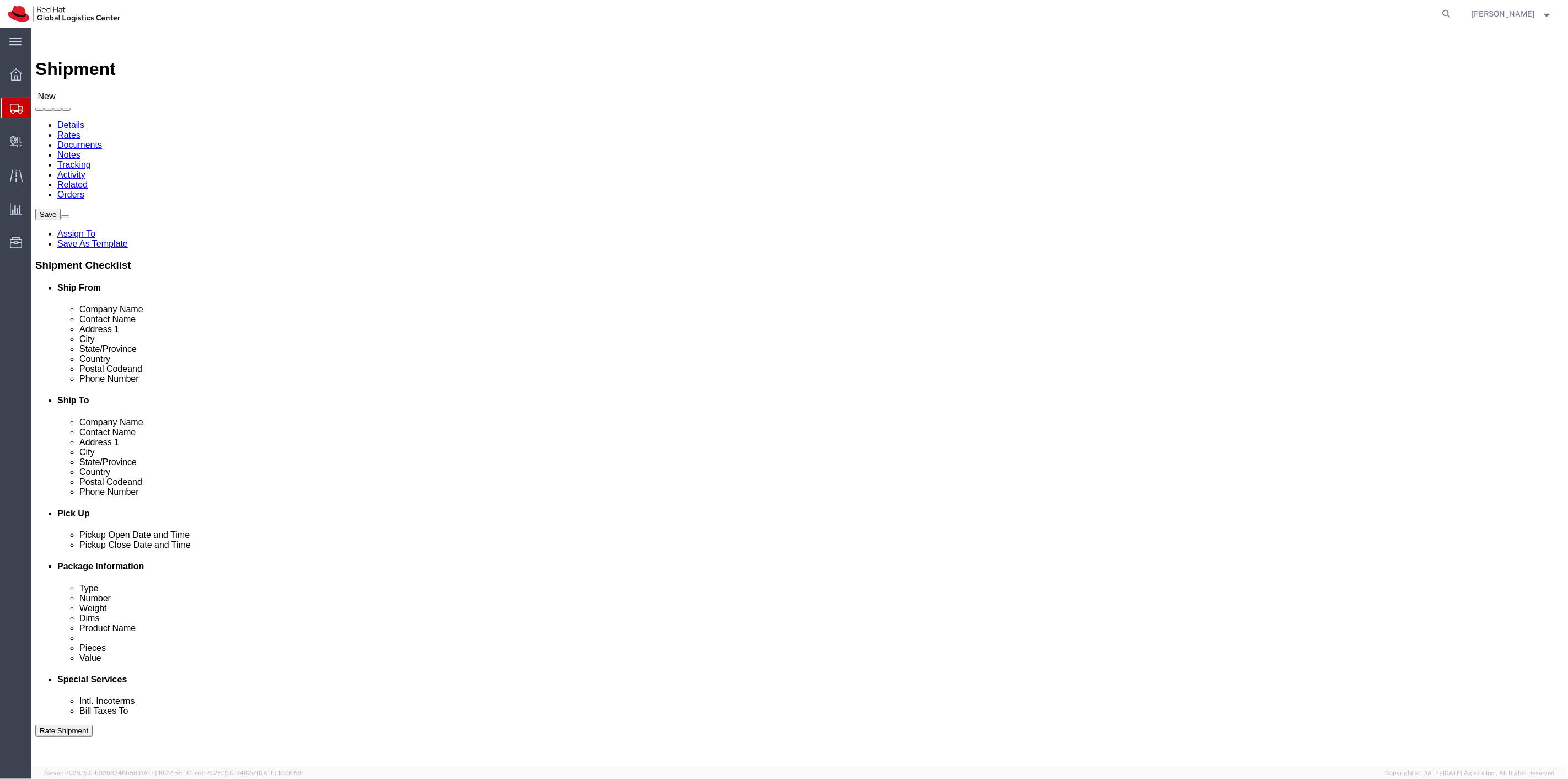
select select
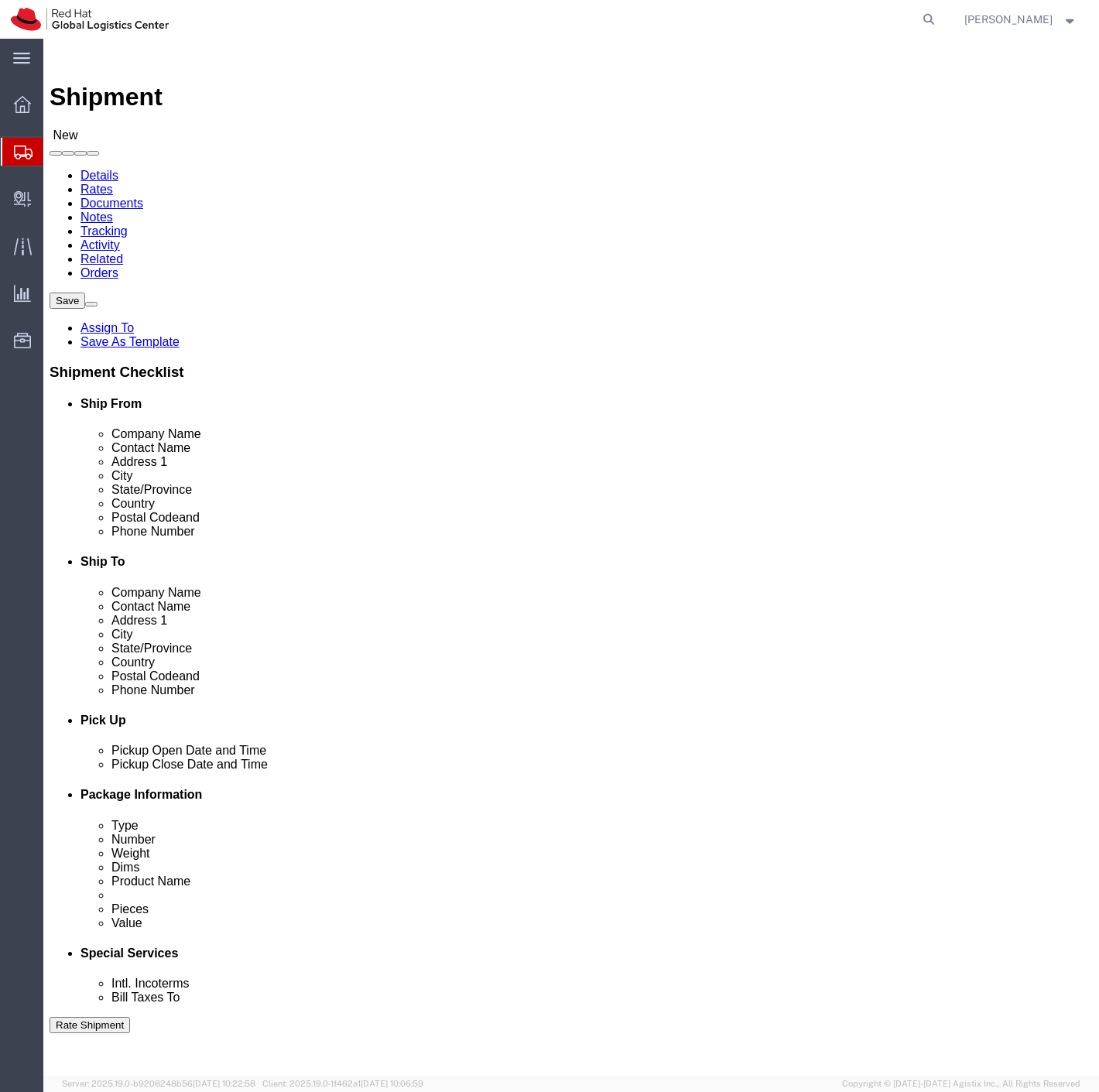
drag, startPoint x: 244, startPoint y: 326, endPoint x: 109, endPoint y: 341, distance: 135.8
click div "Contact Name Jason Alexander"
type input "\"
type input "NA Comm- NA Rev"
drag, startPoint x: 284, startPoint y: 567, endPoint x: 35, endPoint y: 573, distance: 249.1
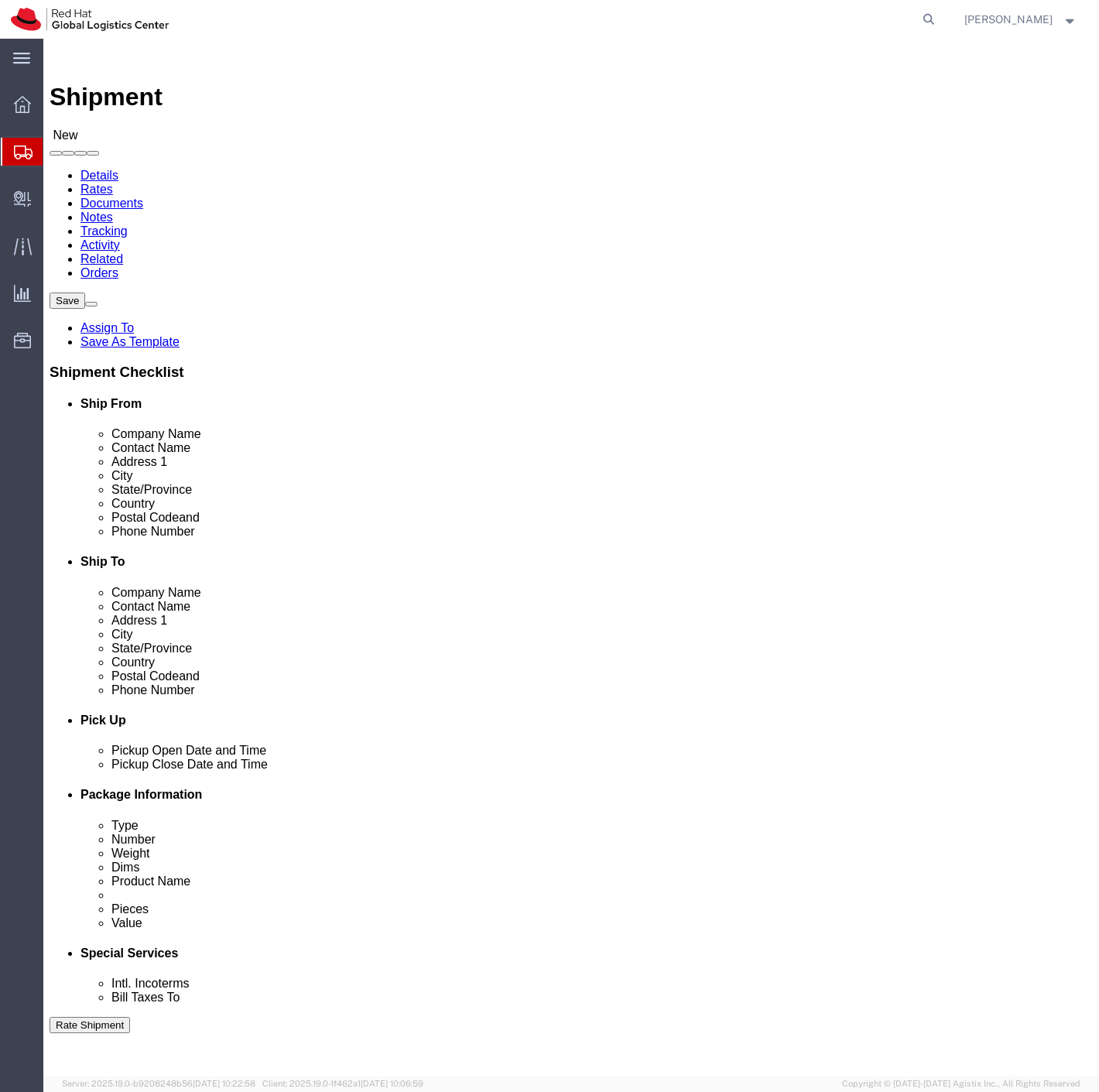
click div "Email jalexand@redhat.com"
click span
select select "MYPROFILE"
click input "Red Hat, Inc."
type input "RED HAT"
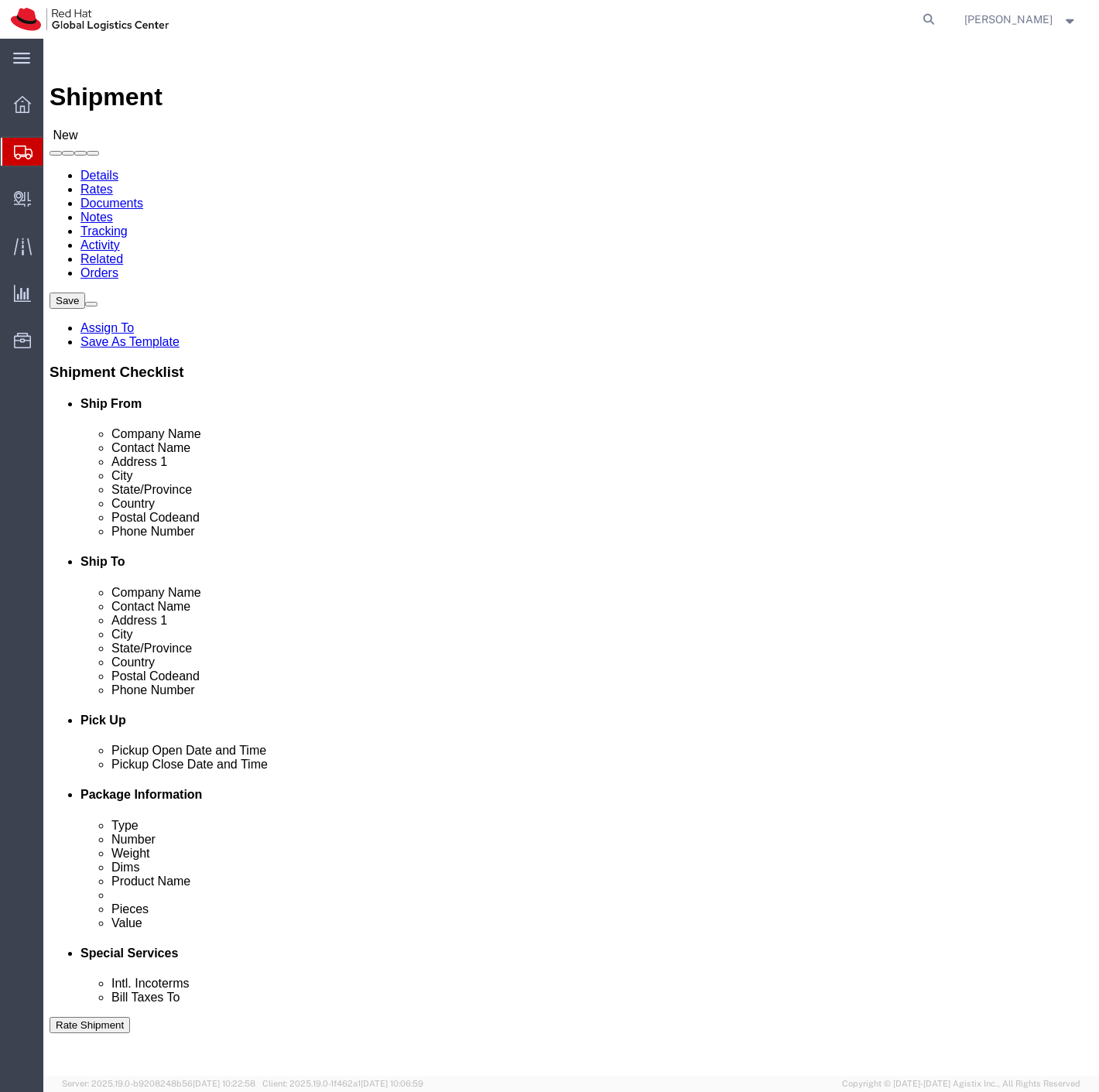
click input "[STREET_ADDRESS]"
type input "2701 Mt. Isle Harbor Dr."
select select
click input "RALEIGH"
type input "Charlotte"
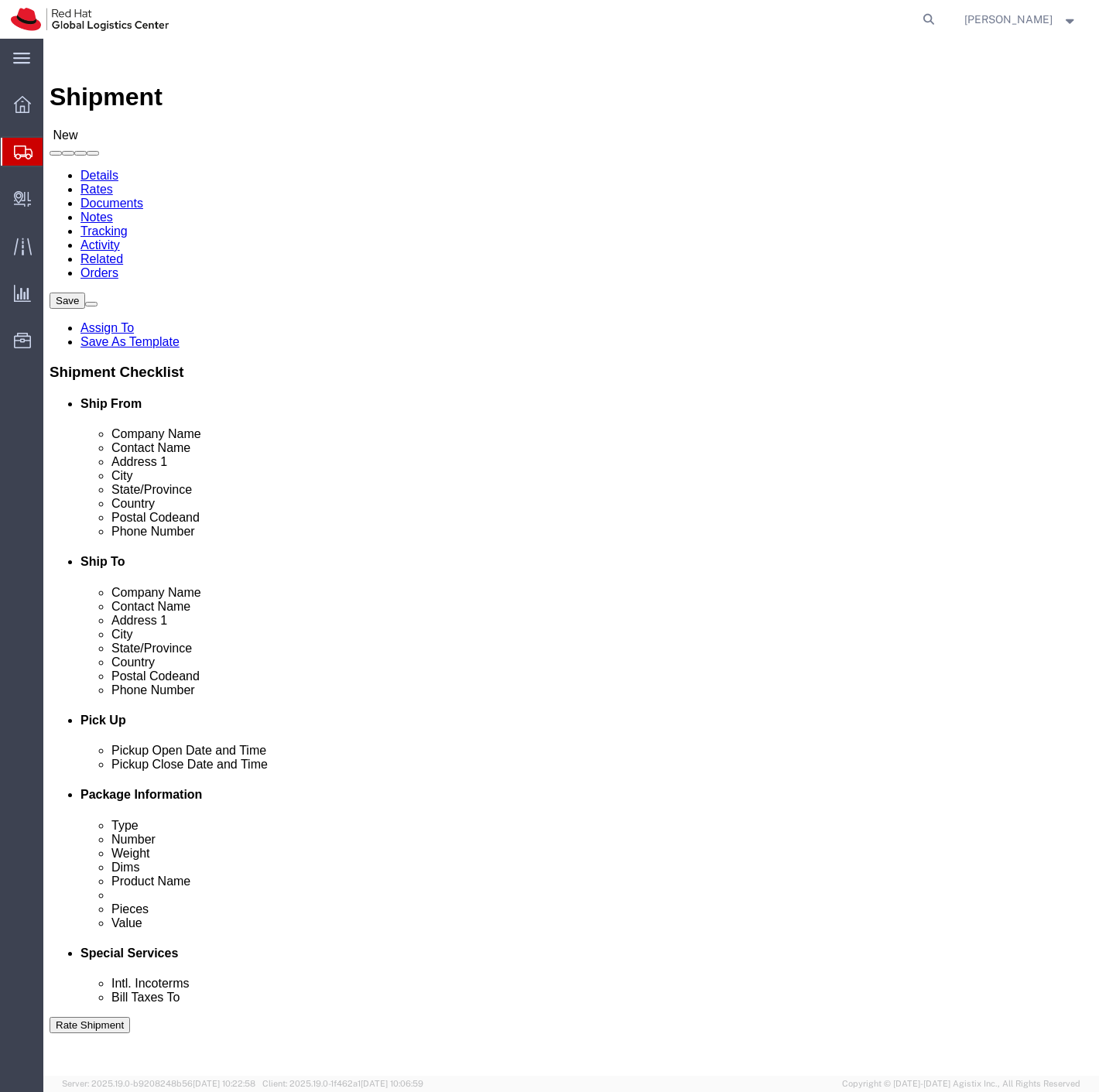
type input "no"
click input "27601"
type input "28214"
click input "text"
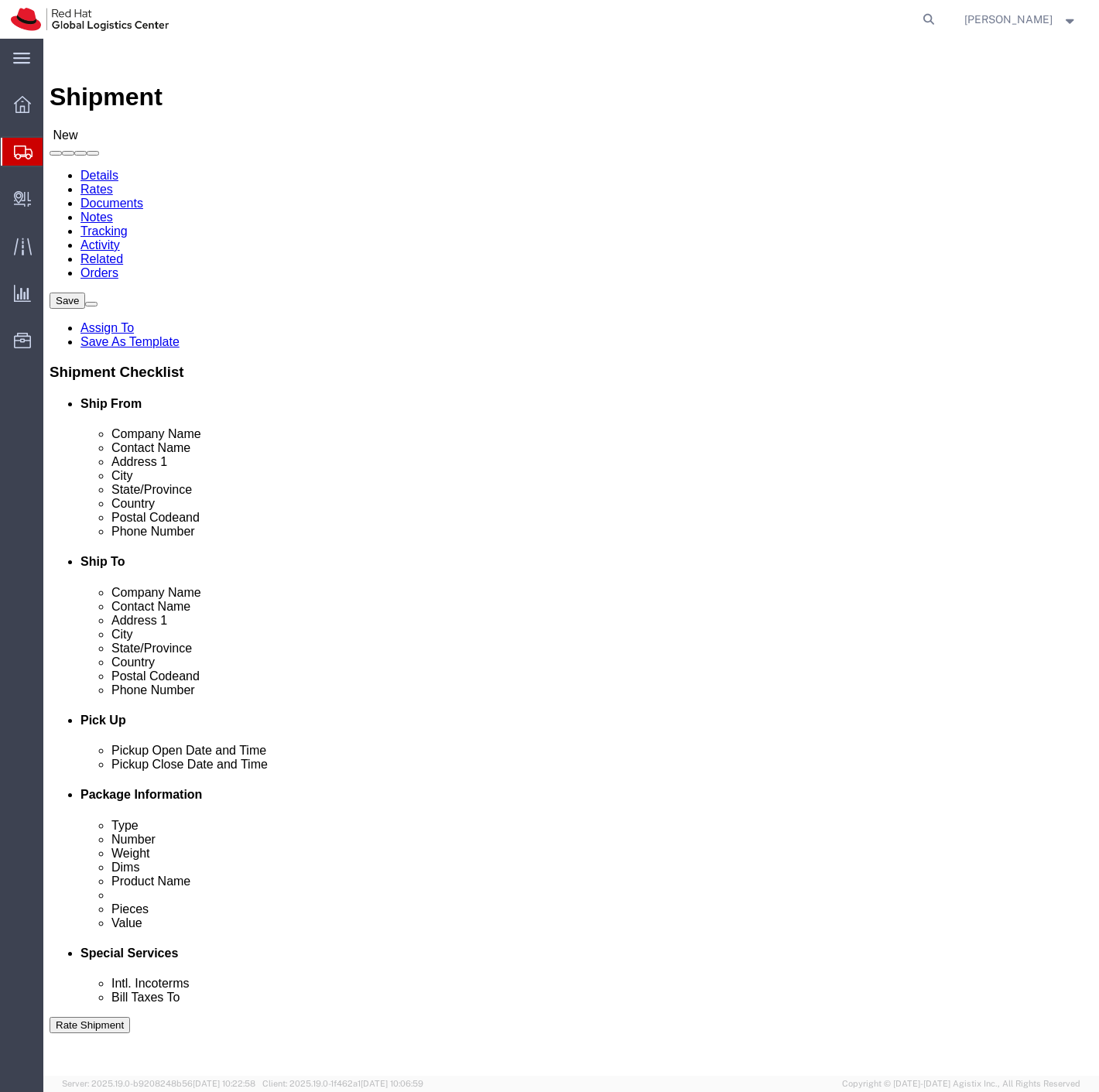
click input "text"
paste input "+19197963553"
type input "+19197963553"
click input "text"
paste input "huff@redhat.com"
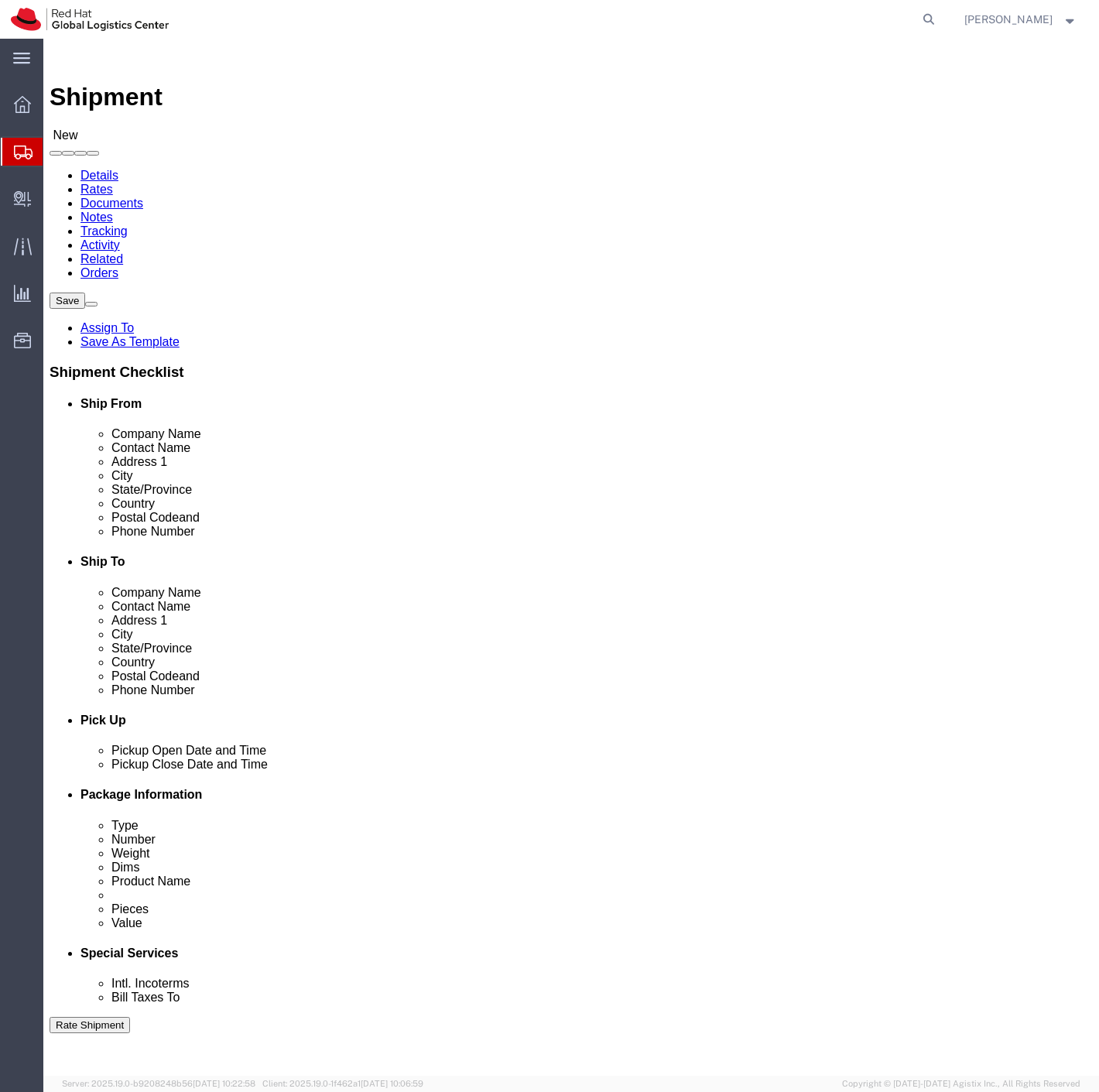
type input "huff@redhat.com"
click input "text"
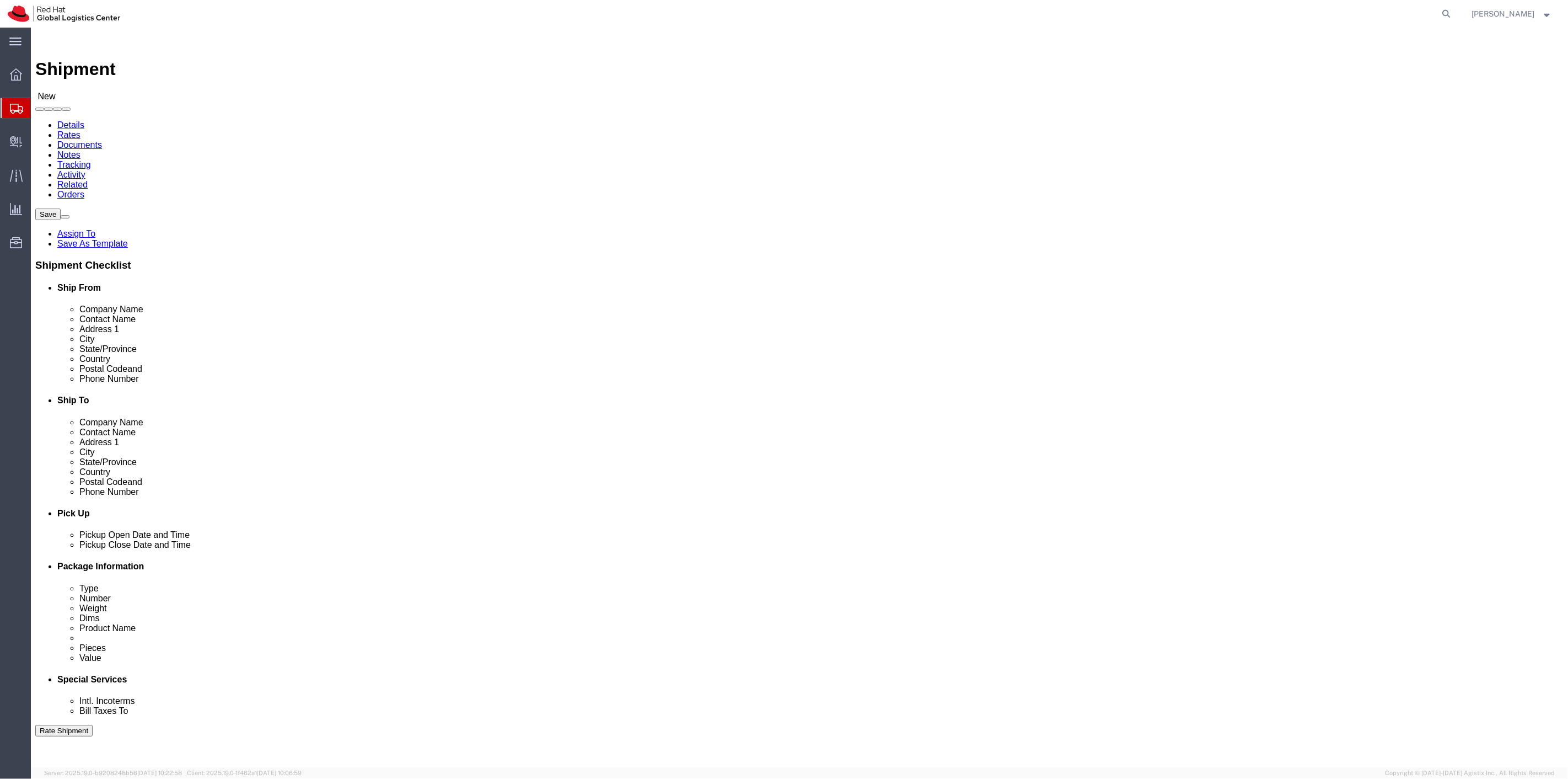
type input "9999999999"
click input "NA Comm- NA Rev"
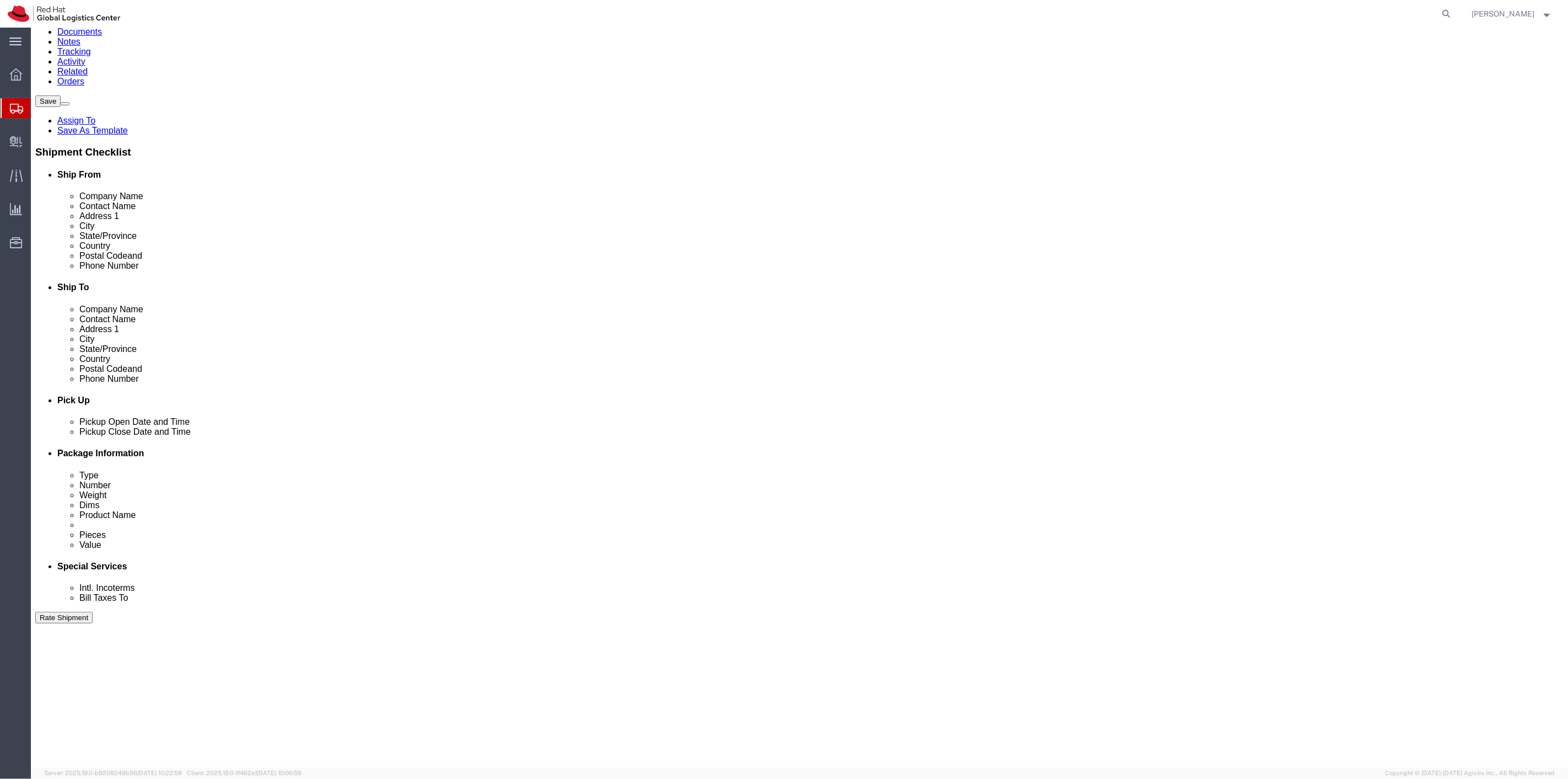
scroll to position [212, 0]
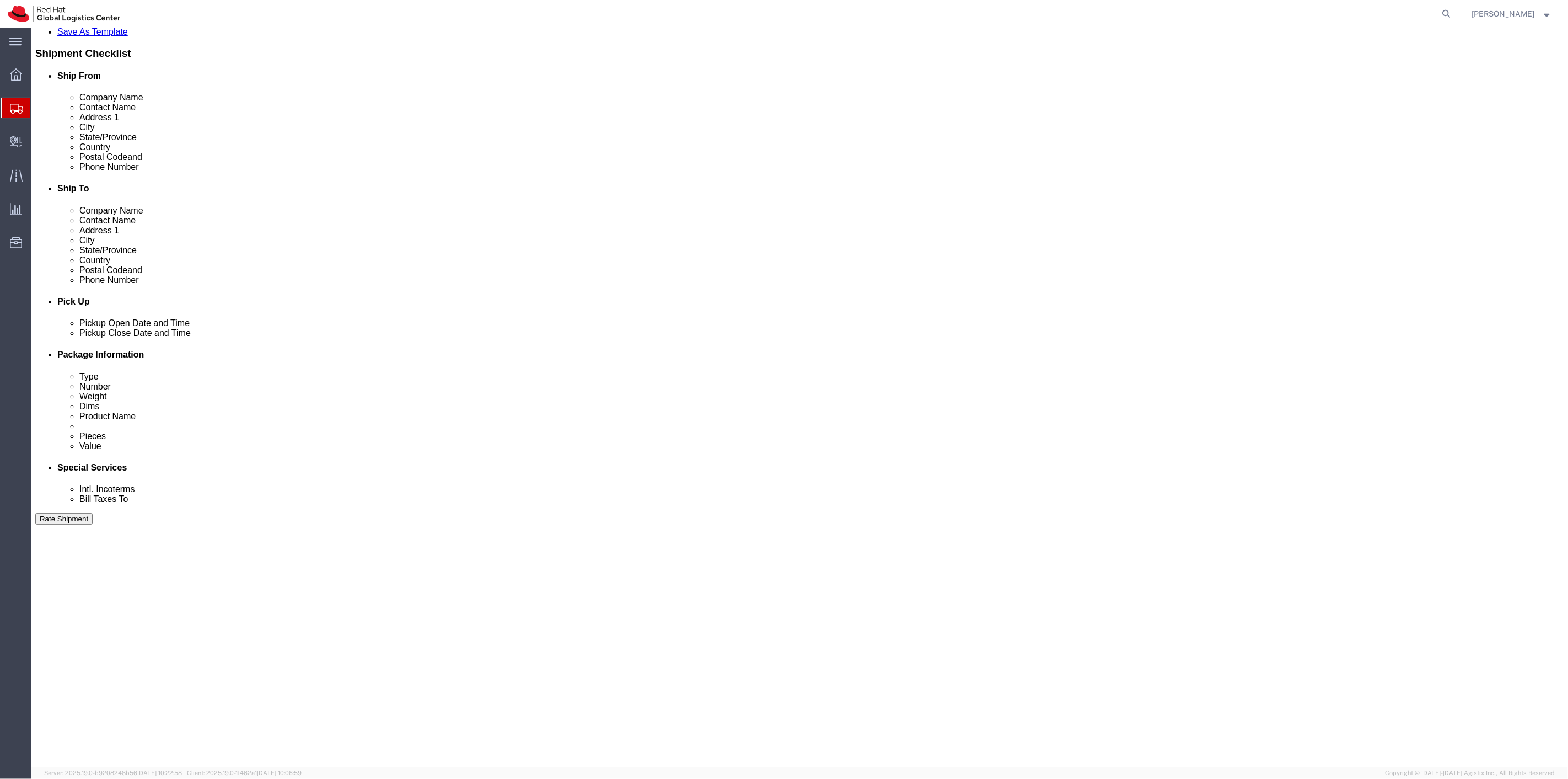
type input "David Huff"
click button "Continue"
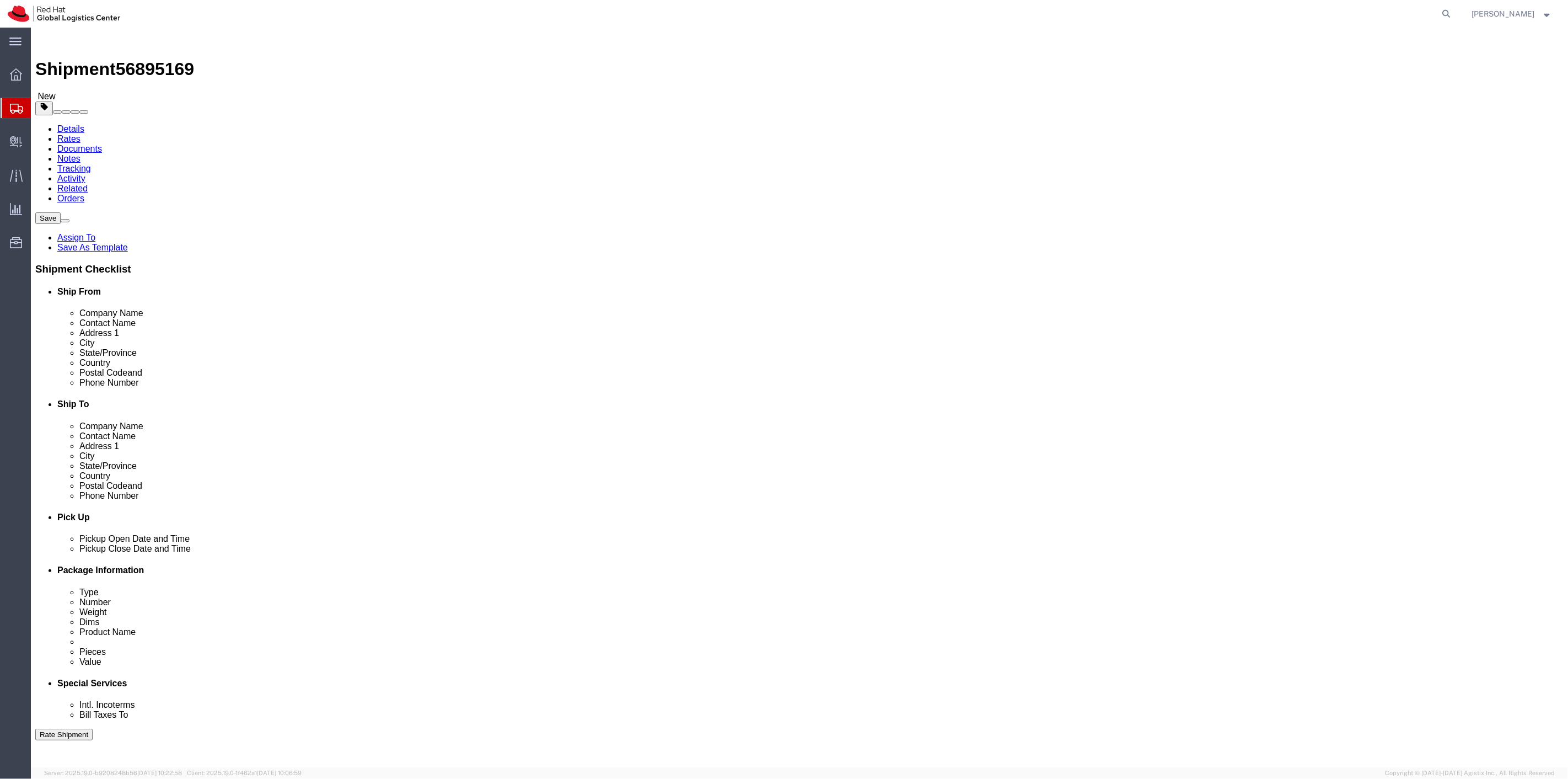
click select "Select Case(s) Crate(s) Envelope Large Box Medium Box PAK Skid(s) Small Box Sma…"
select select "YRPK"
click select "Select Case(s) Crate(s) Envelope Large Box Medium Box PAK Skid(s) Small Box Sma…"
click input "text"
type input "36"
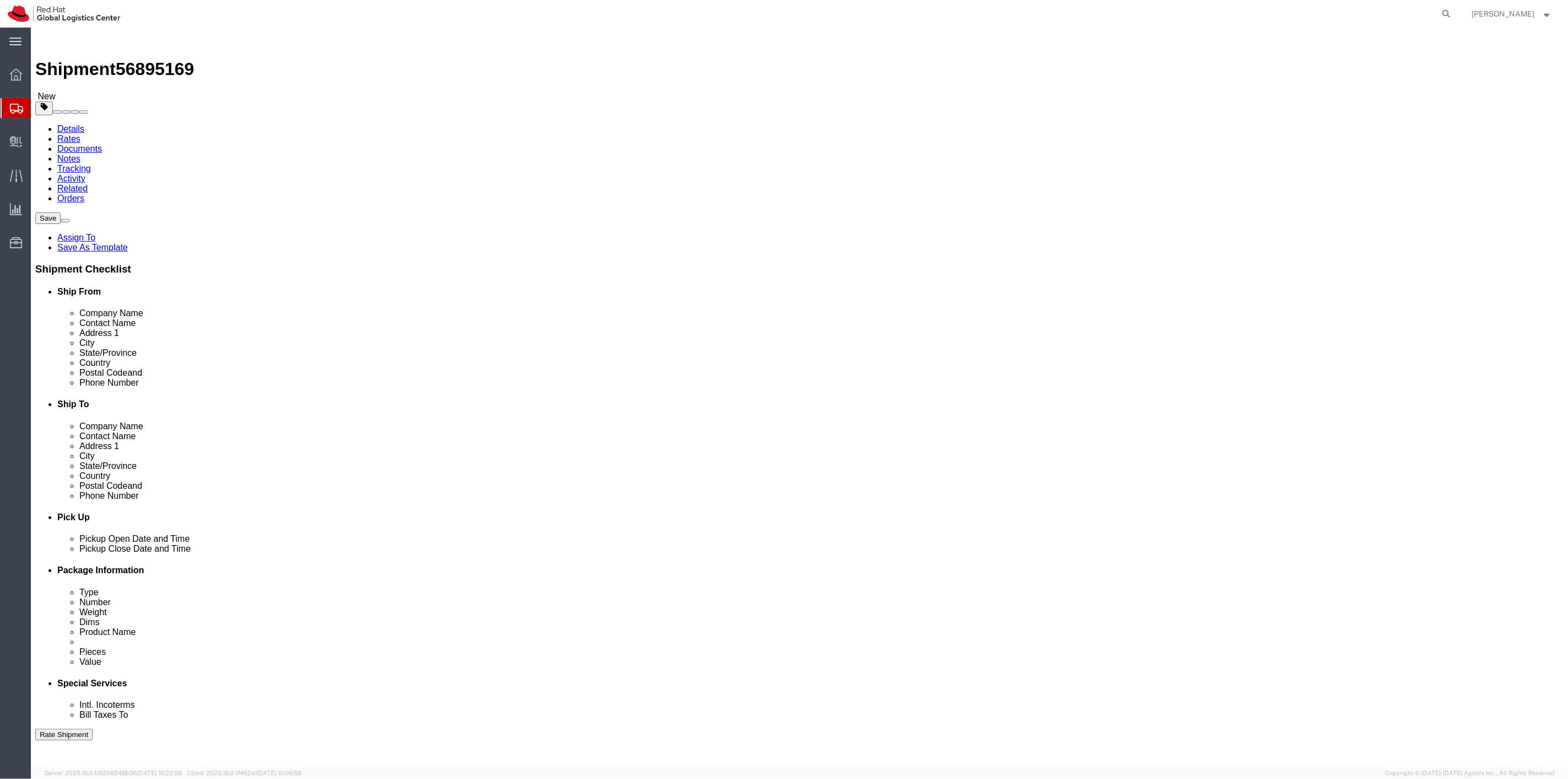
type input "10"
type input "4"
type input "13"
click span
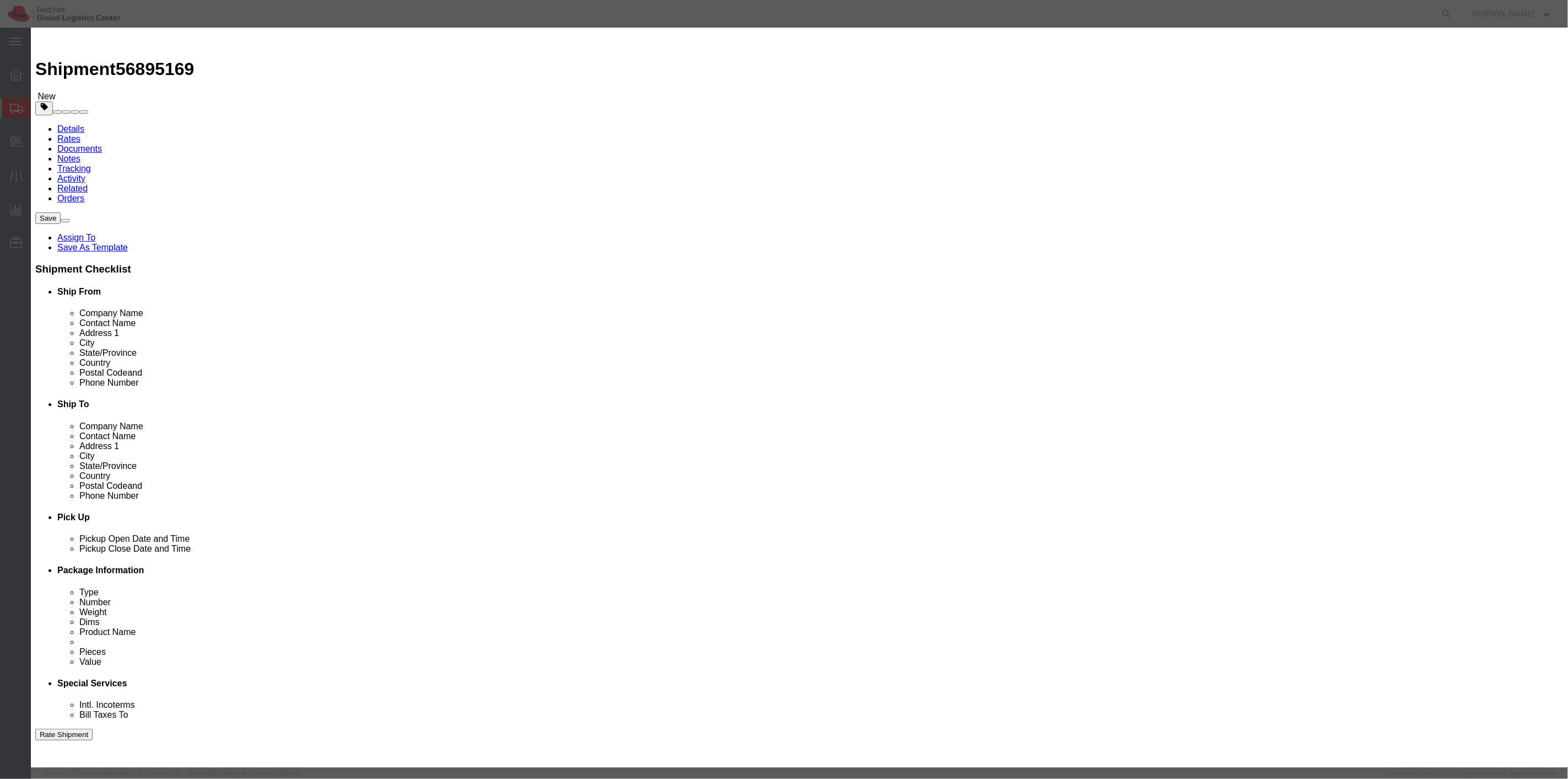
click input "text"
type input "Banner"
click textarea
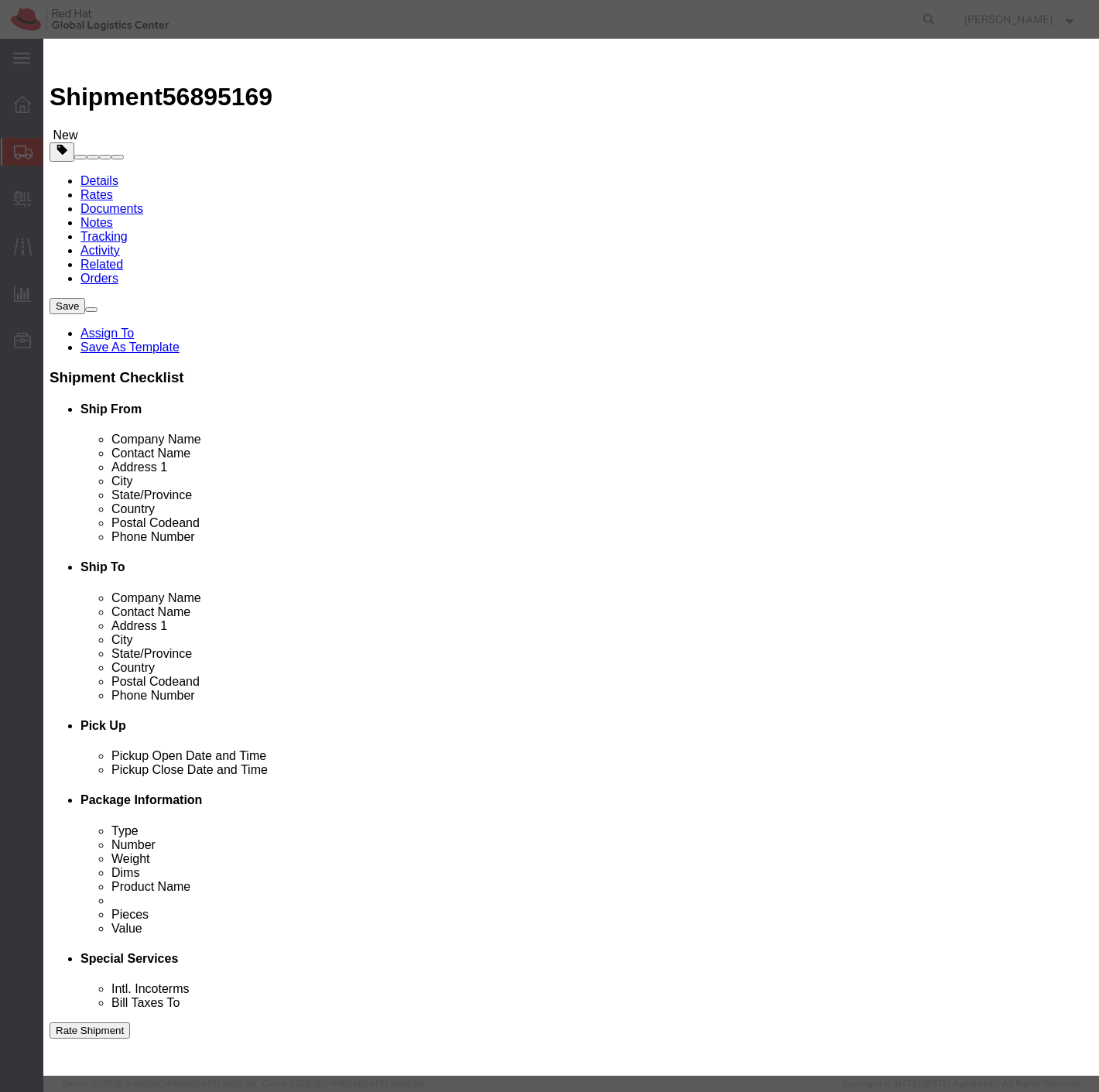
type textarea "Banner"
click input "text"
type input "NAREV0001"
drag, startPoint x: 347, startPoint y: 124, endPoint x: 230, endPoint y: 104, distance: 118.7
click div "Commodity library Product Name Banner Pieces 0 Select Bag Barrels 100Board Feet…"
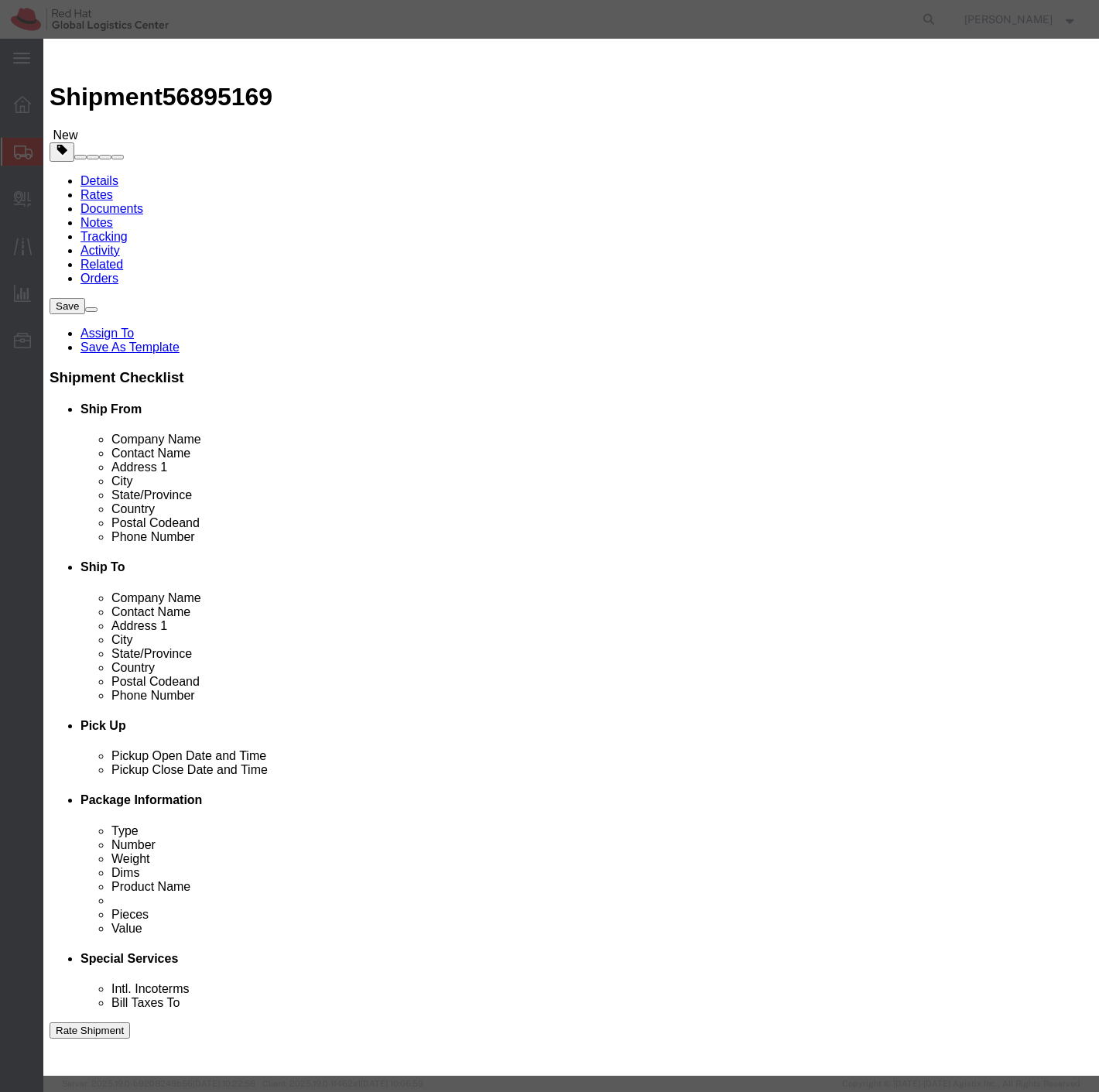
paste input "L.Martin - White Banner w/ Red Hat Logo"
type input "L.Martin - White Banner w/ Red Hat Logo"
drag, startPoint x: 311, startPoint y: 149, endPoint x: 215, endPoint y: 140, distance: 96.4
click div "Pieces 0 Select Bag Barrels 100Board Feet Bottle Box Blister Pack Carats Can Ca…"
type input "1"
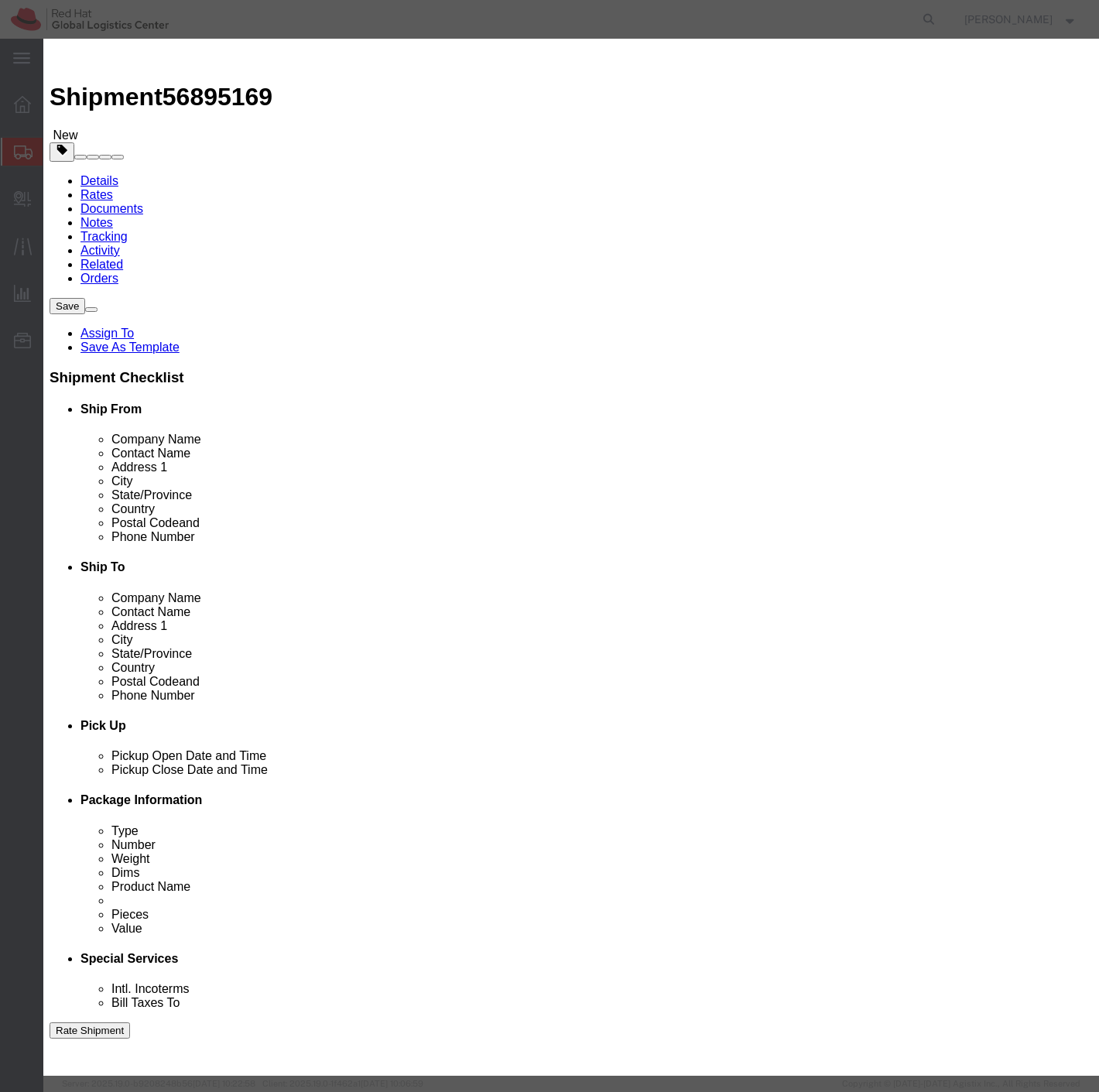
type input "210"
click button "Save & Close"
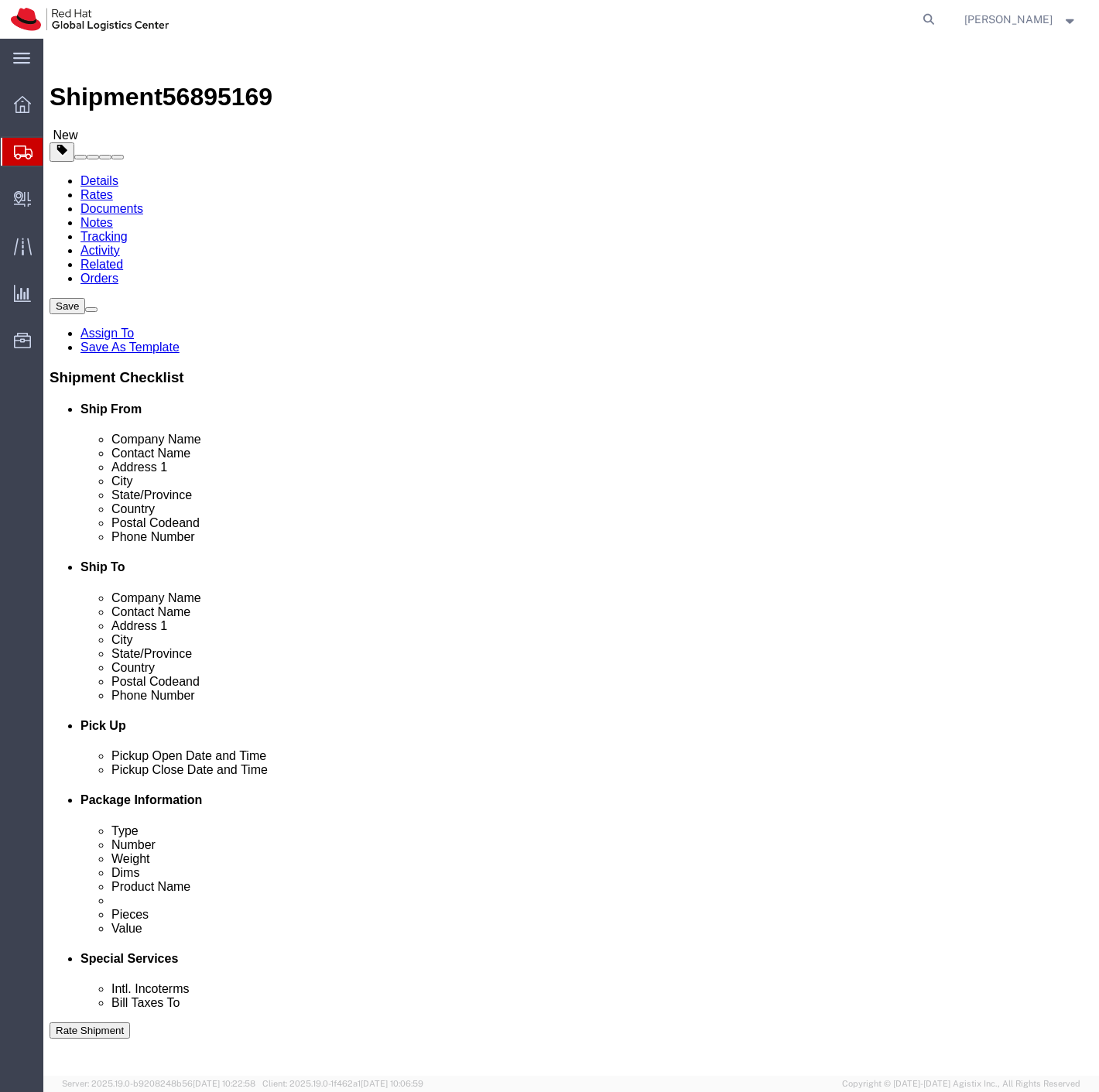
click link "Add Package"
click select "Select Case(s) Crate(s) Envelope Large Box Medium Box PAK Skid(s) Small Box Sma…"
select select "YRPK"
click select "Select Case(s) Crate(s) Envelope Large Box Medium Box PAK Skid(s) Small Box Sma…"
click link "Add Content"
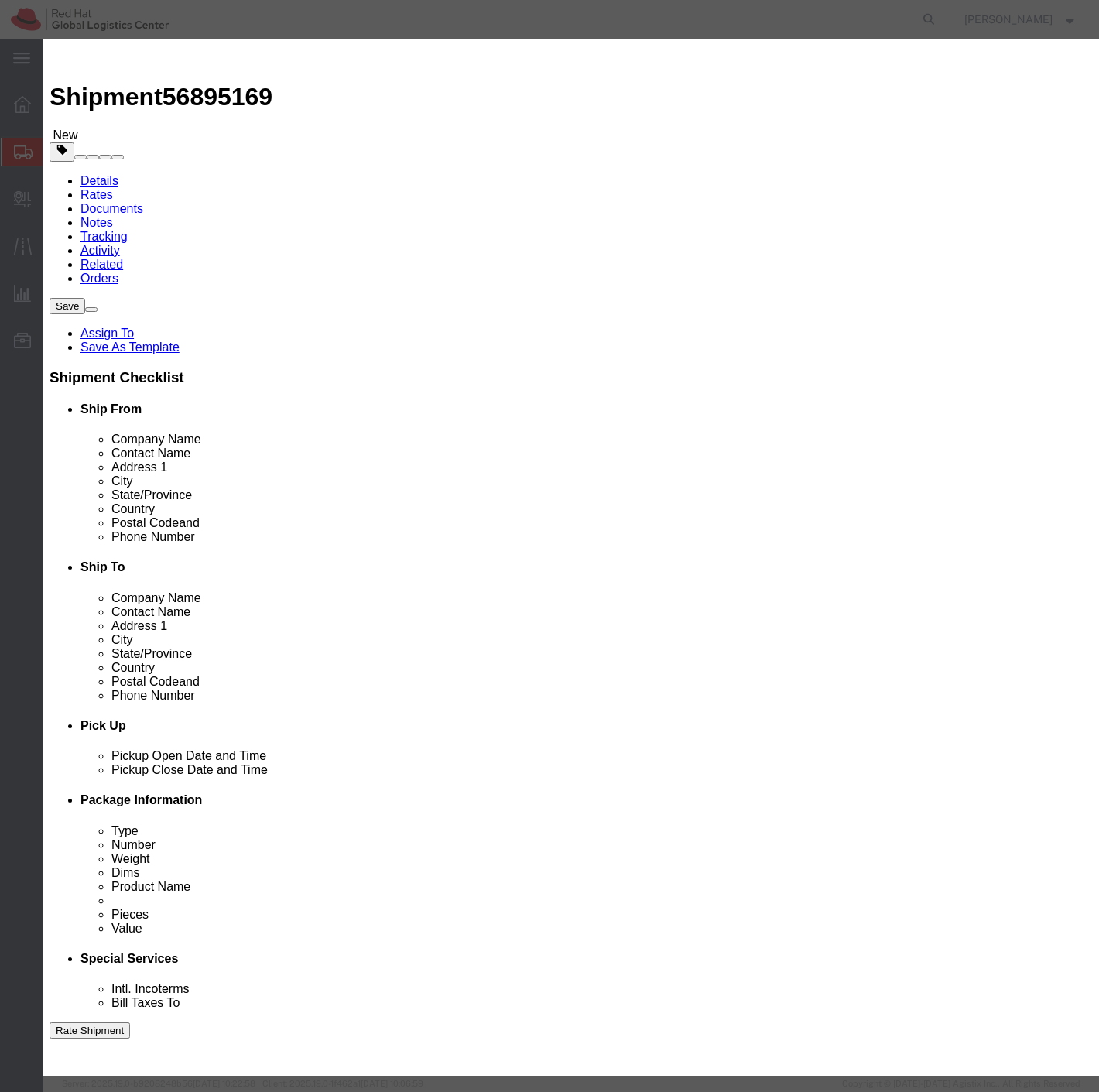
paste input "L.Martin - Red "Red Hat" Tablecloth"
type input "L.Martin - Red "Red Hat" Tablecloth"
drag, startPoint x: 295, startPoint y: 152, endPoint x: 275, endPoint y: 143, distance: 21.9
click input "0"
type input "0"
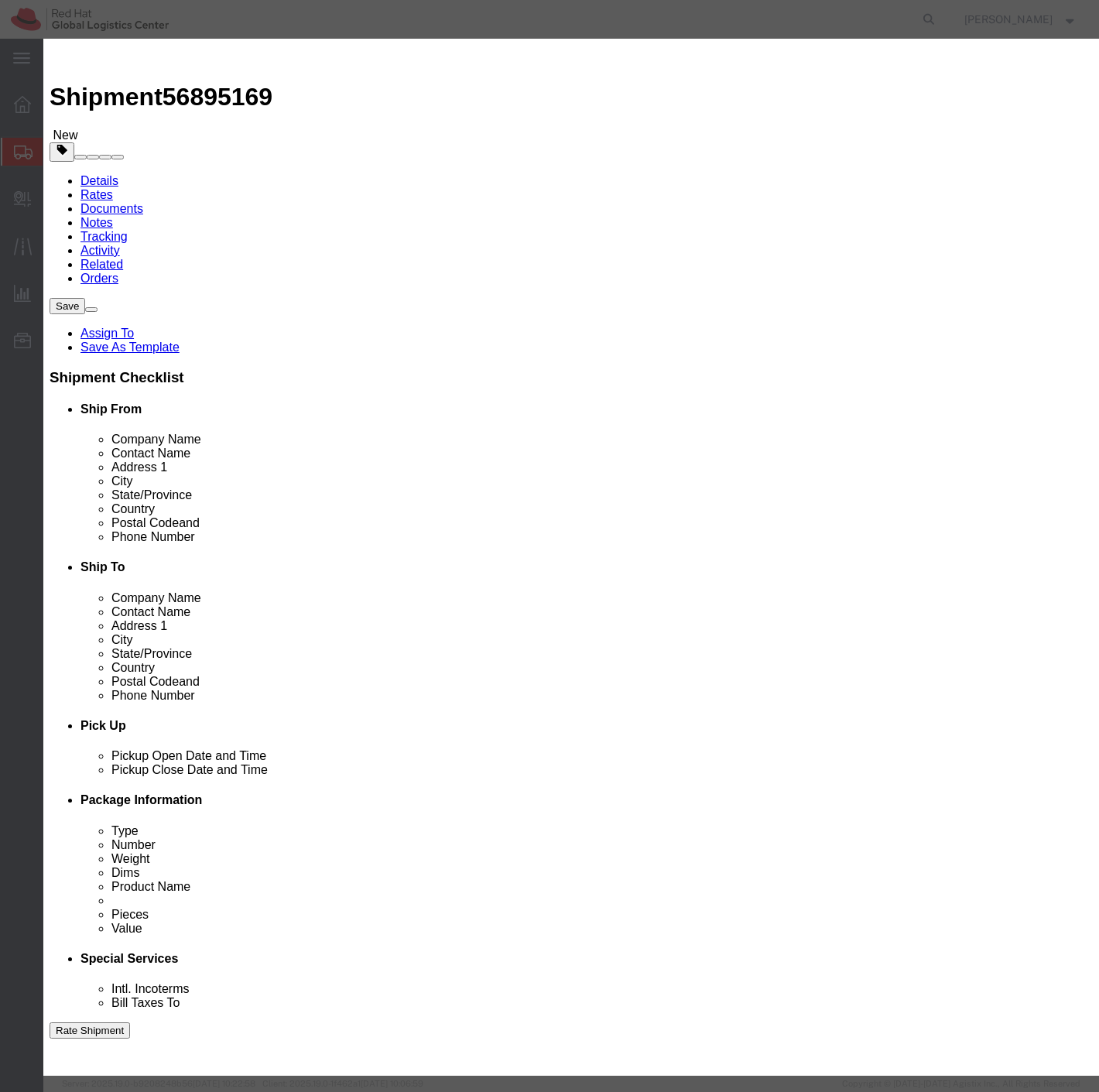
type input "1"
type input "275"
select select "USD"
click input "text"
type input "REV0047"
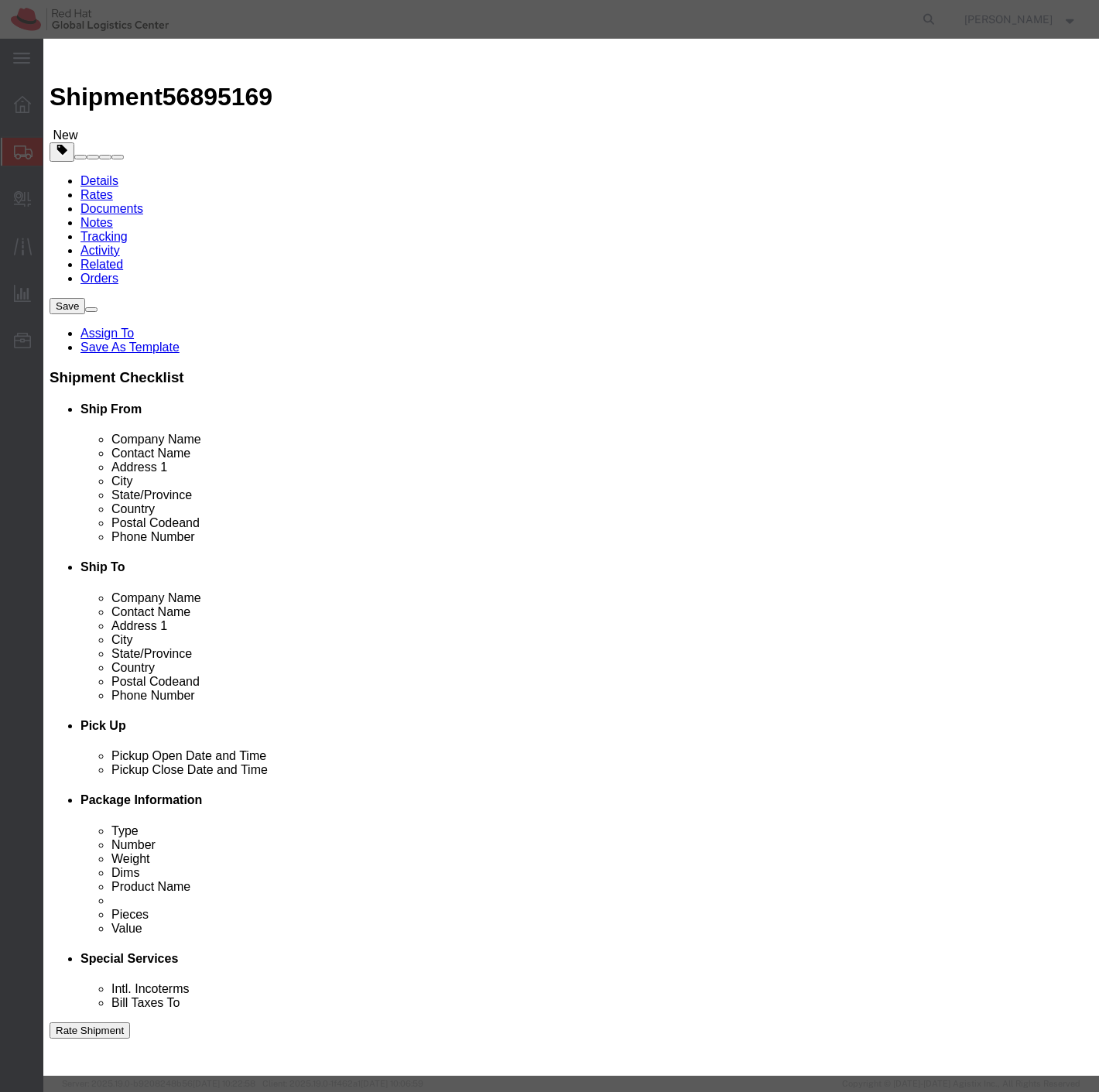
click button "Save & Close"
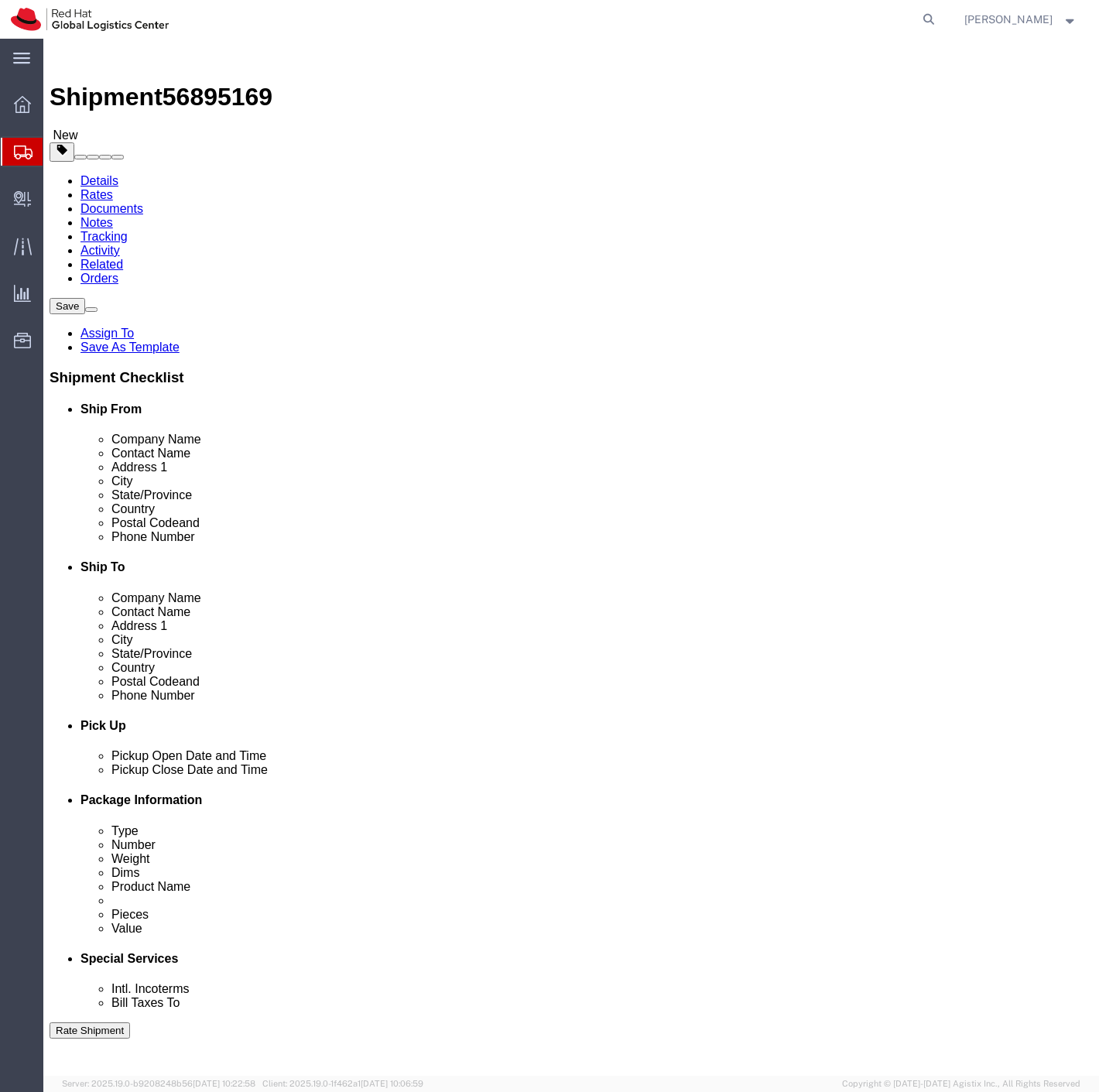
click input "text"
type input "14"
type input "12"
type input "4"
drag, startPoint x: 555, startPoint y: 385, endPoint x: 464, endPoint y: 374, distance: 91.7
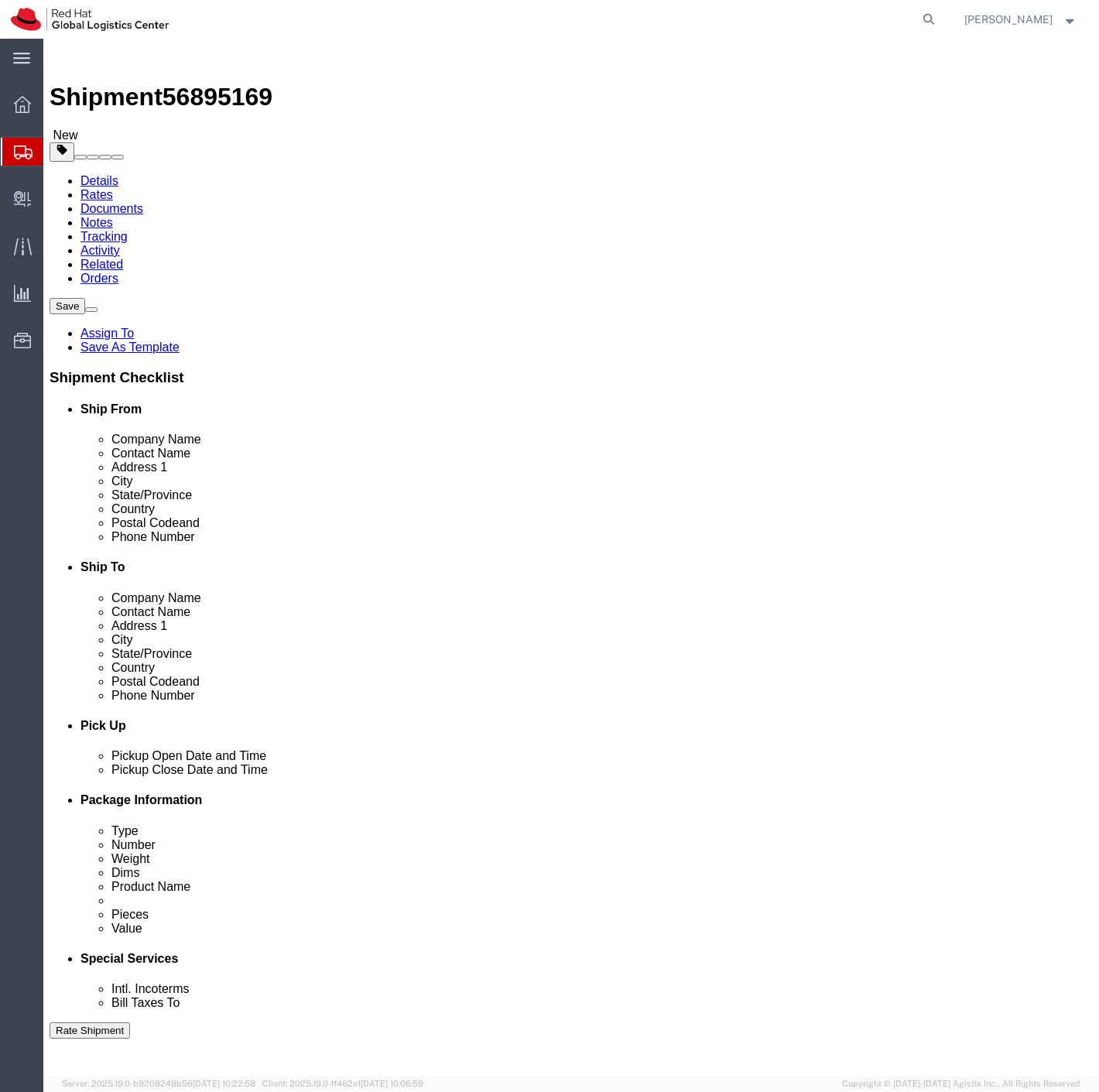
click div "Weight 0.00 Select kgs lbs Ship. t°"
type input "4"
click icon
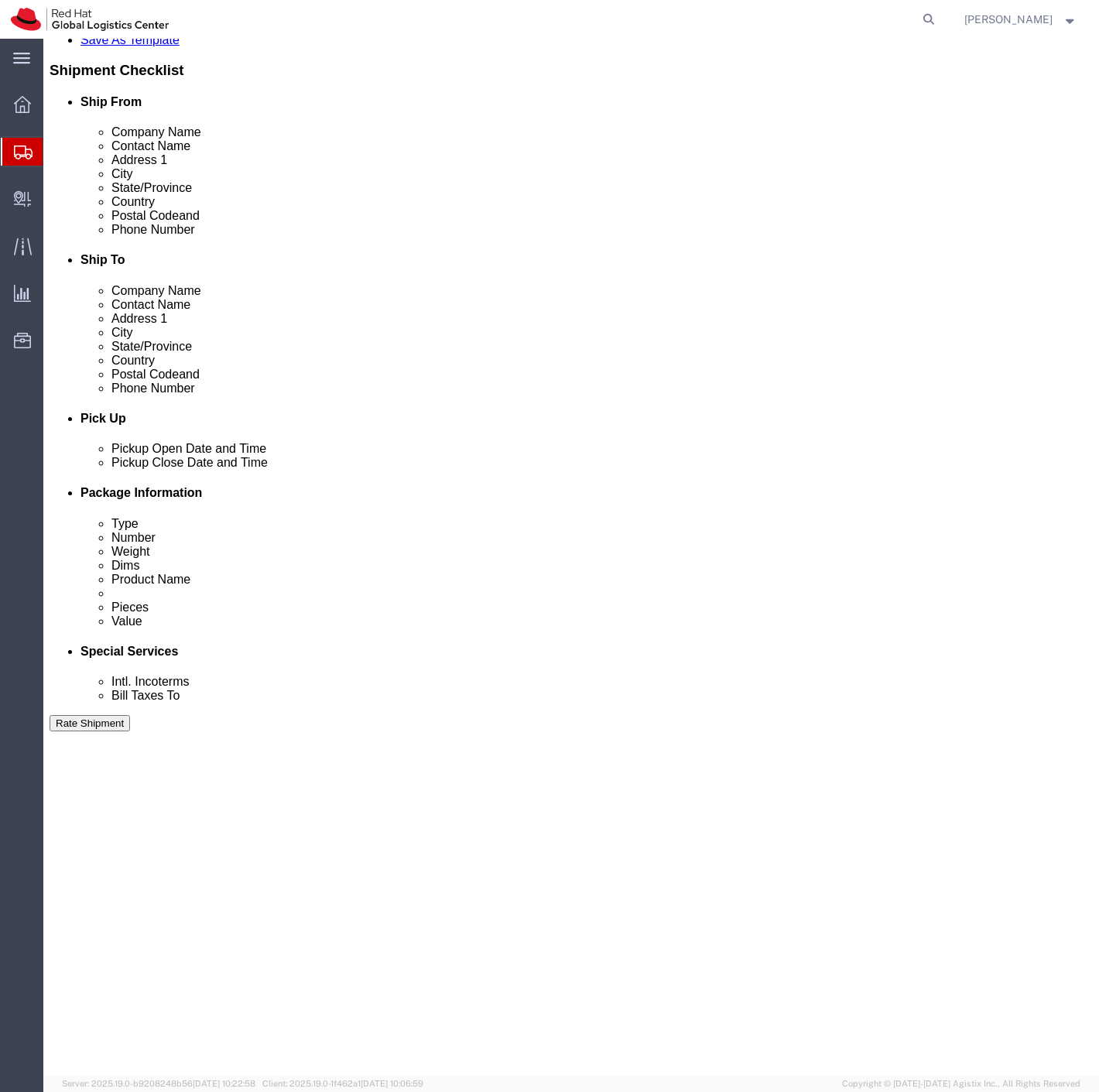
scroll to position [343, 0]
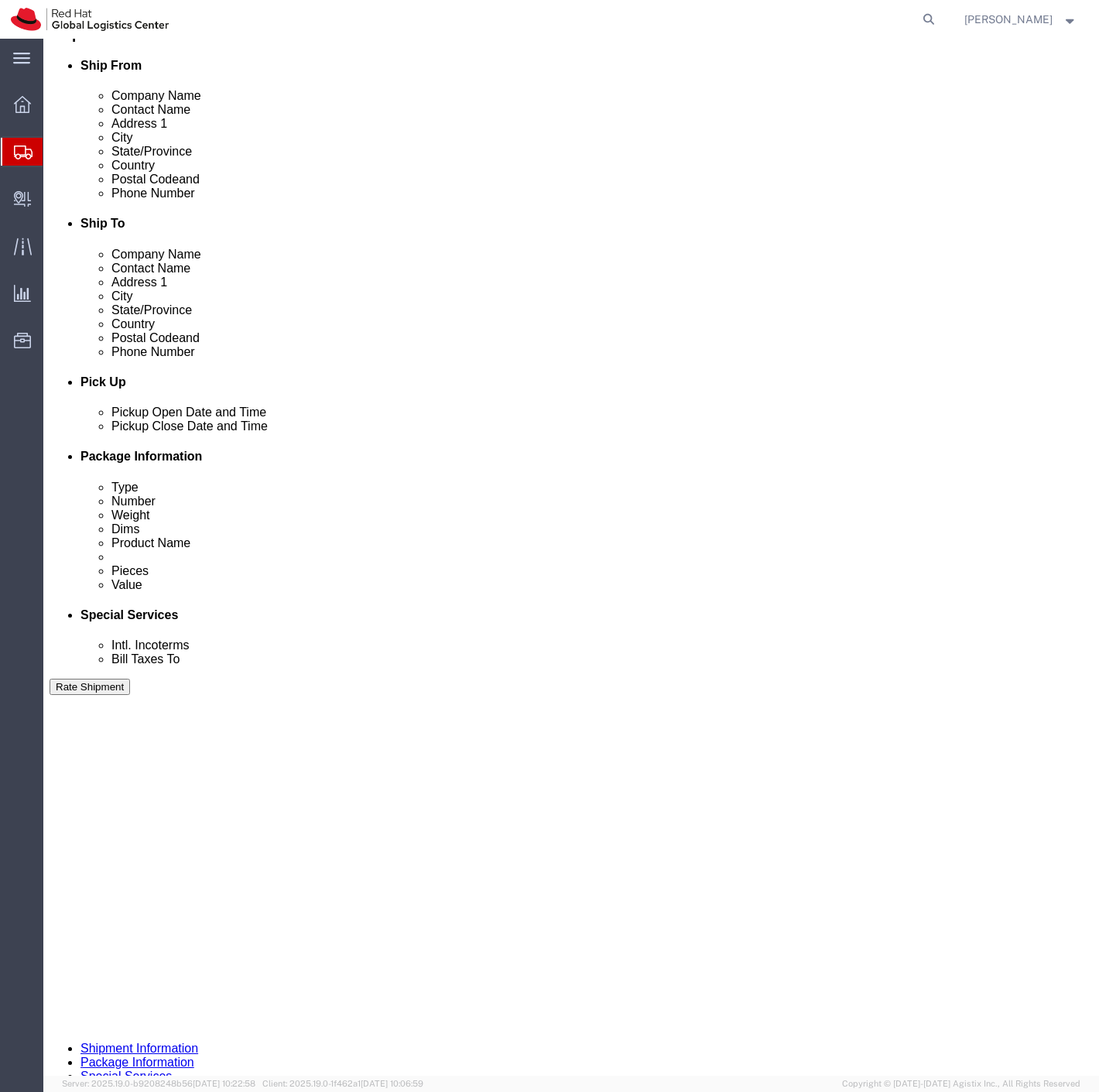
click div "Sep 22 2025 2:00 PM"
click div "Pickup Date: Pickup Start Date Pickup Start Time Pickup Open Date and Time Sep …"
click div "Sep 24 2025 3:00 PM"
click button "Apply"
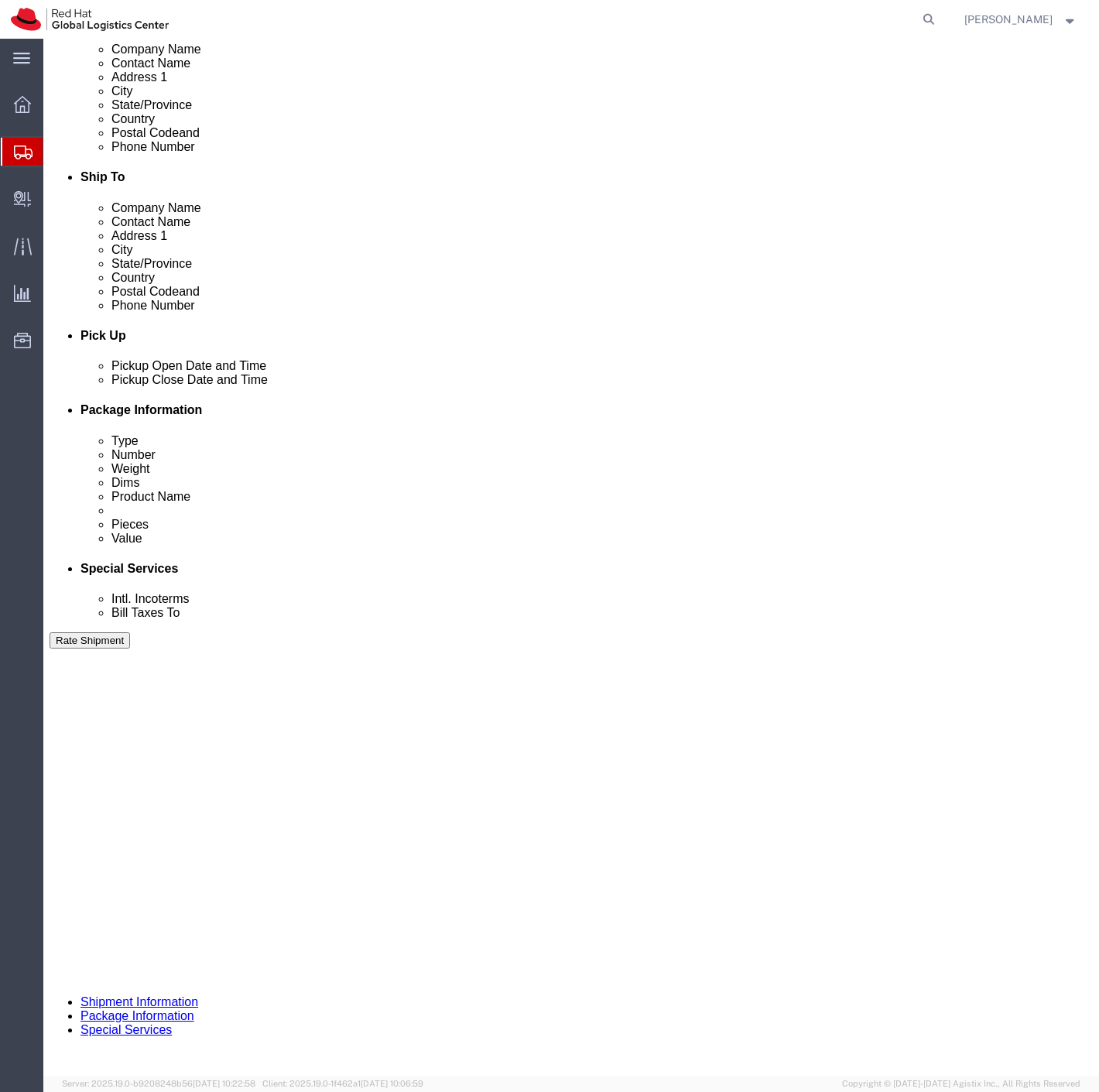
scroll to position [434, 0]
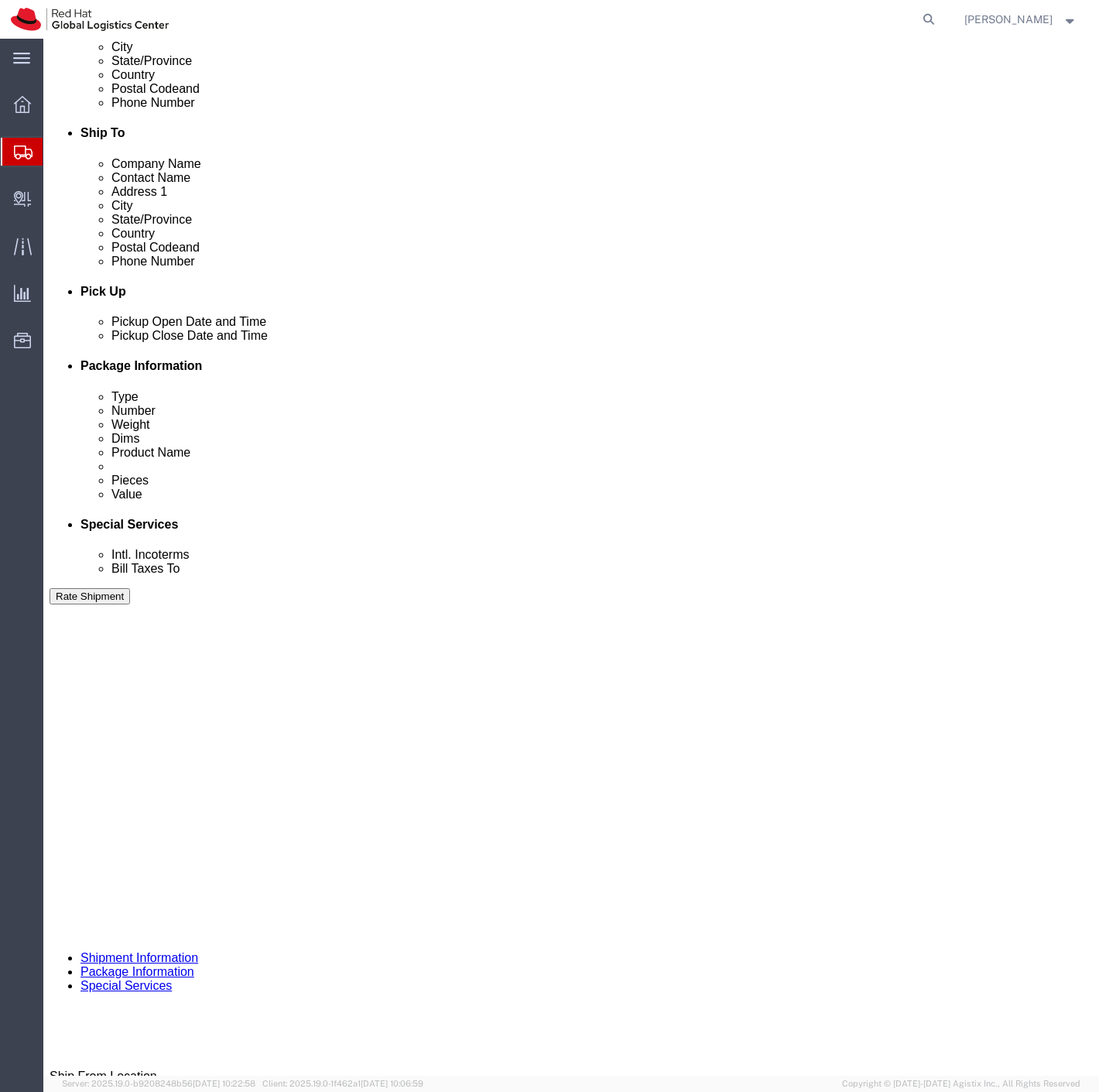
click button "Continue"
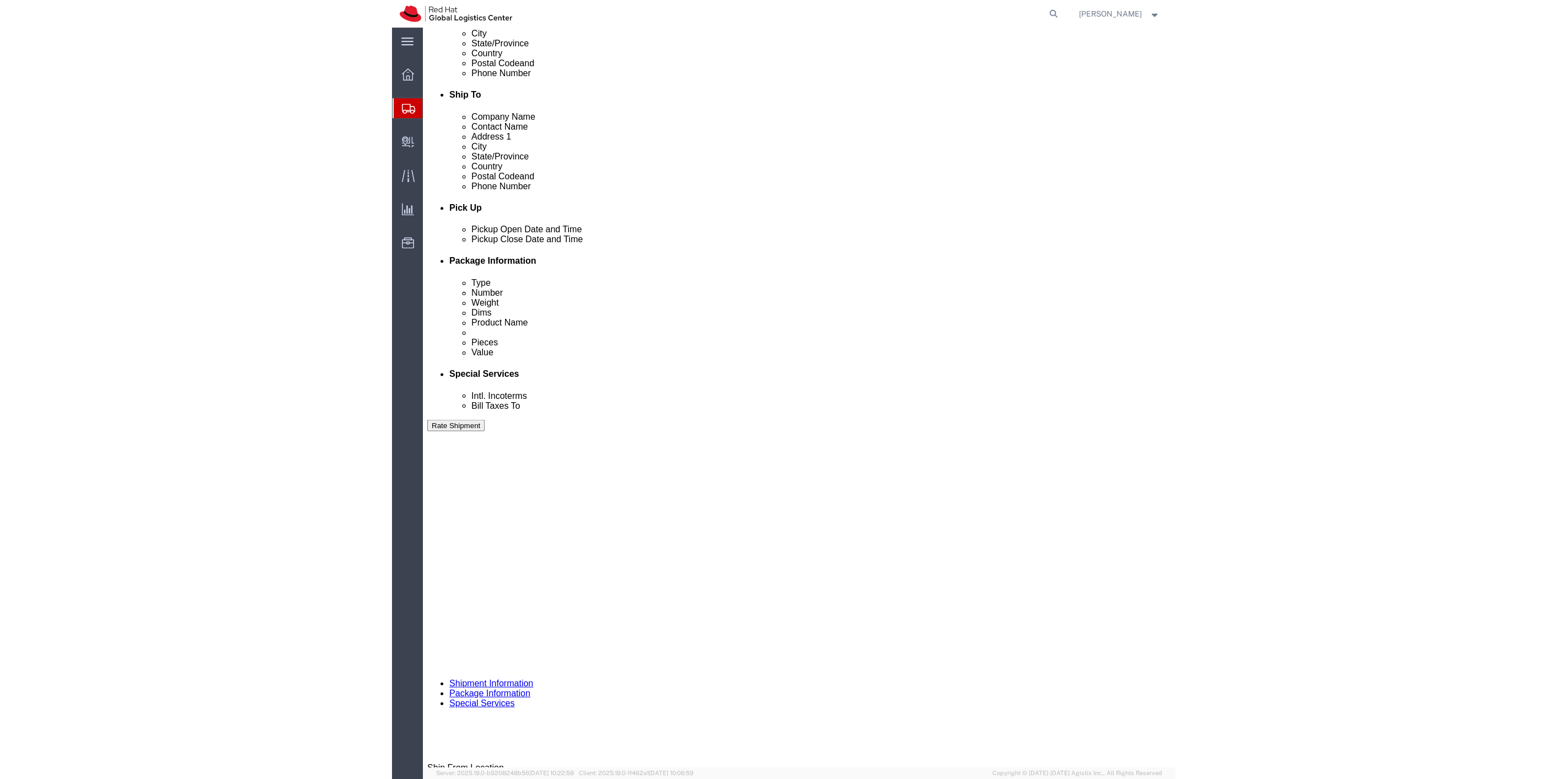
scroll to position [0, 0]
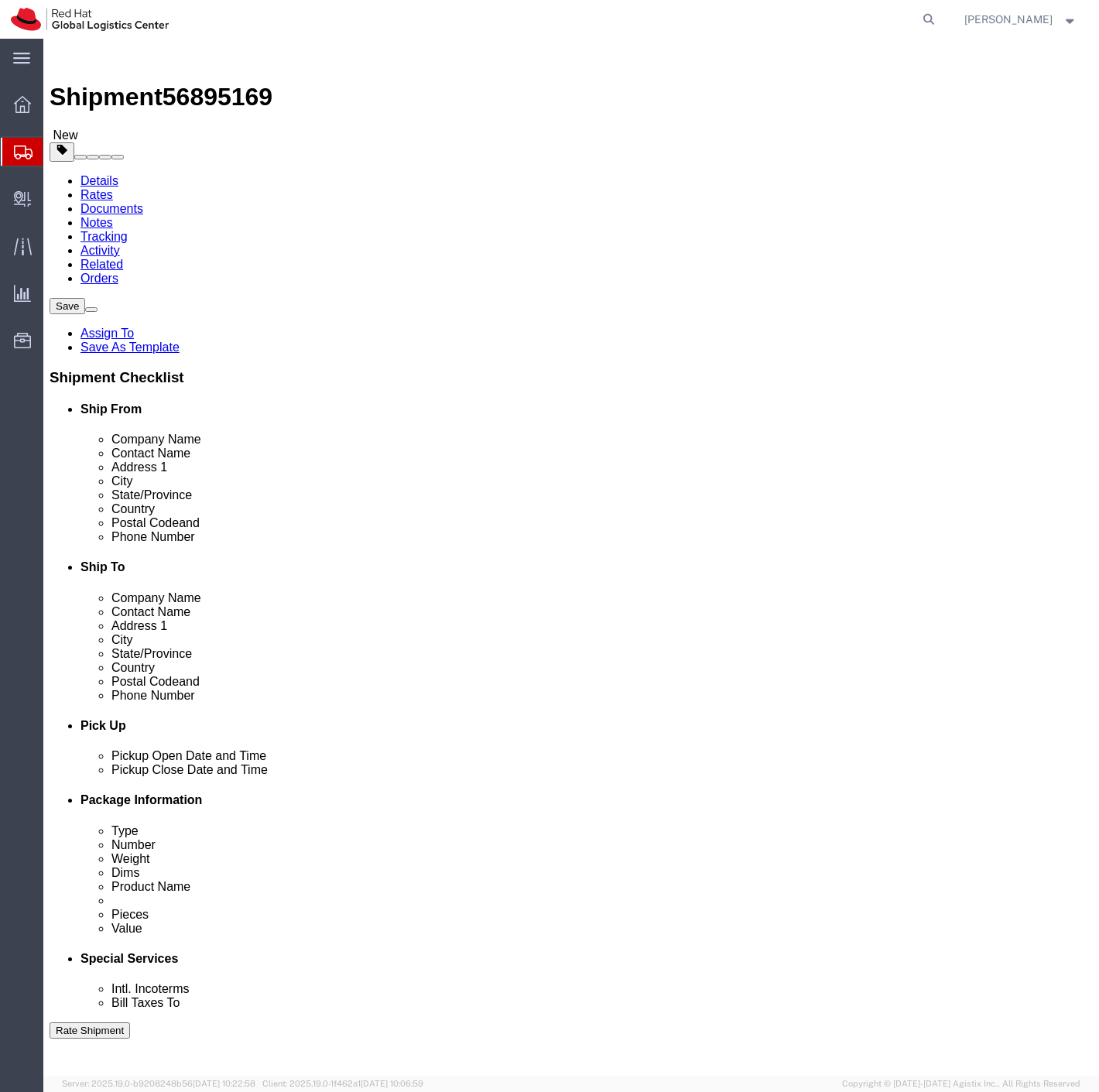
click button "Continue"
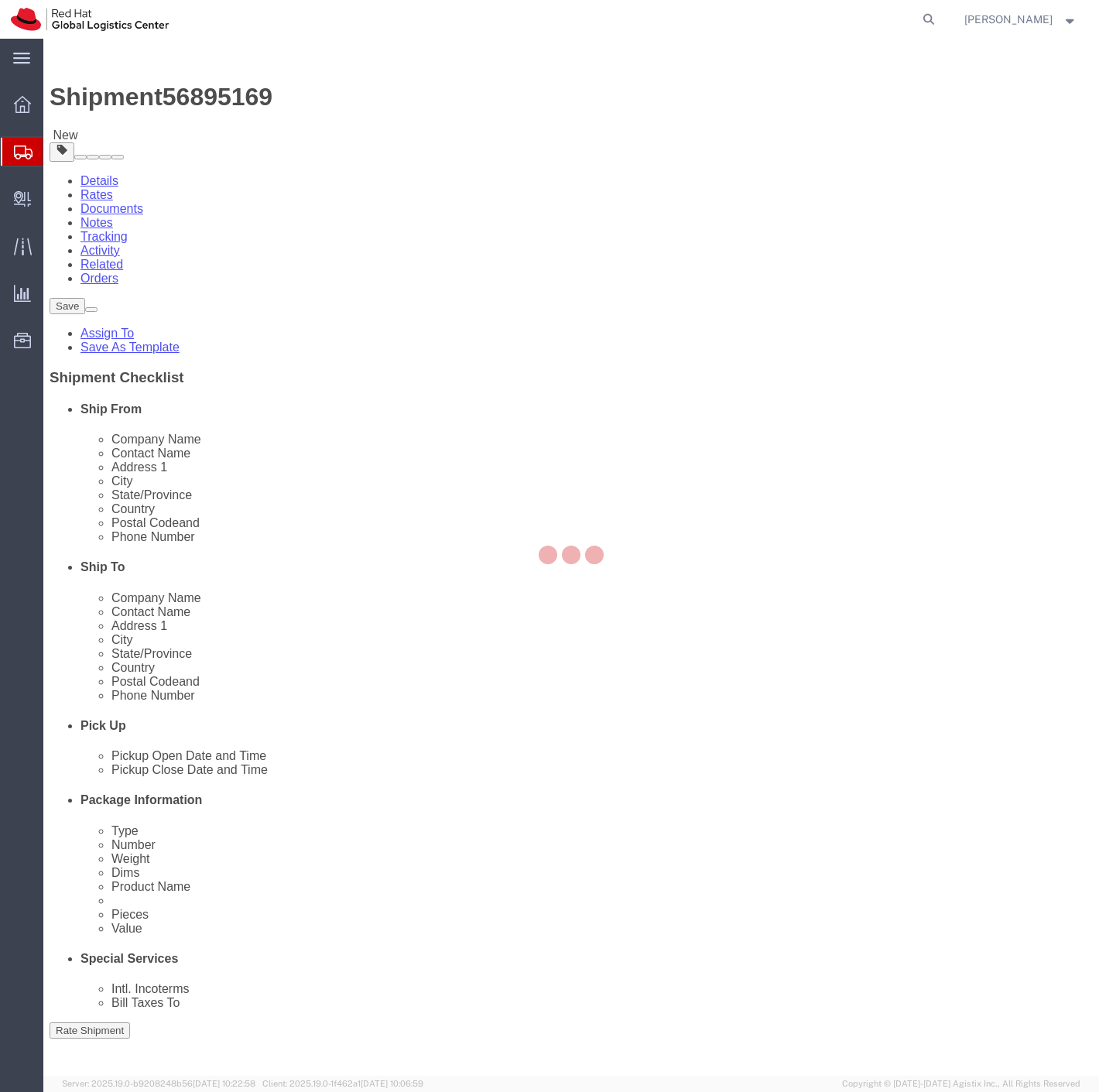
select select
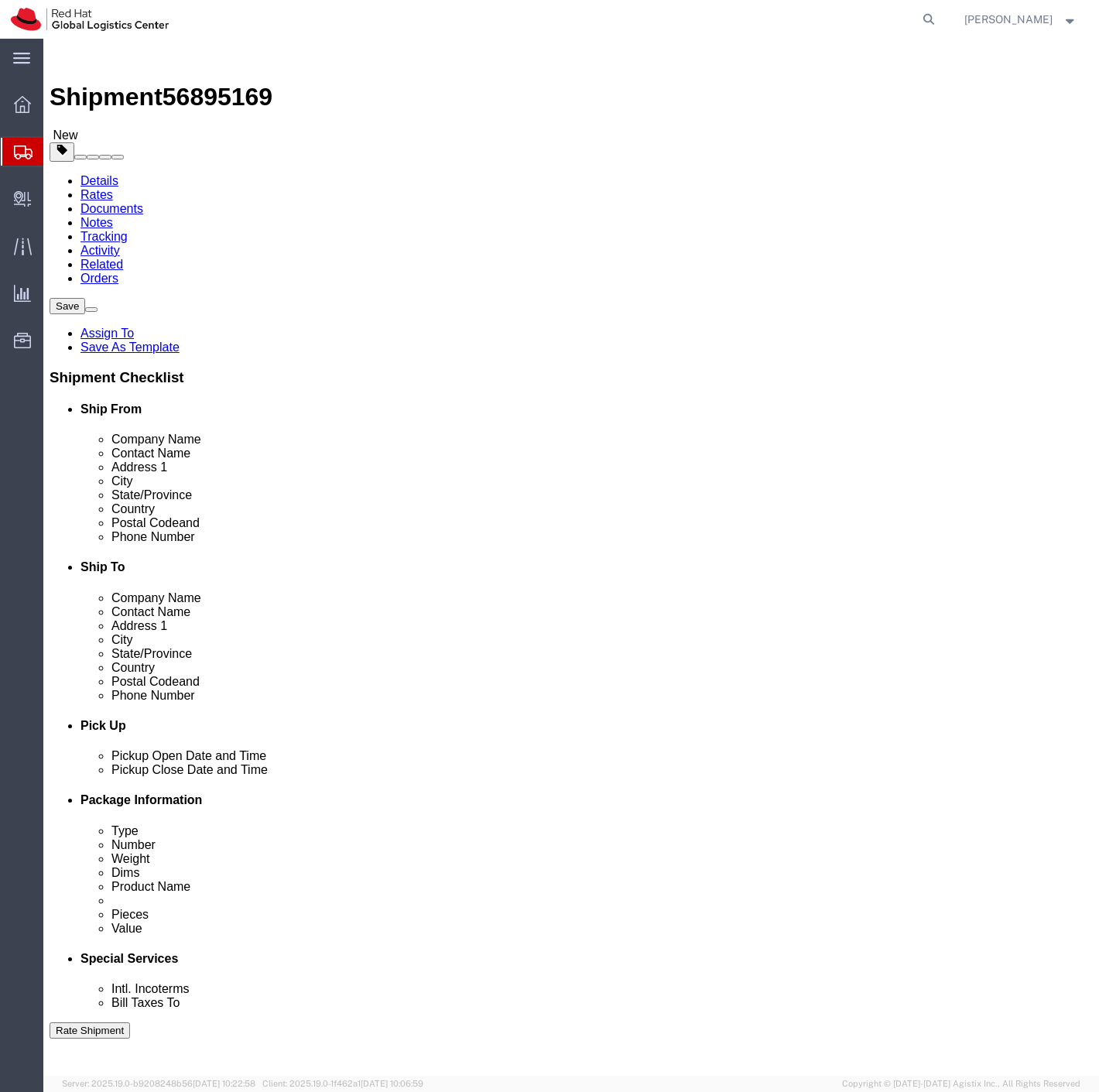
select select "COSTCENTER"
click button "Rate Shipment"
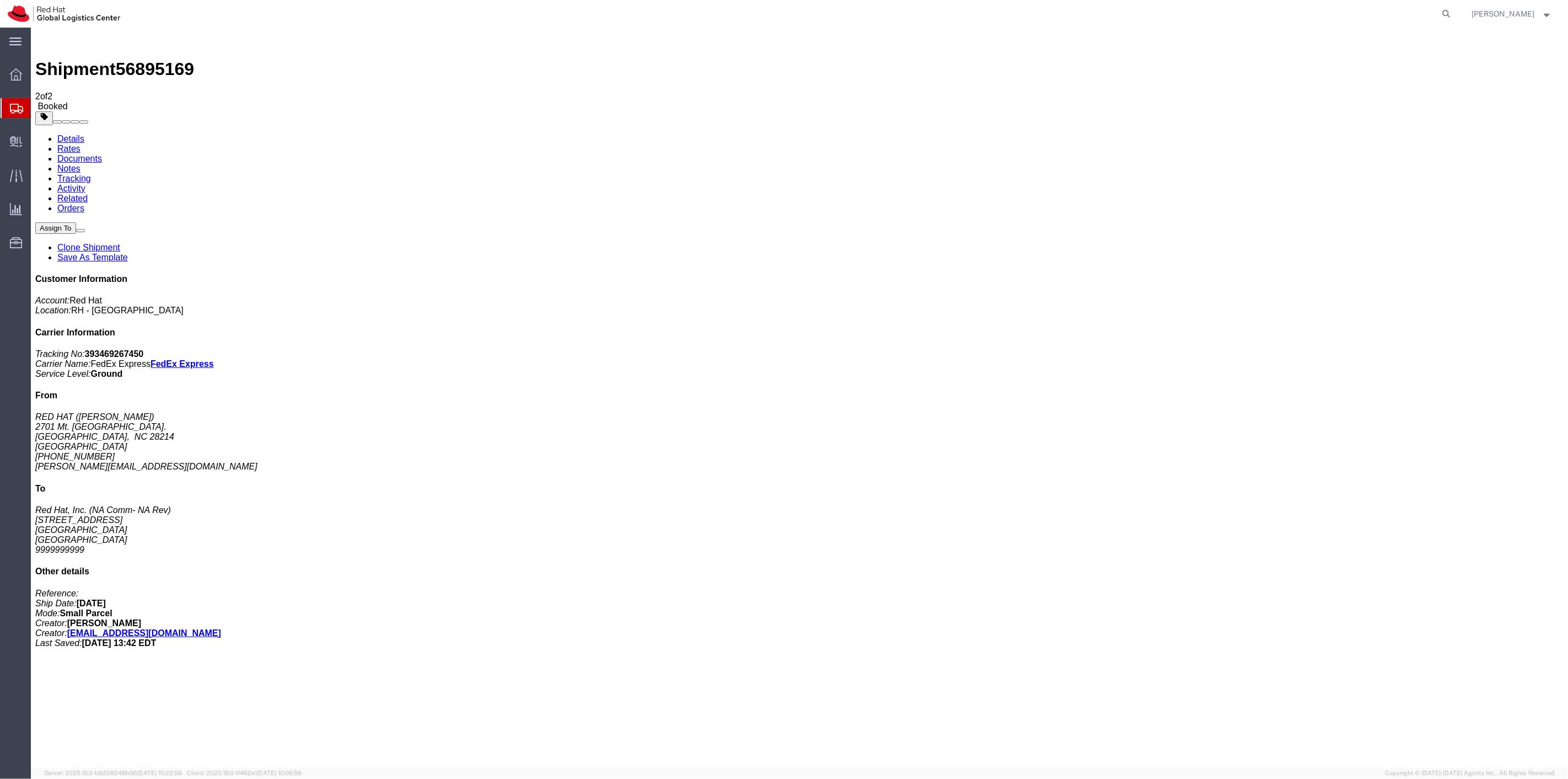
drag, startPoint x: 155, startPoint y: 155, endPoint x: 1567, endPoint y: 91, distance: 1413.4
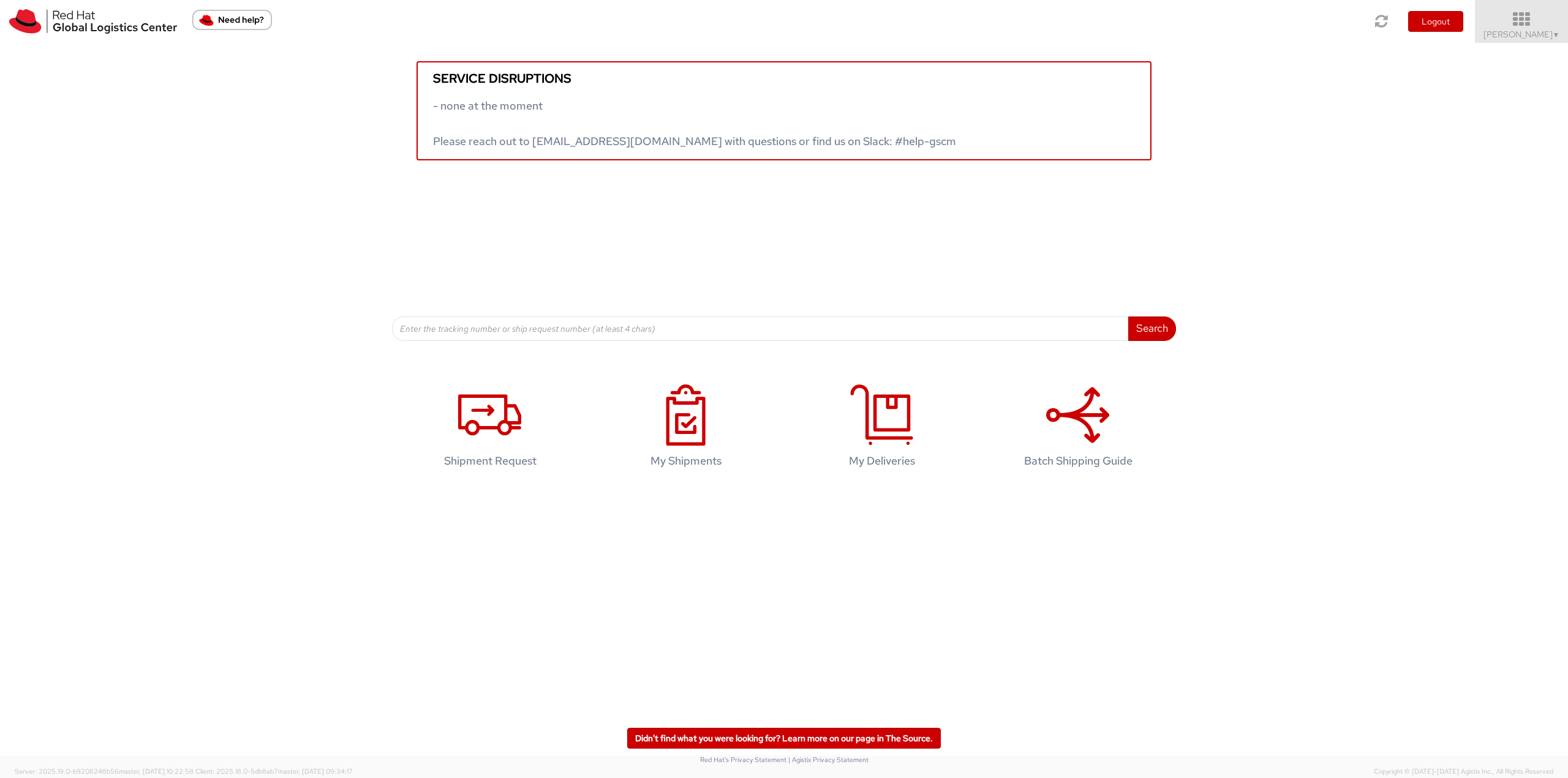
click at [1555, 32] on span "▼" at bounding box center [1556, 34] width 7 height 9
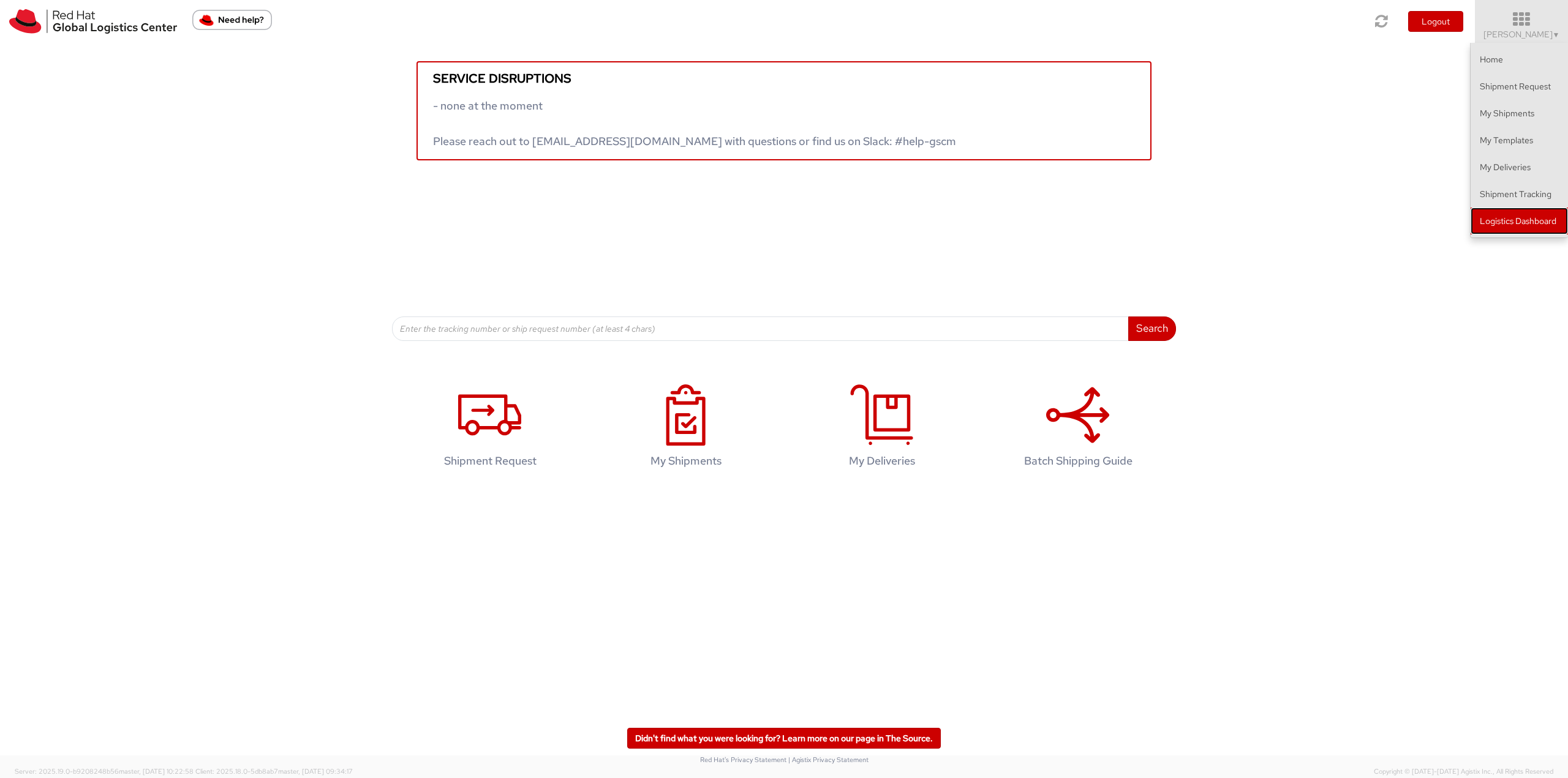
click at [1537, 220] on link "Logistics Dashboard" at bounding box center [1519, 221] width 97 height 27
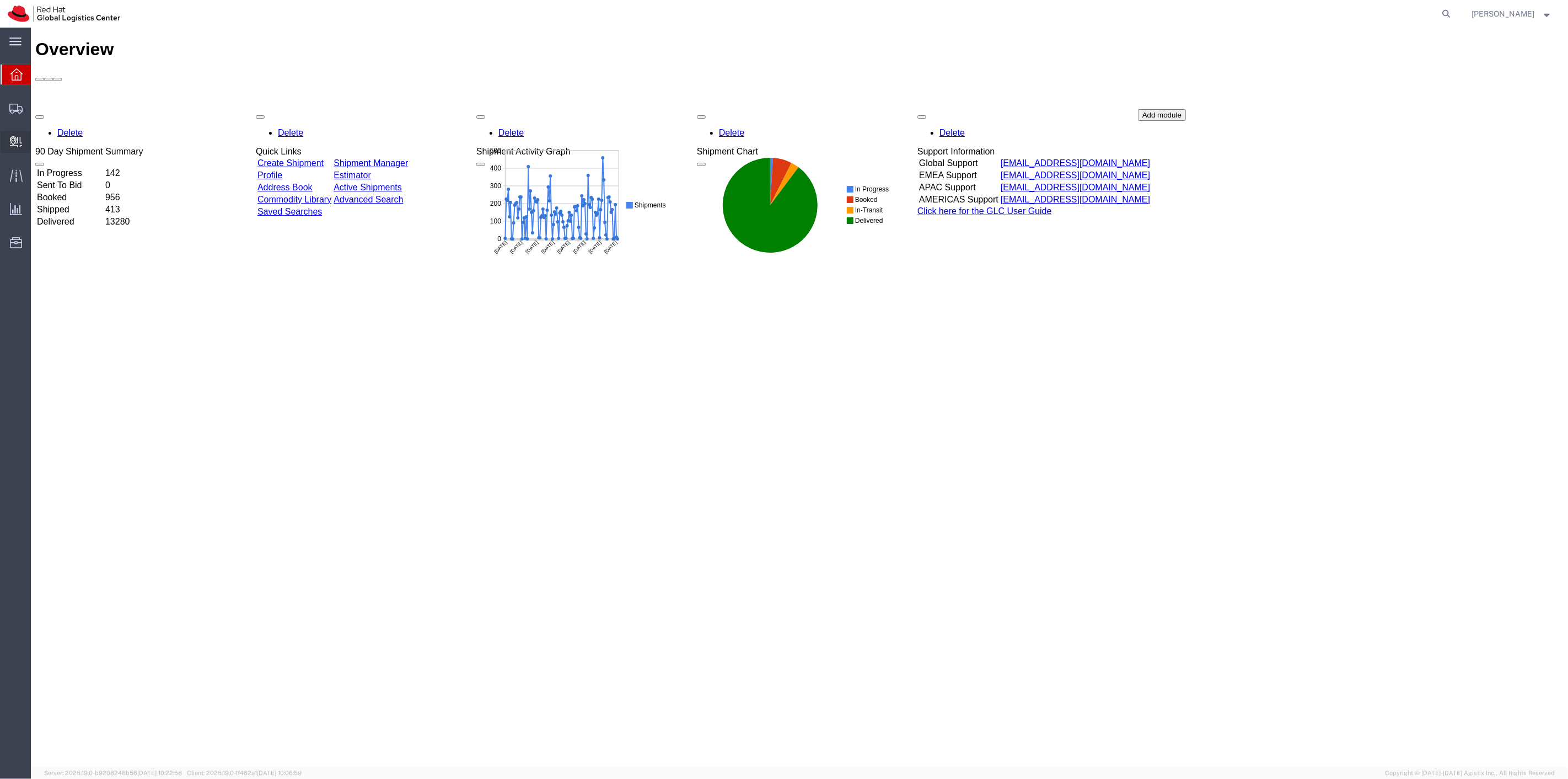
click at [0, 0] on span "Create Delivery" at bounding box center [0, 0] width 0 height 0
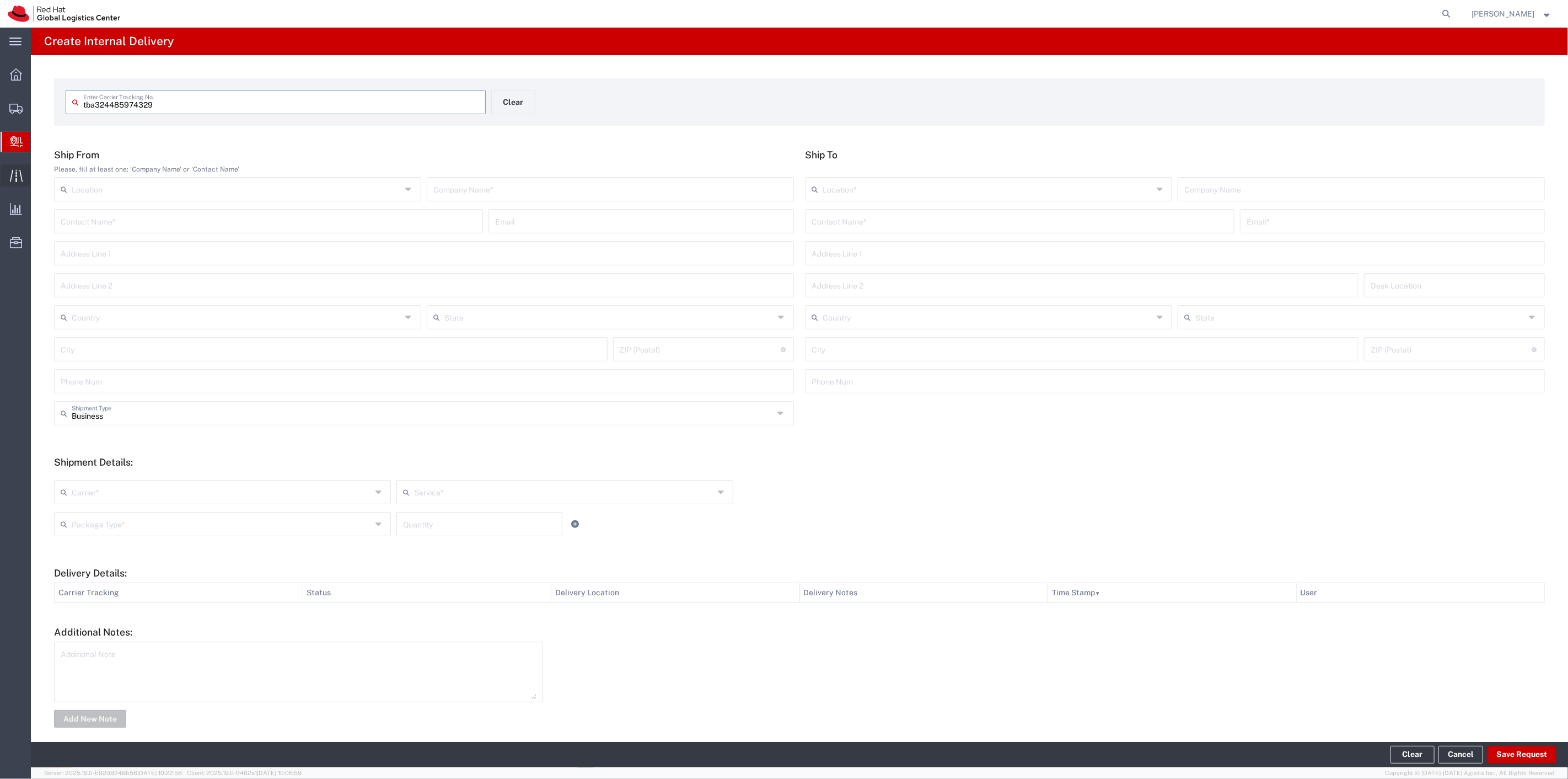
type input "tba324485974329"
click at [516, 203] on input "text" at bounding box center [611, 198] width 354 height 19
type input "Amazon"
click at [142, 329] on input "text" at bounding box center [237, 326] width 330 height 19
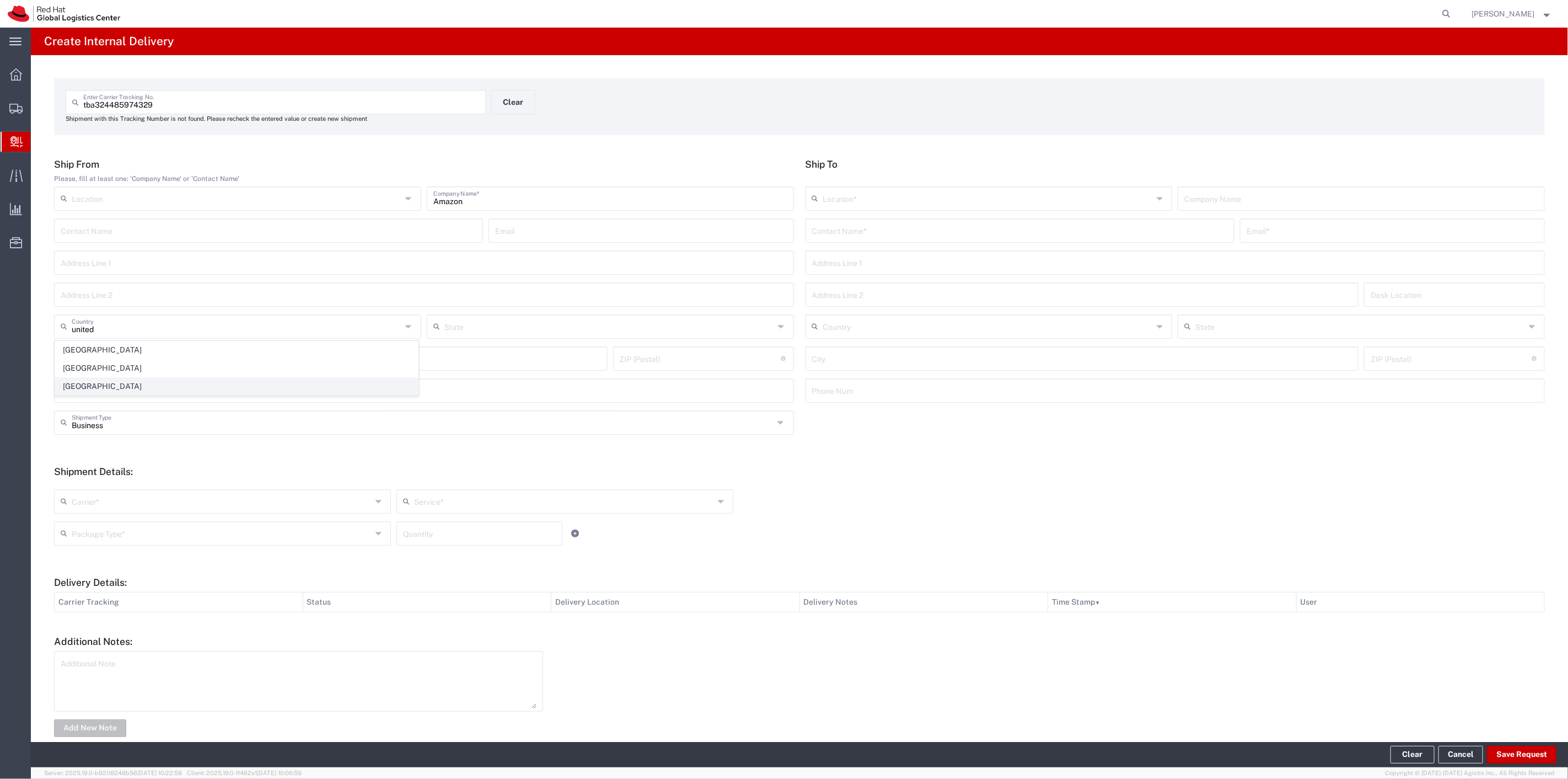
click at [92, 390] on span "[GEOGRAPHIC_DATA]" at bounding box center [237, 386] width 363 height 17
type input "[GEOGRAPHIC_DATA]"
click at [881, 229] on input "text" at bounding box center [1020, 230] width 416 height 19
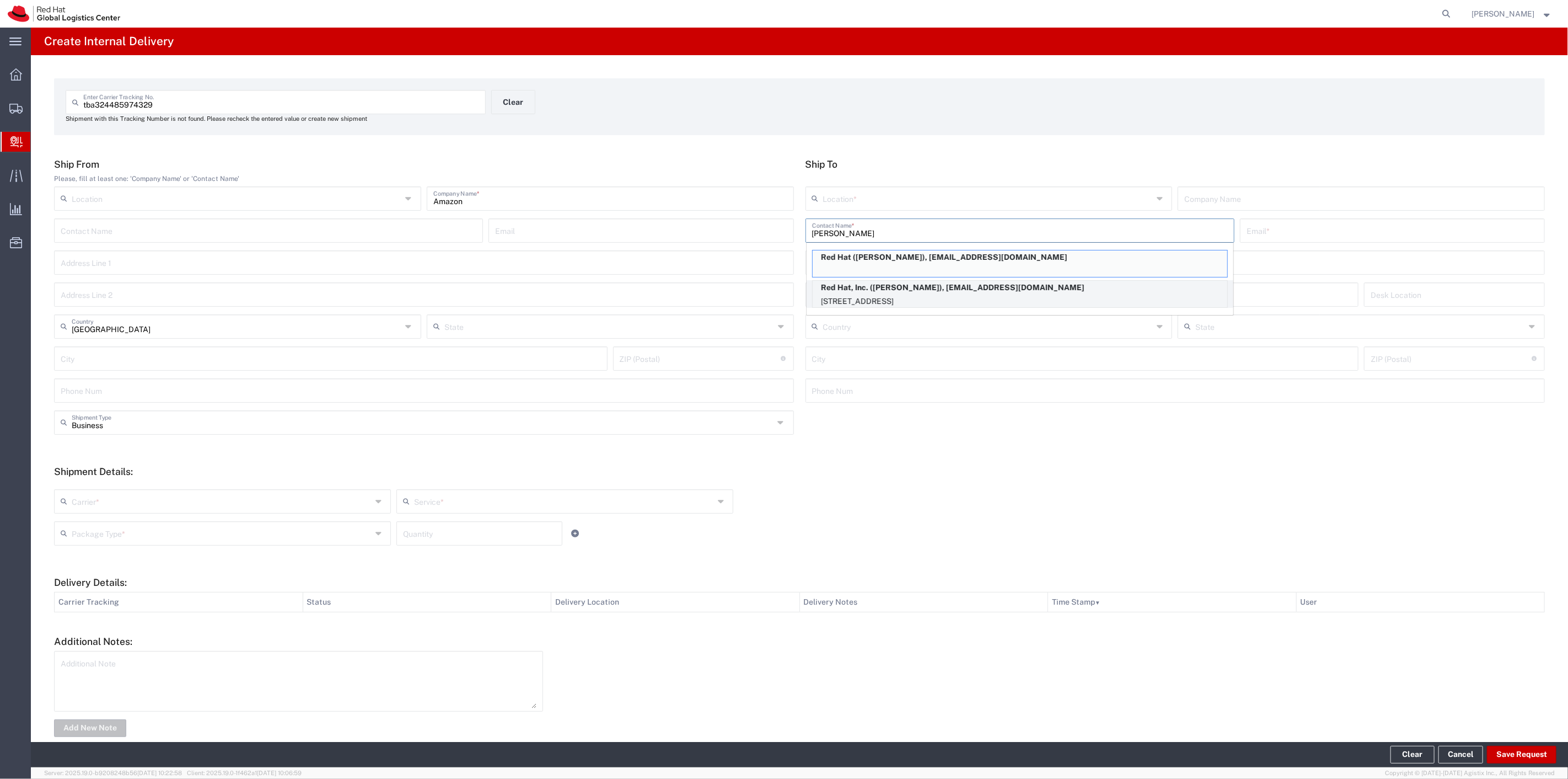
type input "[PERSON_NAME]"
click at [863, 289] on p "Red Hat, Inc. ([PERSON_NAME]), [EMAIL_ADDRESS][DOMAIN_NAME]" at bounding box center [1020, 287] width 415 height 14
type input "RH - [GEOGRAPHIC_DATA]"
type input "Red Hat, Inc."
type input "[PERSON_NAME]"
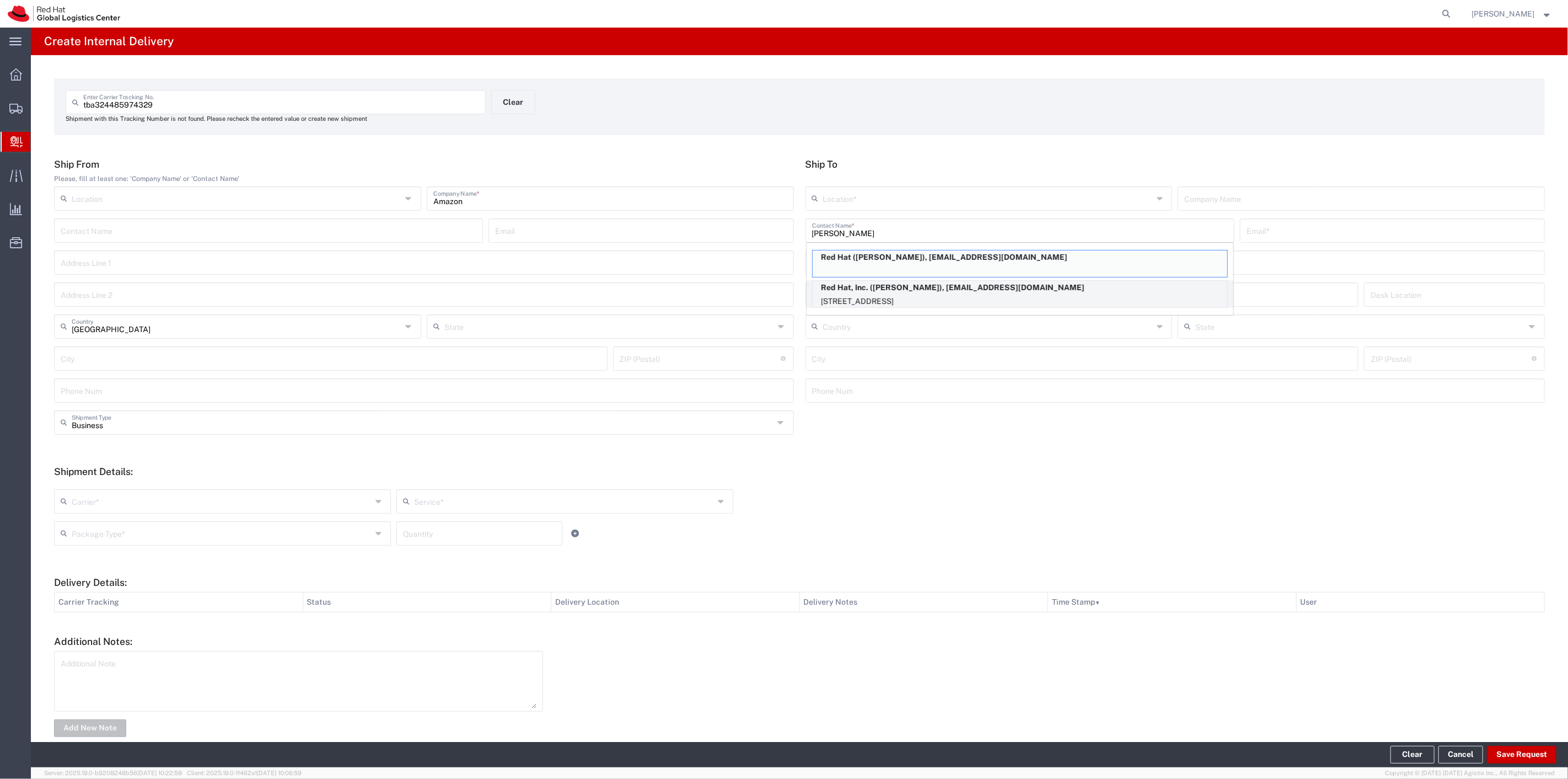
type input "[EMAIL_ADDRESS][DOMAIN_NAME]"
type input "[STREET_ADDRESS]"
type input "19S361"
type input "[GEOGRAPHIC_DATA]"
type input "RALEIGH"
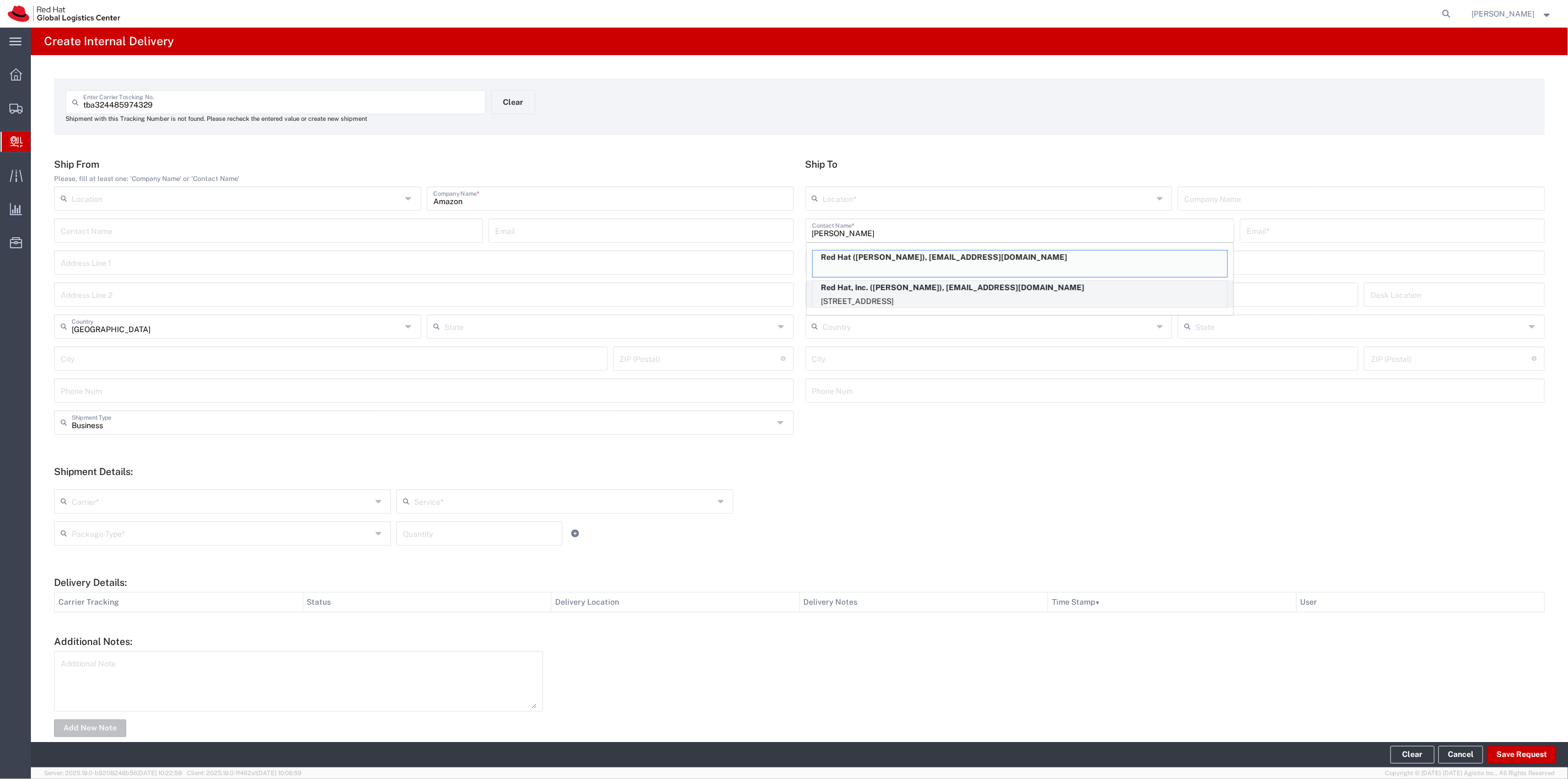
type input "27601"
type input "19196478534"
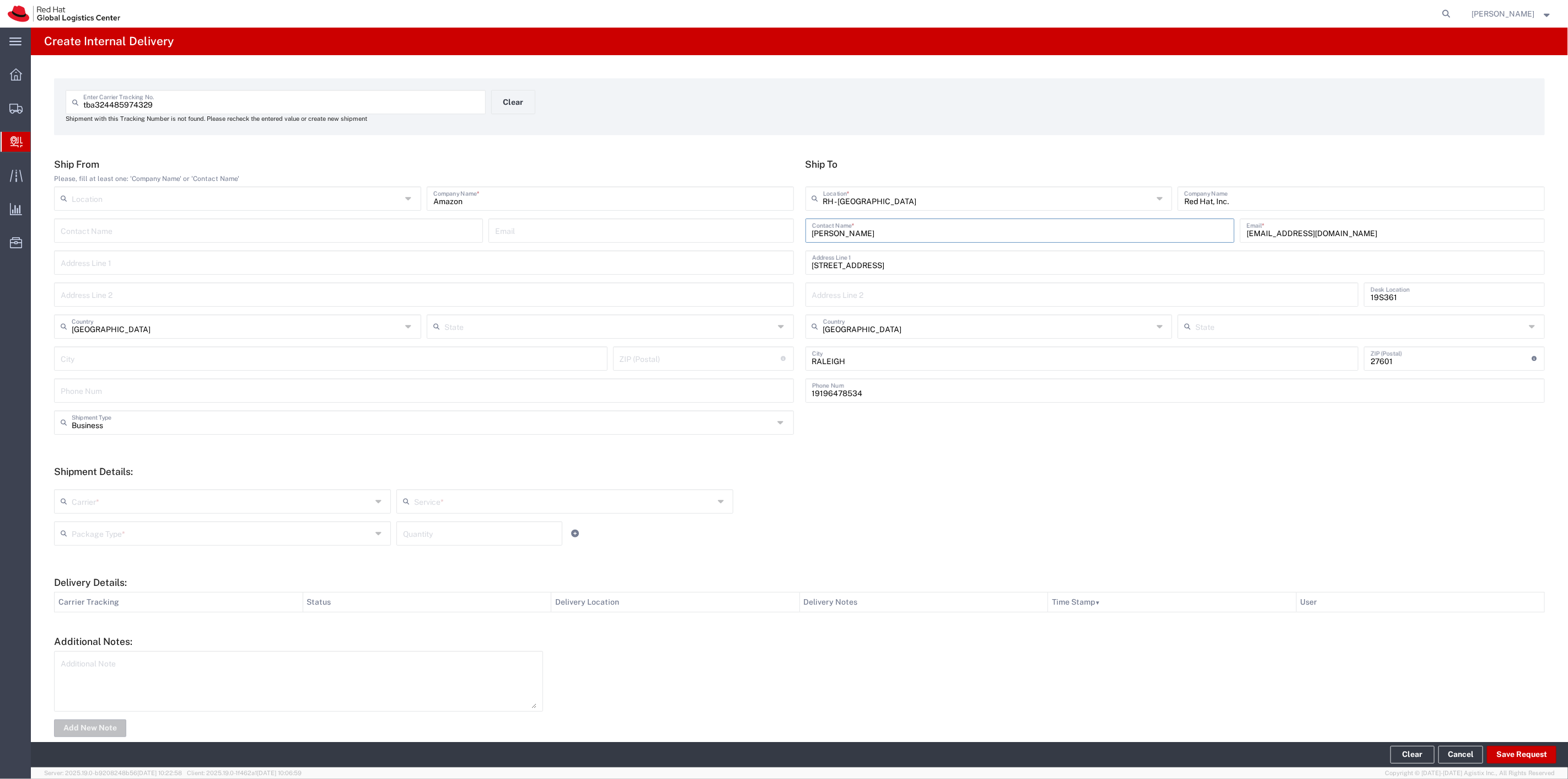
type input "[US_STATE]"
click at [315, 499] on input "text" at bounding box center [222, 501] width 300 height 19
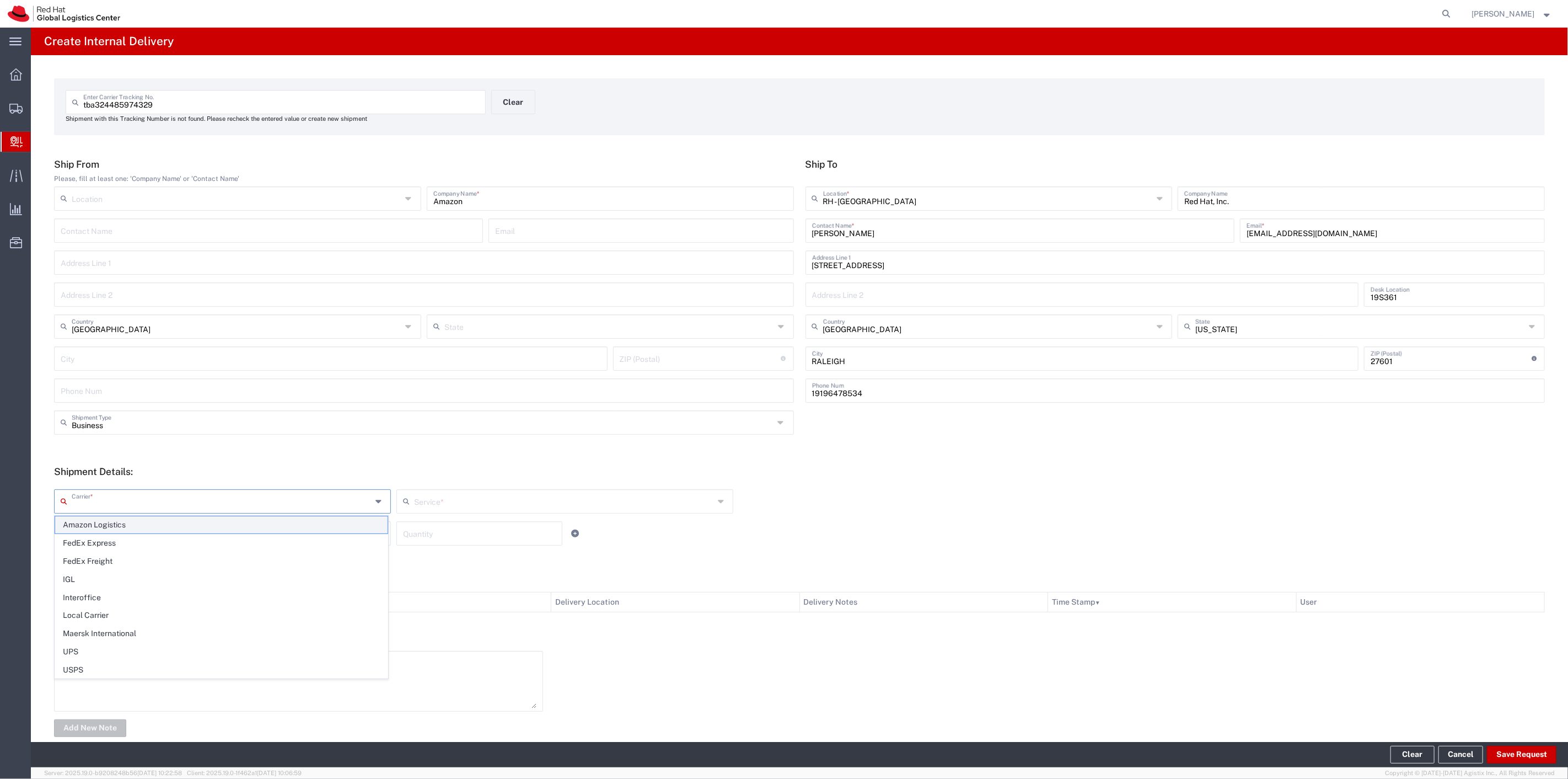
click at [117, 524] on span "Amazon Logistics" at bounding box center [222, 525] width 332 height 17
type input "Amazon Logistics"
click at [467, 499] on input "text" at bounding box center [564, 501] width 300 height 19
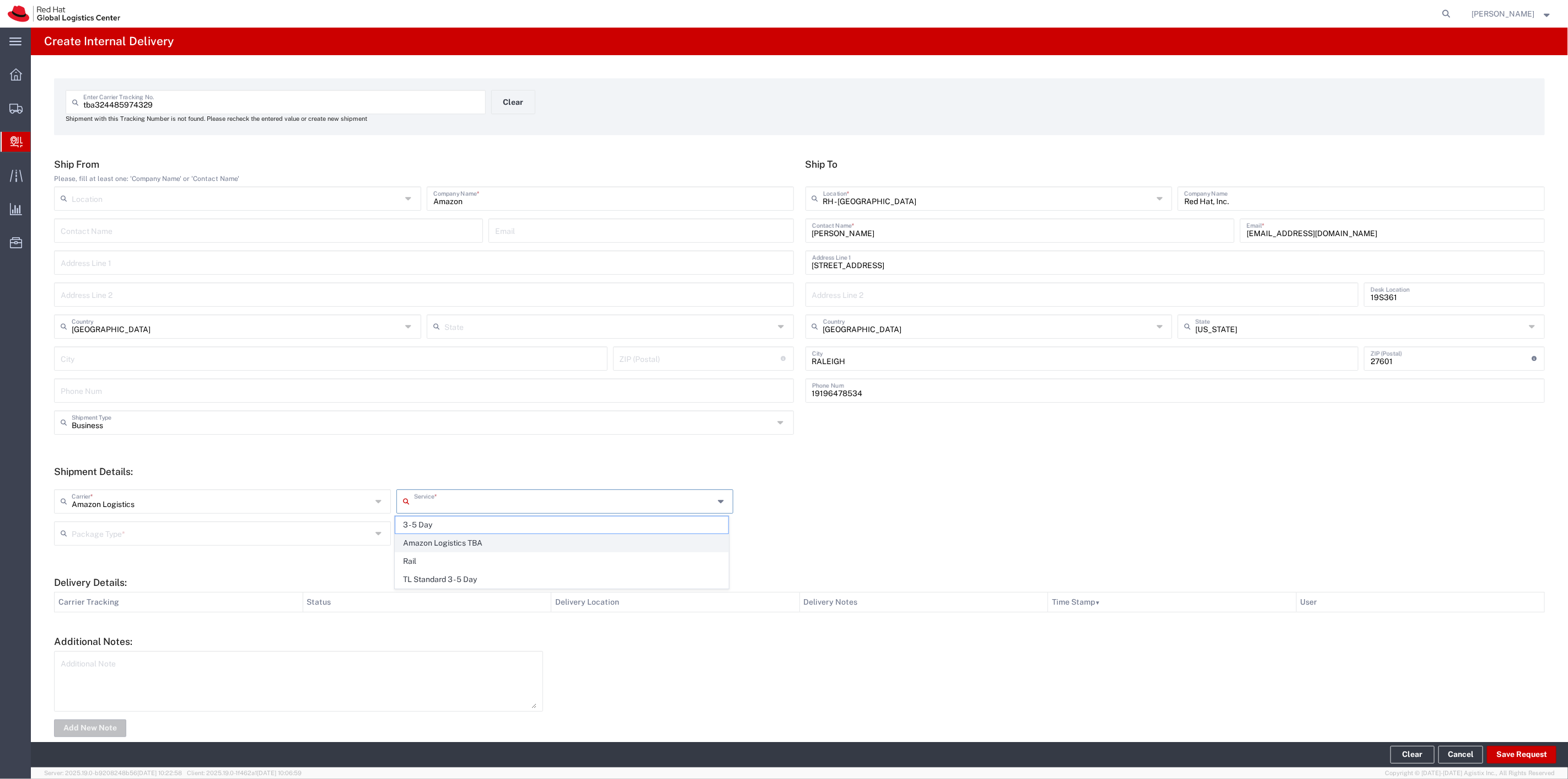
click at [455, 541] on span "Amazon Logistics TBA" at bounding box center [561, 543] width 332 height 17
type input "Amazon Logistics TBA"
click at [213, 523] on input "text" at bounding box center [222, 533] width 300 height 19
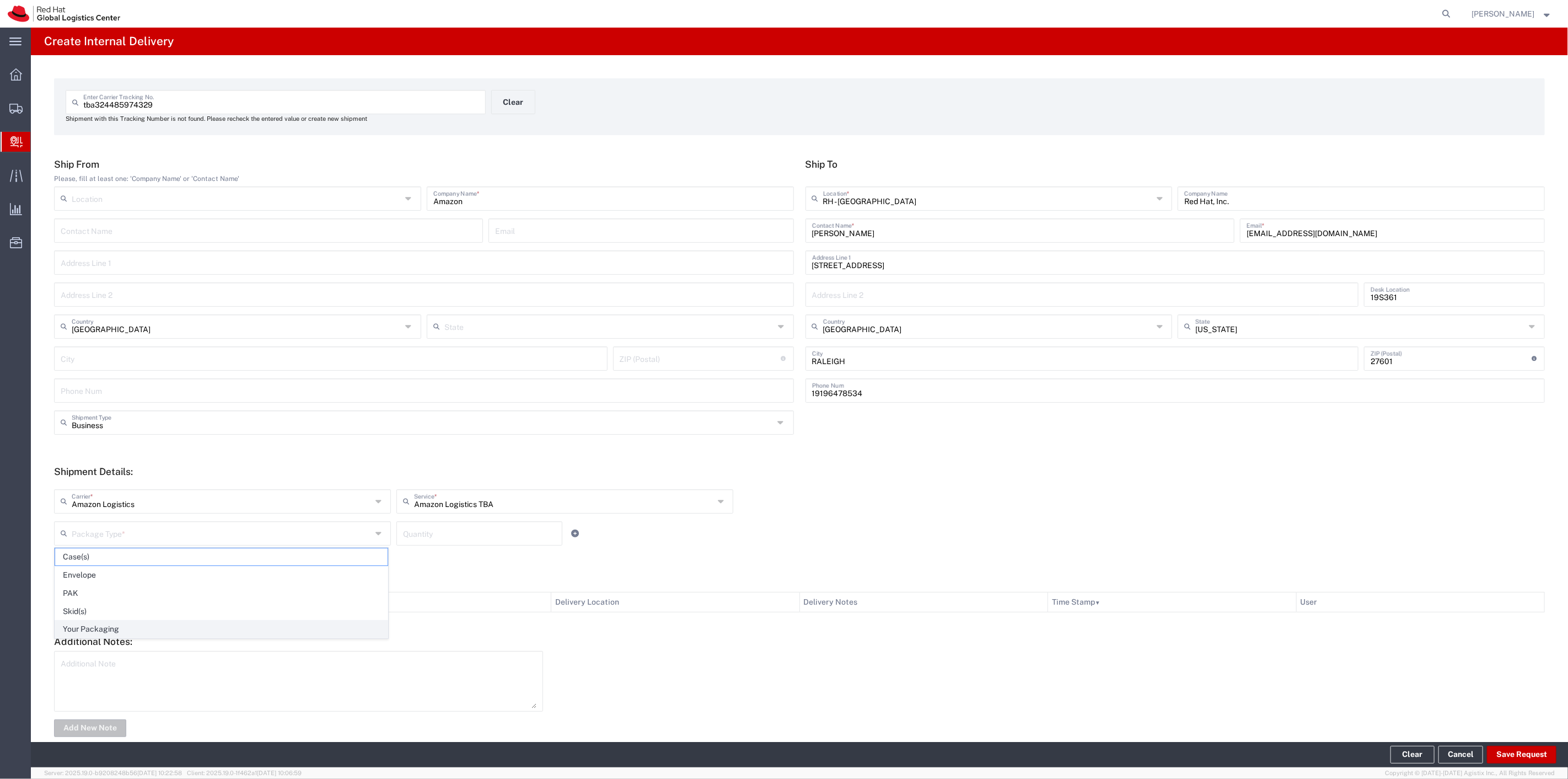
click at [109, 626] on span "Your Packaging" at bounding box center [222, 629] width 332 height 17
type input "Your Packaging"
click at [463, 534] on input "number" at bounding box center [479, 533] width 153 height 19
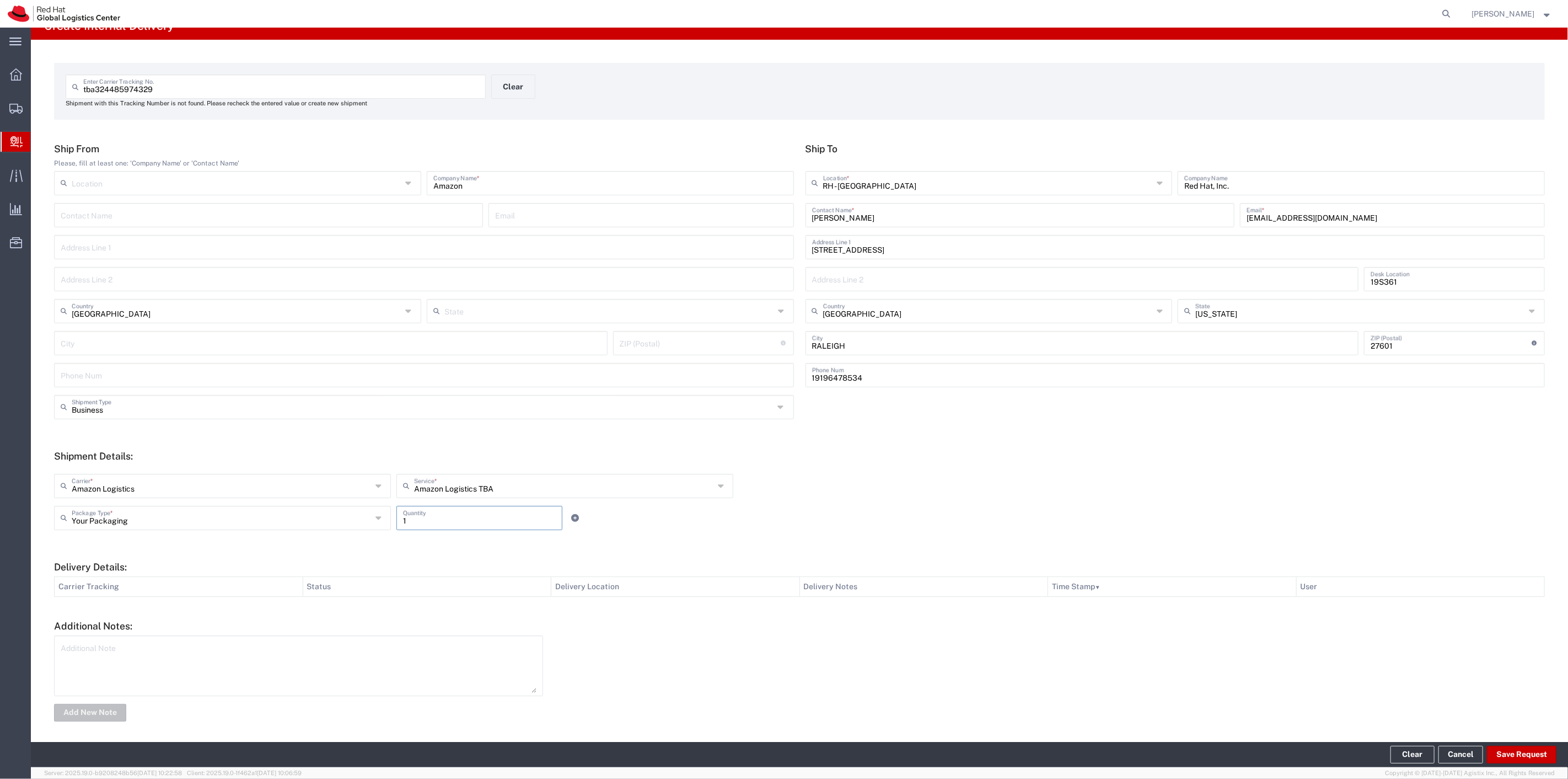
scroll to position [20, 0]
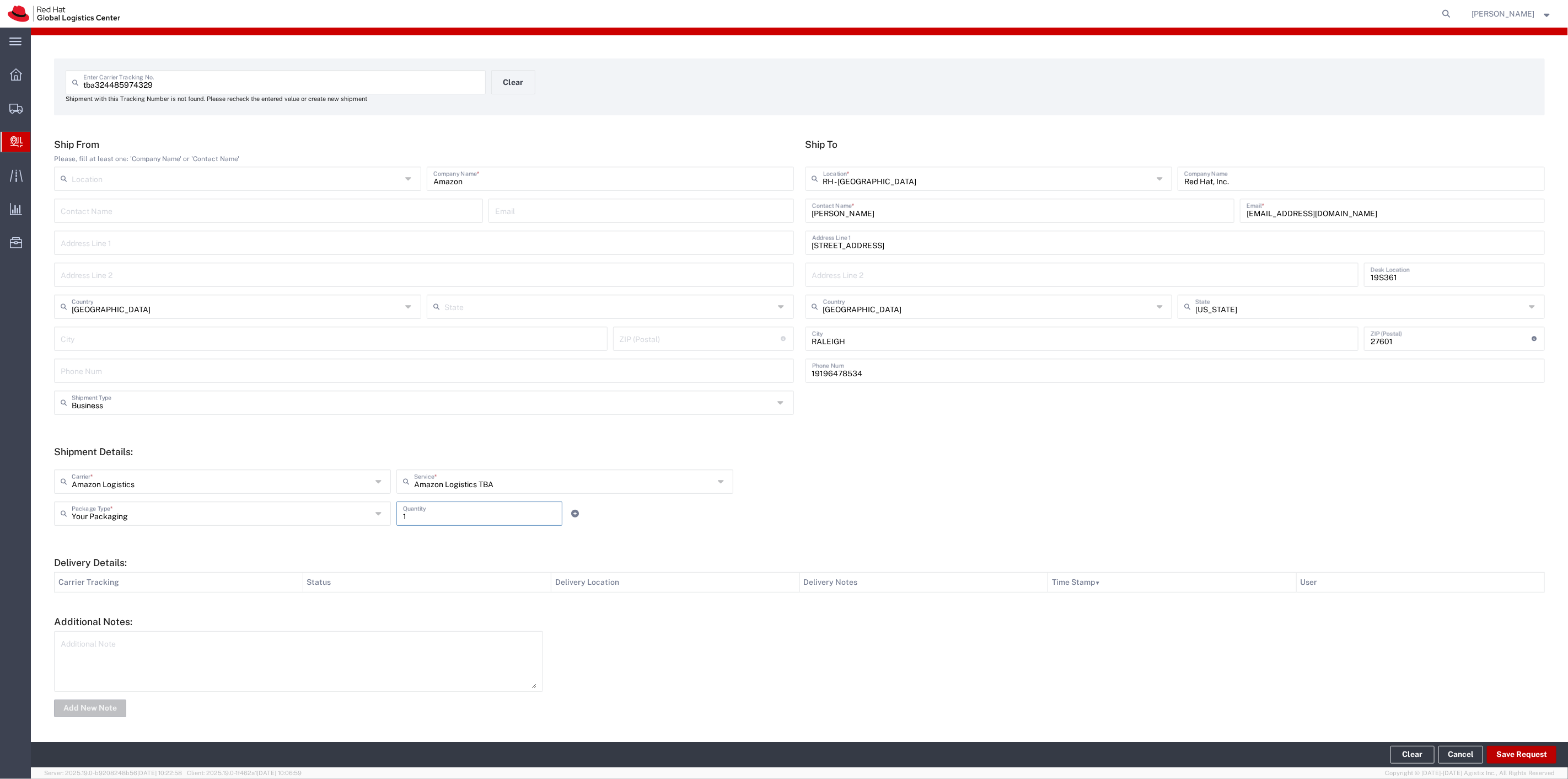
type input "1"
click at [1513, 752] on button "Save Request" at bounding box center [1522, 755] width 69 height 18
type input "[GEOGRAPHIC_DATA]"
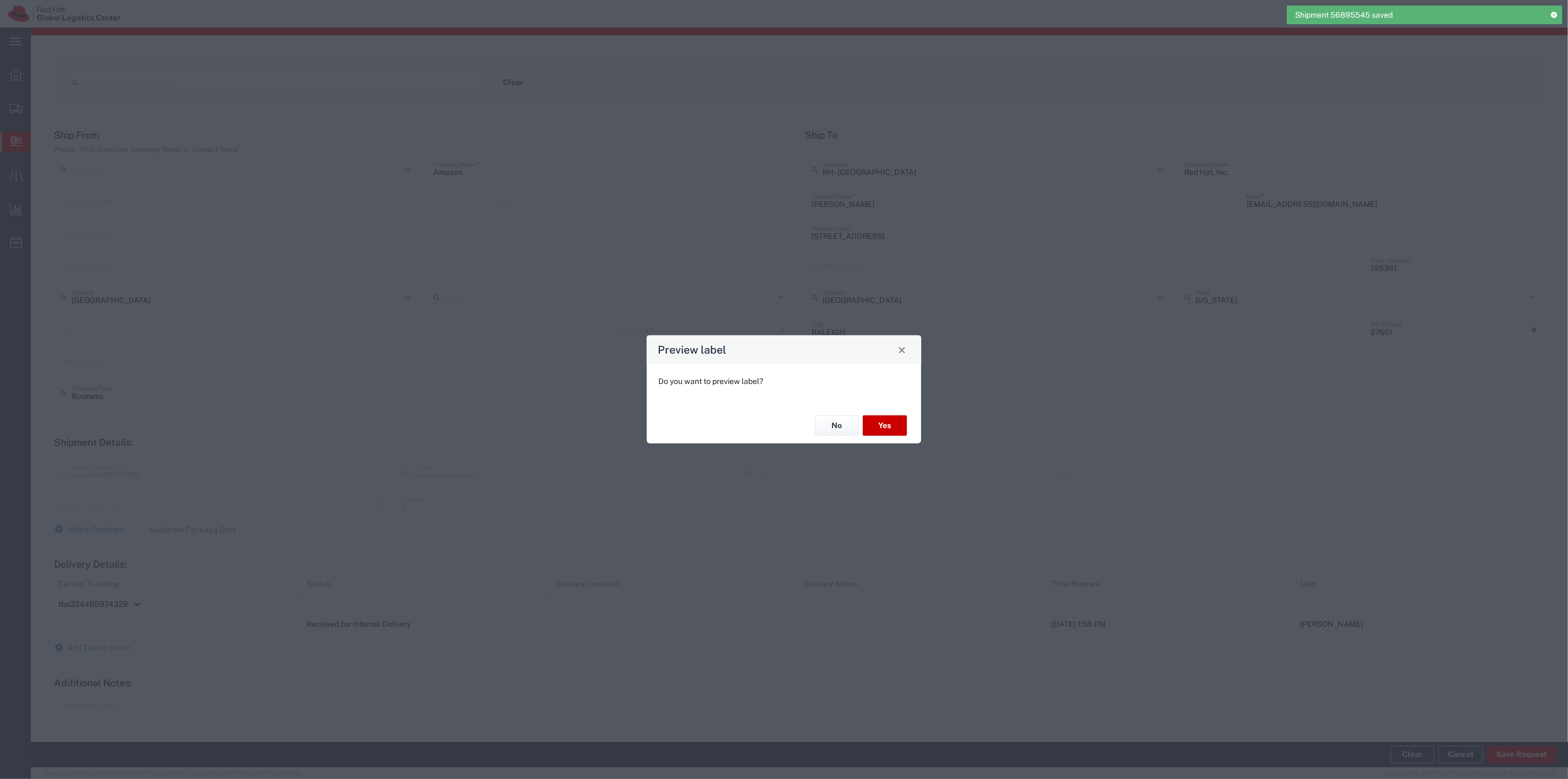
type input "Your Packaging"
type input "Amazon Logistics TBA"
click at [844, 421] on button "No" at bounding box center [837, 426] width 44 height 21
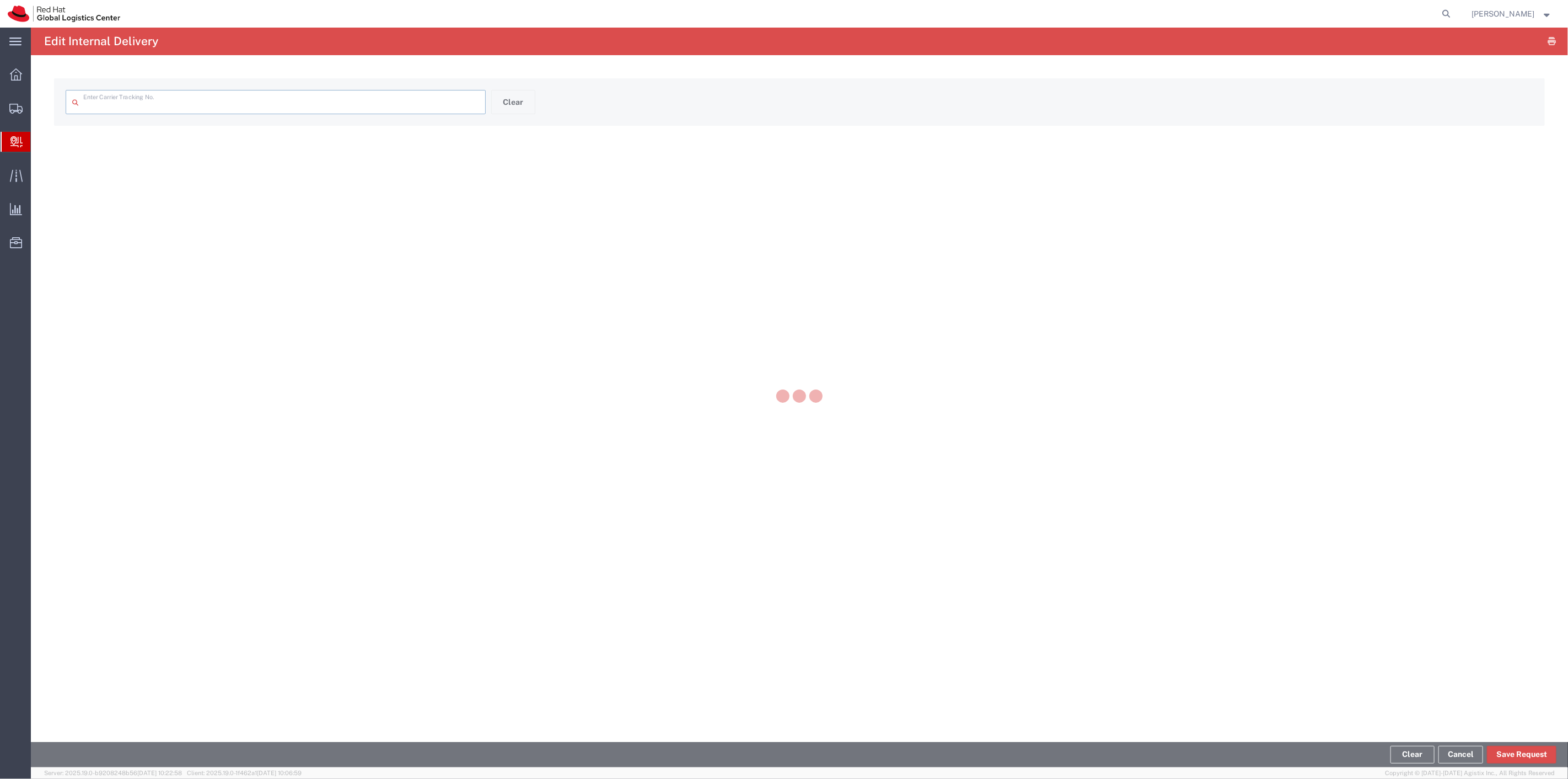
type input "tba324485974329"
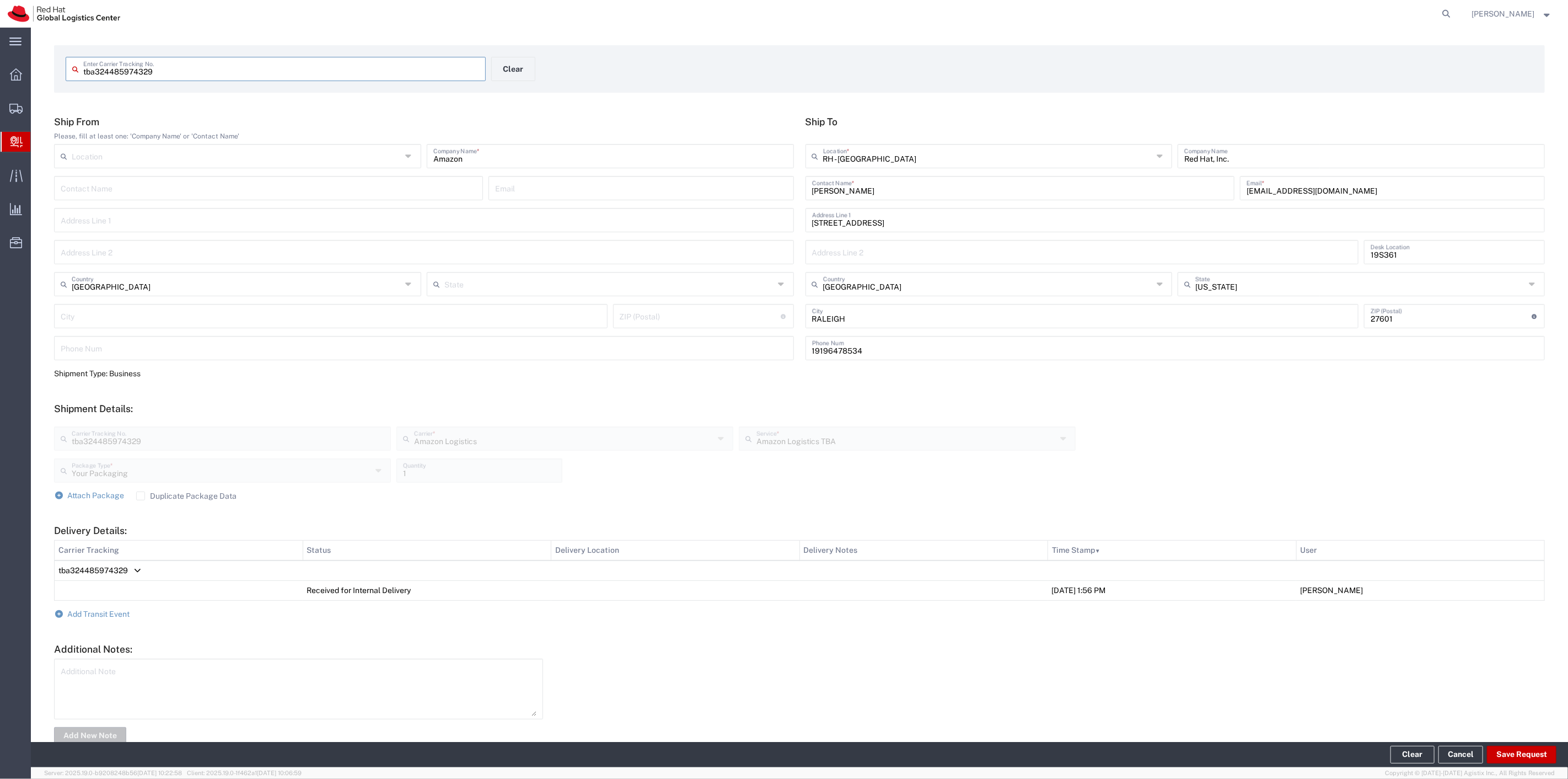
scroll to position [61, 0]
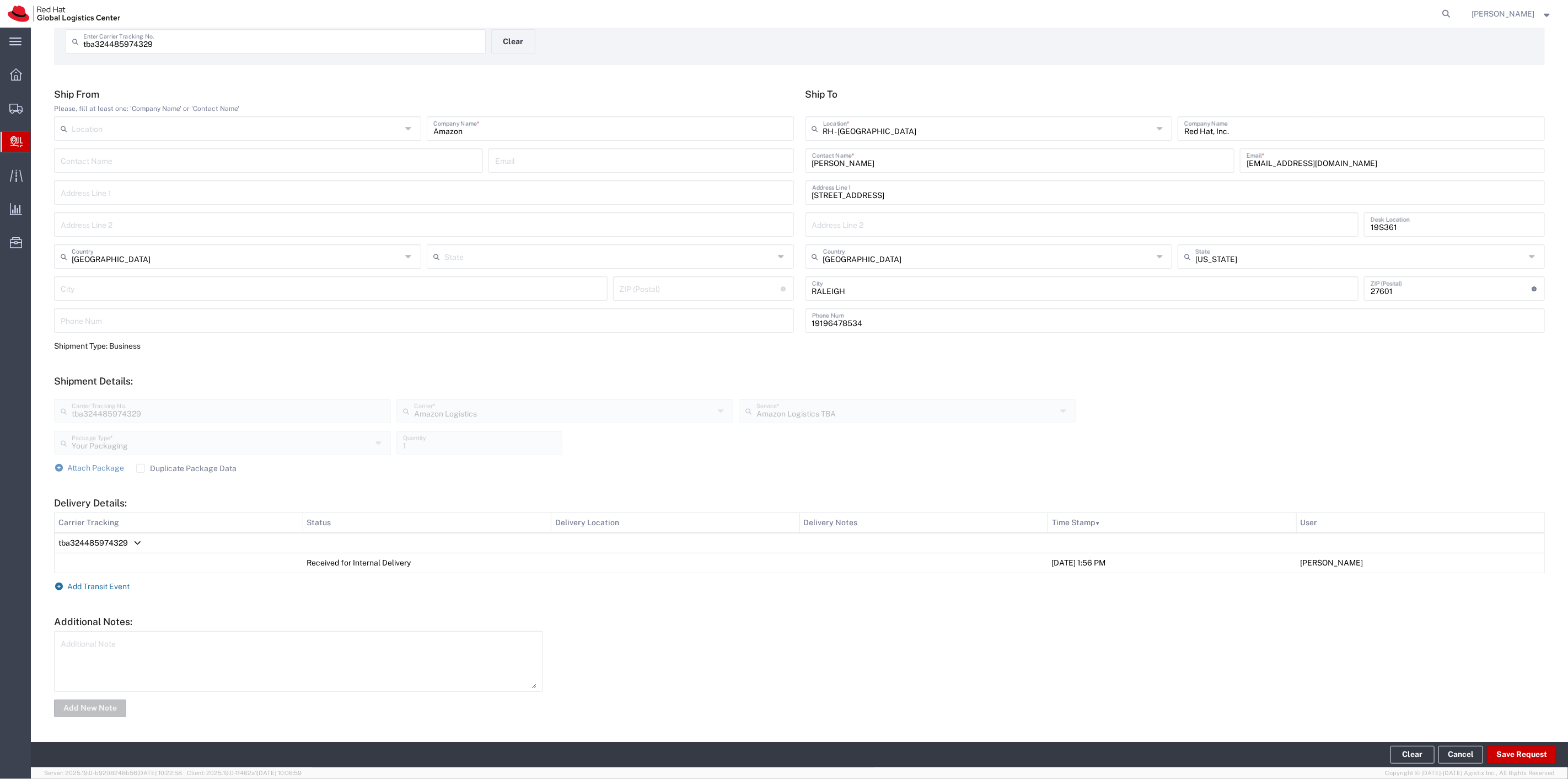
click at [89, 585] on span "Add Transit Event" at bounding box center [99, 587] width 62 height 9
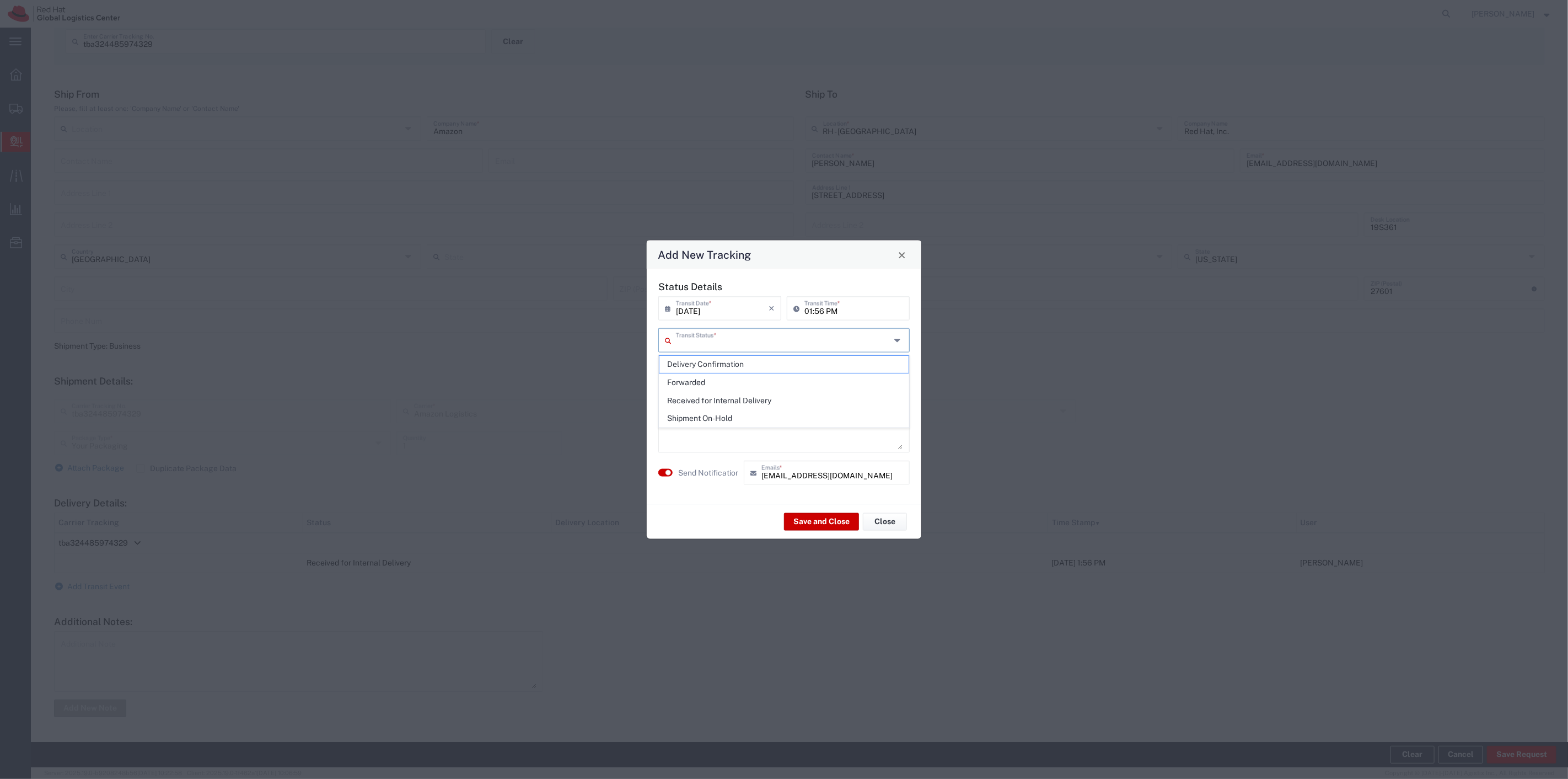
click at [759, 344] on input "text" at bounding box center [783, 340] width 214 height 19
click at [746, 368] on span "Delivery Confirmation" at bounding box center [783, 364] width 249 height 17
type input "Delivery Confirmation"
click at [833, 518] on button "Save and Close" at bounding box center [821, 521] width 75 height 18
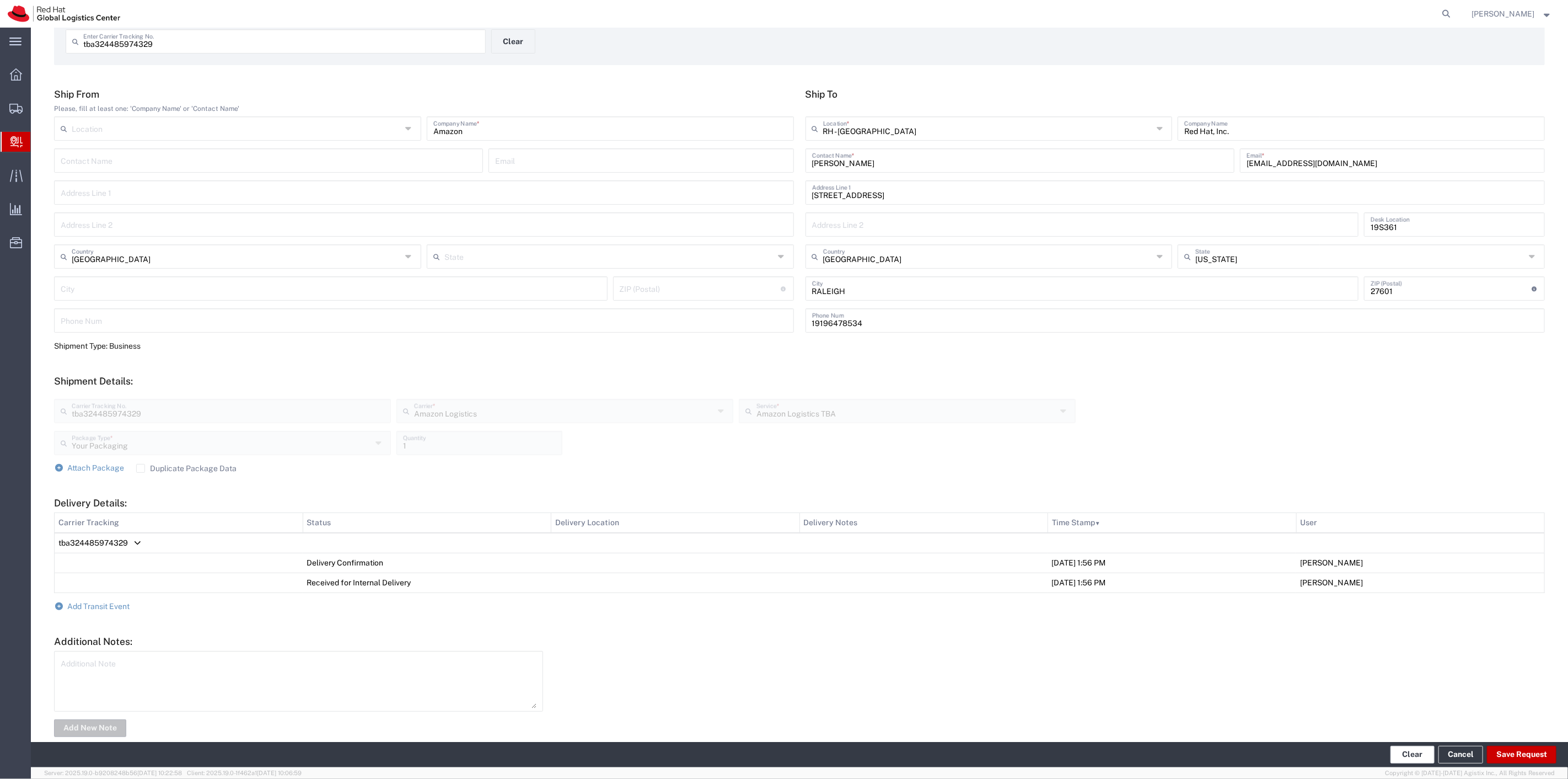
click at [1417, 758] on button "Clear" at bounding box center [1412, 755] width 44 height 18
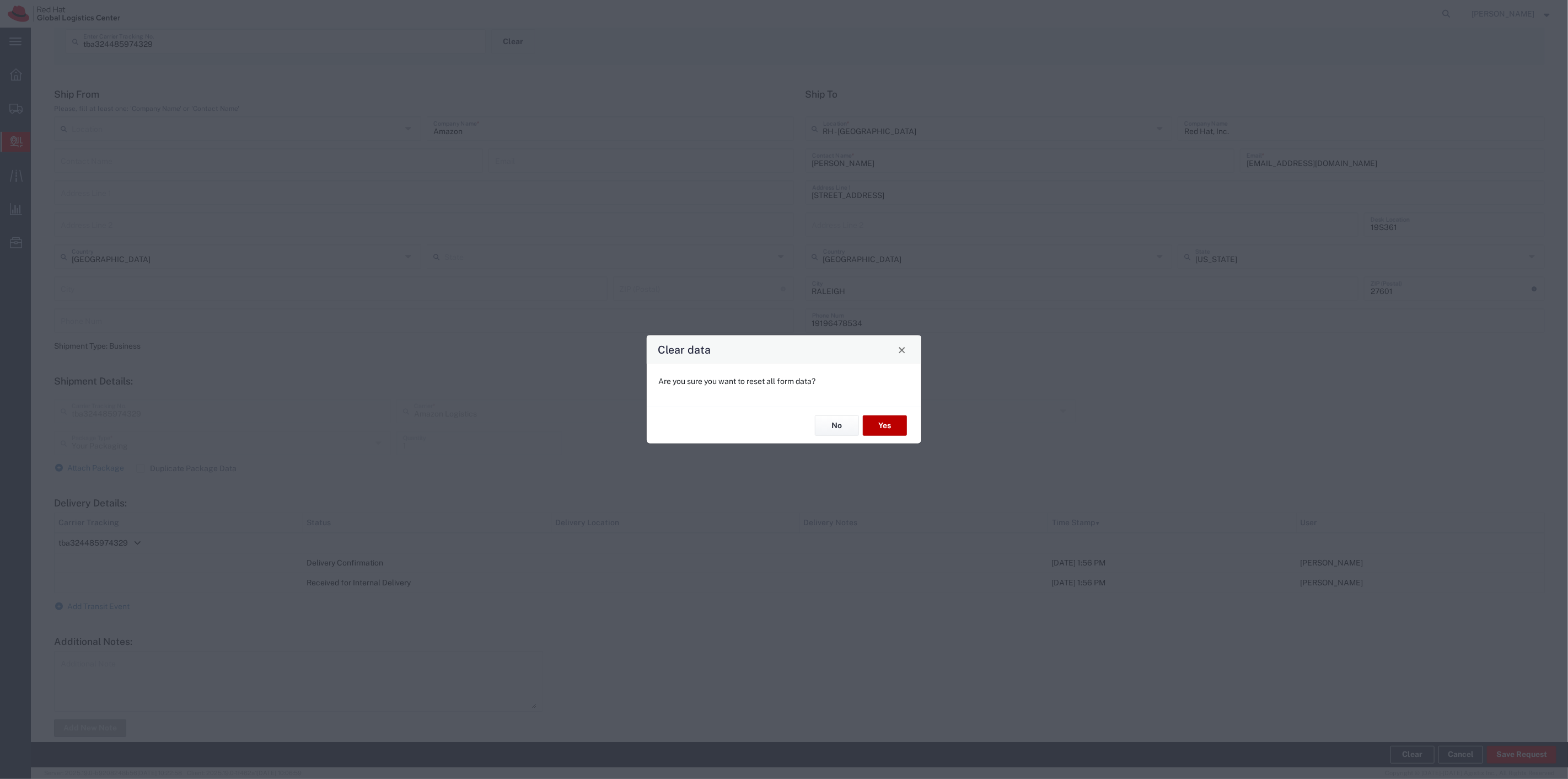
click at [883, 421] on button "Yes" at bounding box center [885, 426] width 44 height 21
